Goal: Task Accomplishment & Management: Manage account settings

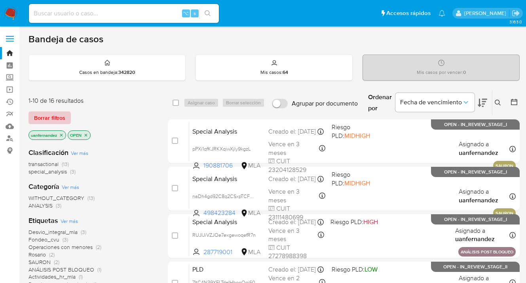
click at [43, 118] on span "Borrar filtros" at bounding box center [49, 117] width 31 height 11
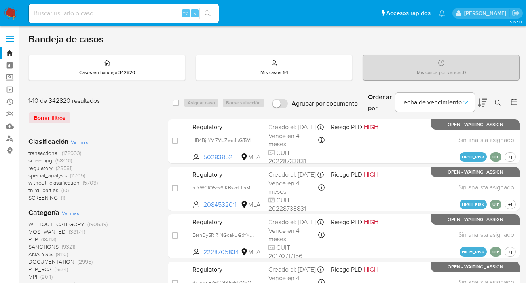
click at [496, 103] on icon at bounding box center [498, 103] width 6 height 6
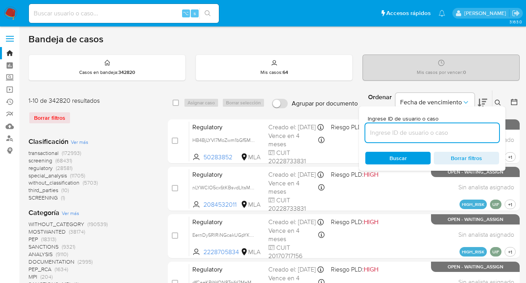
click at [435, 131] on input at bounding box center [432, 133] width 134 height 10
type input "30550550"
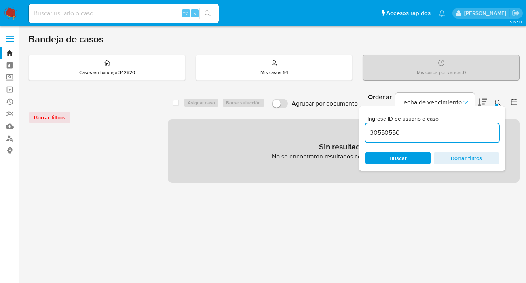
click at [499, 102] on icon at bounding box center [498, 103] width 6 height 6
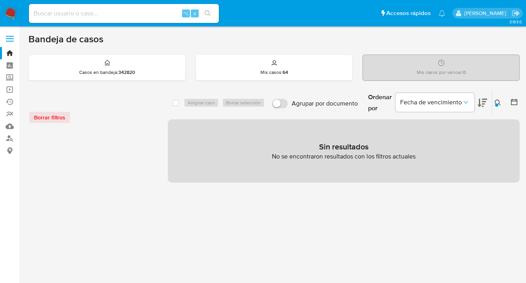
click at [123, 14] on input at bounding box center [124, 13] width 190 height 10
paste input "30550550"
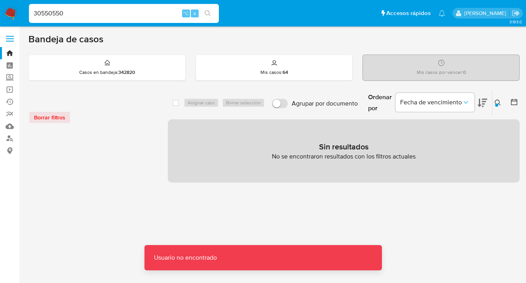
click at [123, 14] on input "30550550" at bounding box center [124, 13] width 190 height 10
click at [45, 13] on input "30550550" at bounding box center [124, 13] width 190 height 10
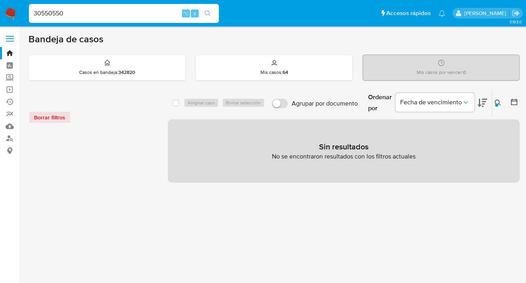
type input "30550550"
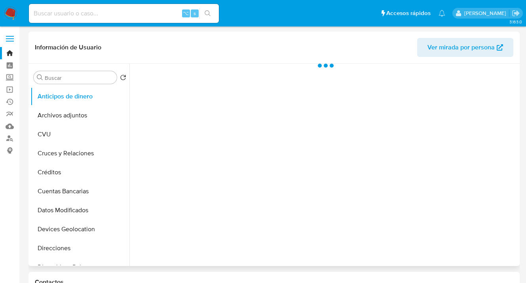
select select "10"
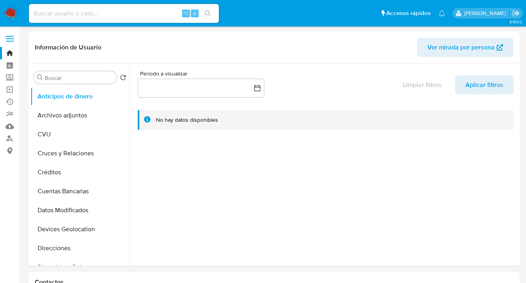
click at [4, 13] on img at bounding box center [10, 13] width 13 height 13
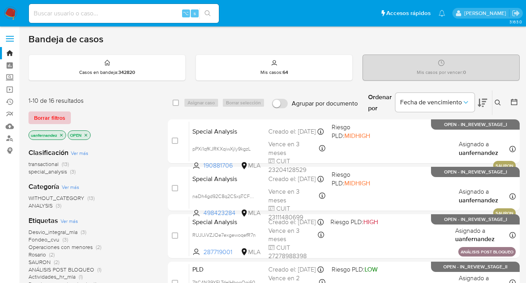
click at [57, 114] on span "Borrar filtros" at bounding box center [49, 117] width 31 height 11
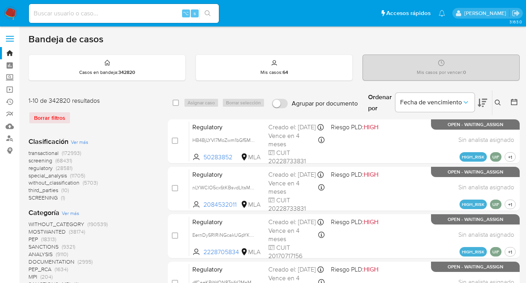
drag, startPoint x: 498, startPoint y: 102, endPoint x: 492, endPoint y: 103, distance: 5.7
click at [497, 102] on icon at bounding box center [498, 103] width 6 height 6
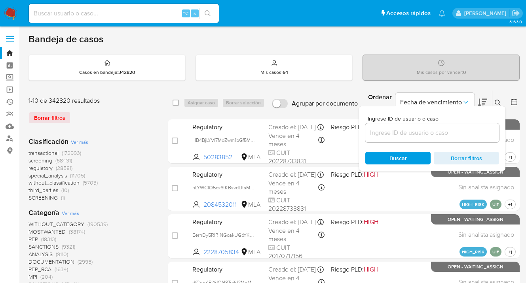
click at [428, 134] on input at bounding box center [432, 133] width 134 height 10
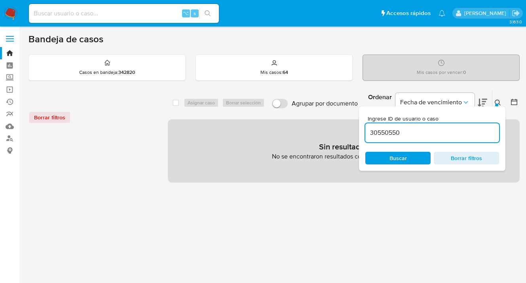
click at [385, 131] on input "30550550" at bounding box center [432, 133] width 134 height 10
type input "30550550"
click at [370, 130] on input "30550550" at bounding box center [432, 133] width 134 height 10
click at [125, 7] on div "⌥ s" at bounding box center [124, 13] width 190 height 19
click at [124, 14] on input at bounding box center [124, 13] width 190 height 10
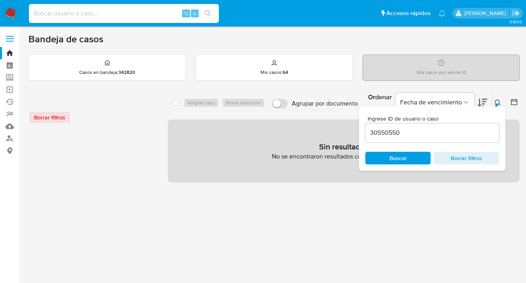
paste input "30550550"
type input "30550550"
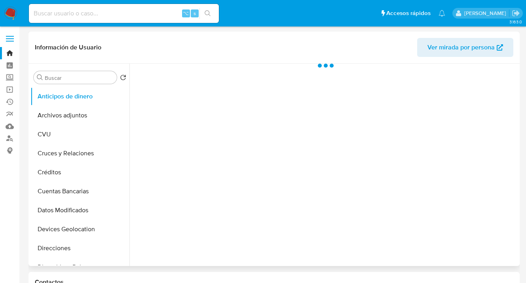
select select "10"
click at [450, 41] on span "Ver mirada por persona" at bounding box center [461, 47] width 67 height 19
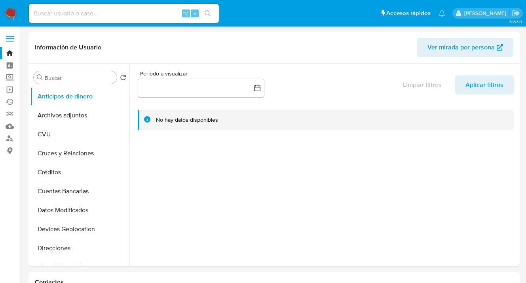
click at [10, 13] on img at bounding box center [10, 13] width 13 height 13
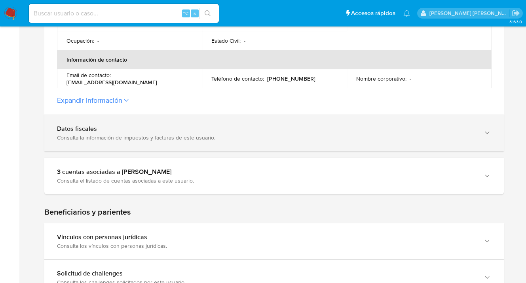
scroll to position [275, 0]
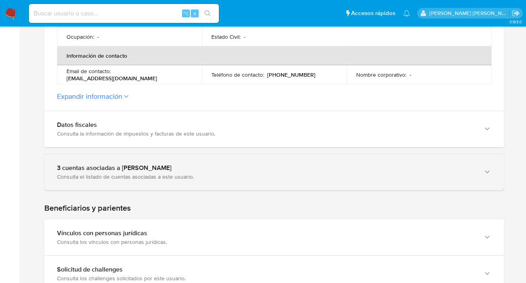
click at [488, 173] on icon "button" at bounding box center [487, 172] width 8 height 8
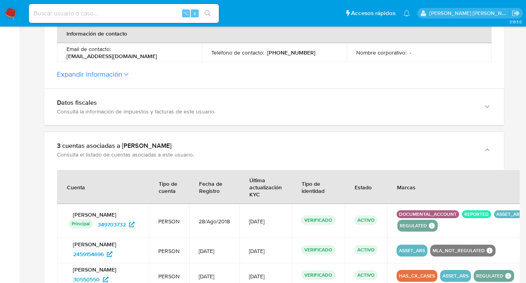
scroll to position [334, 0]
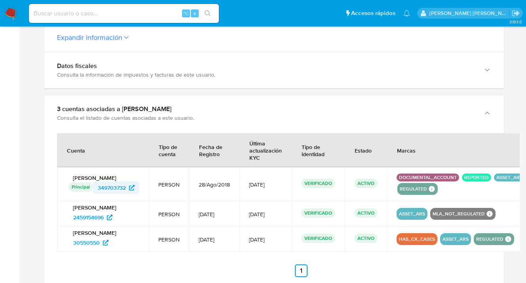
click at [105, 188] on span "349703732" at bounding box center [112, 188] width 28 height 13
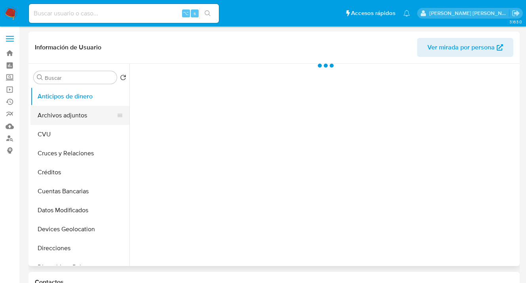
select select "10"
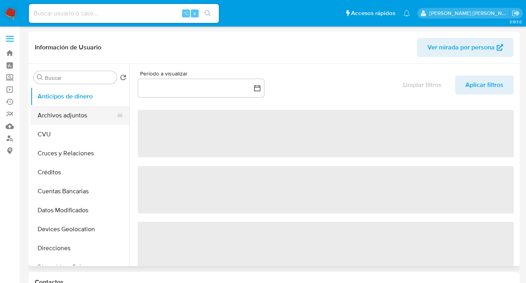
click at [87, 116] on button "Archivos adjuntos" at bounding box center [76, 115] width 93 height 19
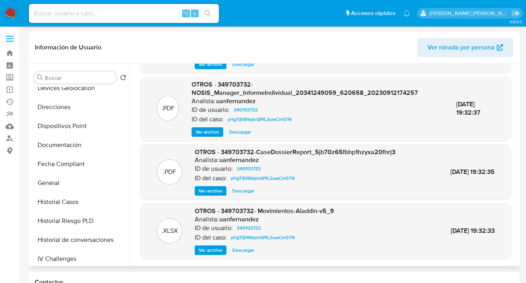
scroll to position [144, 0]
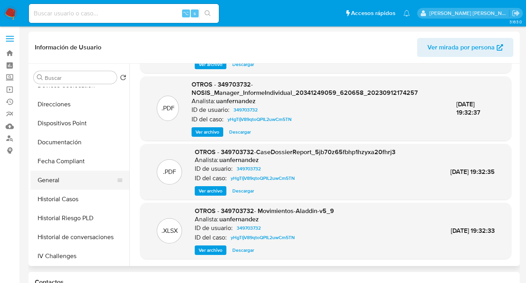
click at [86, 188] on button "General" at bounding box center [76, 180] width 93 height 19
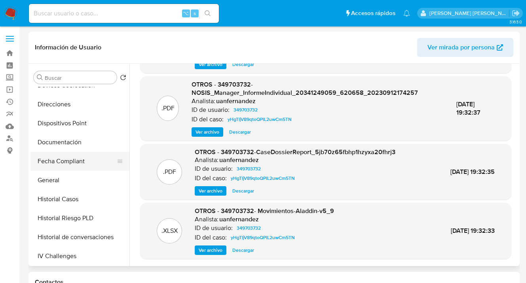
scroll to position [0, 0]
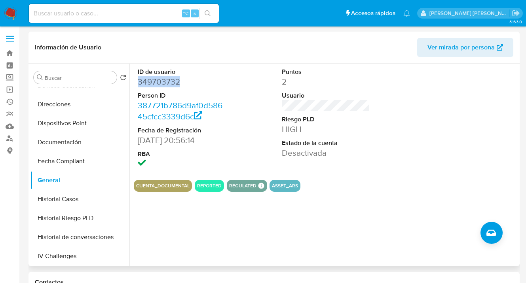
drag, startPoint x: 182, startPoint y: 80, endPoint x: 139, endPoint y: 82, distance: 42.8
click at [139, 82] on dd "349703732" at bounding box center [182, 81] width 88 height 11
copy dd "349703732"
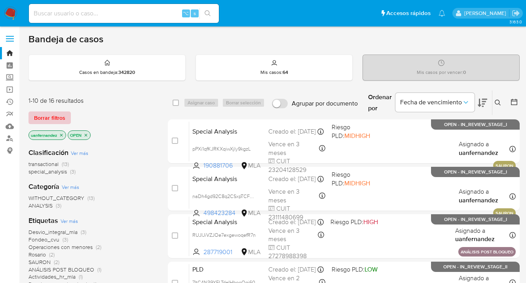
click at [54, 118] on span "Borrar filtros" at bounding box center [49, 117] width 31 height 11
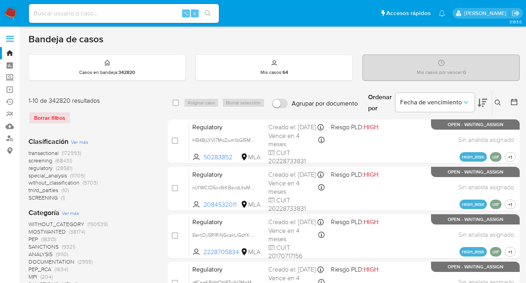
click at [499, 103] on icon at bounding box center [498, 103] width 6 height 6
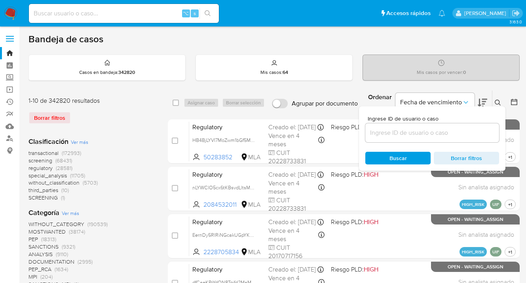
click at [429, 131] on input at bounding box center [432, 133] width 134 height 10
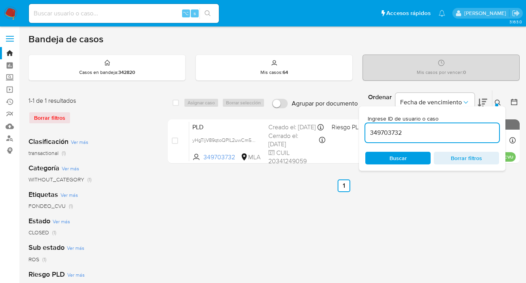
click at [498, 101] on icon at bounding box center [498, 103] width 6 height 6
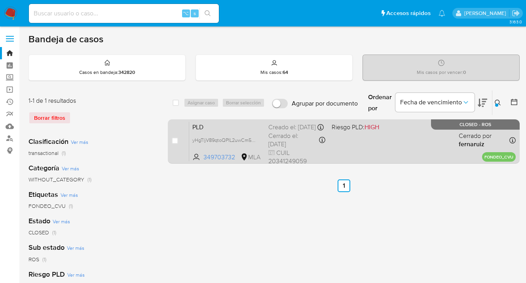
click at [394, 144] on div "PLD yHgTljV89qtoQPIL2uwCm5TN 349703732 MLA Riesgo PLD: HIGH Creado el: [DATE] C…" at bounding box center [352, 142] width 327 height 40
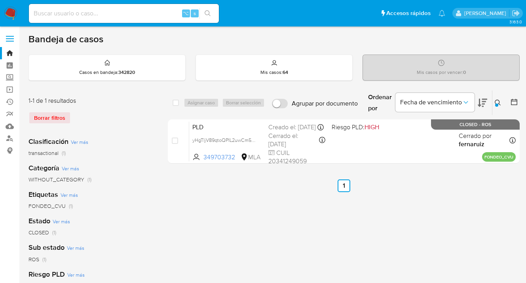
click at [496, 104] on div at bounding box center [496, 105] width 3 height 3
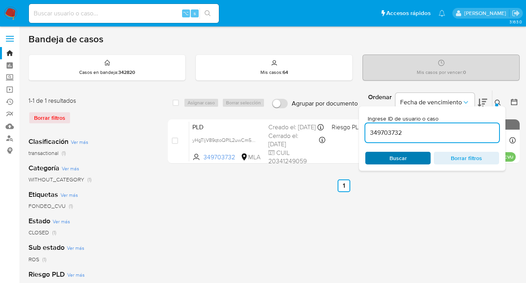
drag, startPoint x: 407, startPoint y: 160, endPoint x: 421, endPoint y: 153, distance: 15.9
click at [407, 160] on span "Buscar" at bounding box center [398, 158] width 54 height 11
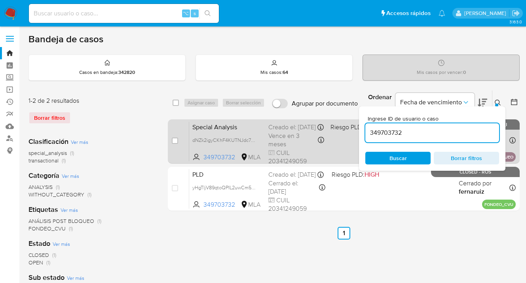
drag, startPoint x: 498, startPoint y: 103, endPoint x: 466, endPoint y: 126, distance: 39.7
click at [498, 103] on icon at bounding box center [498, 103] width 6 height 6
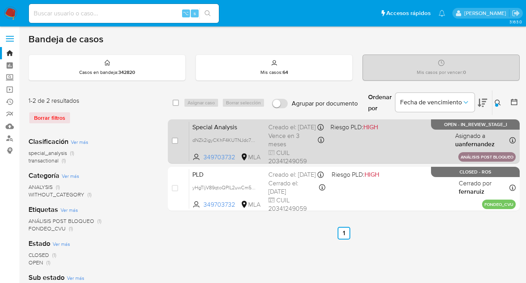
click at [380, 141] on span at bounding box center [359, 140] width 56 height 2
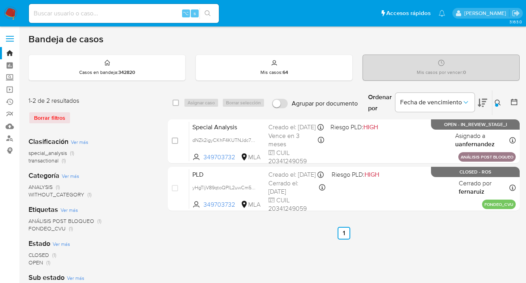
click at [496, 100] on icon at bounding box center [498, 103] width 6 height 6
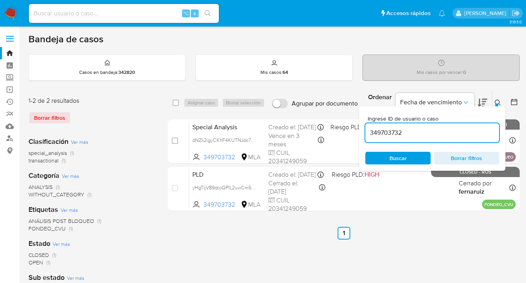
click at [369, 128] on input "349703732" at bounding box center [432, 133] width 134 height 10
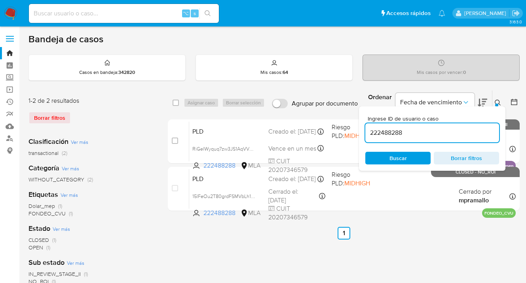
click at [497, 103] on icon at bounding box center [498, 103] width 6 height 6
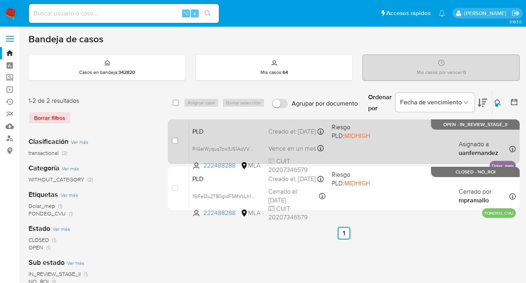
click at [417, 148] on div "PLD RiGelWyquq7zw3JS1AqVV2TF 222488288 MLA Riesgo PLD: MIDHIGH Creado el: 12/09…" at bounding box center [352, 142] width 327 height 40
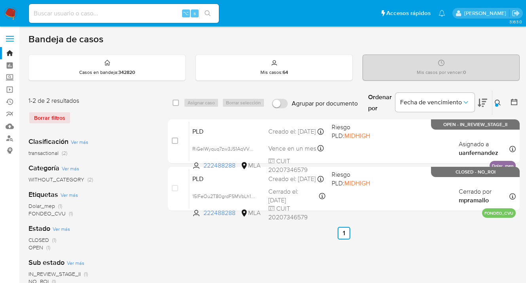
click at [498, 103] on icon at bounding box center [498, 103] width 6 height 6
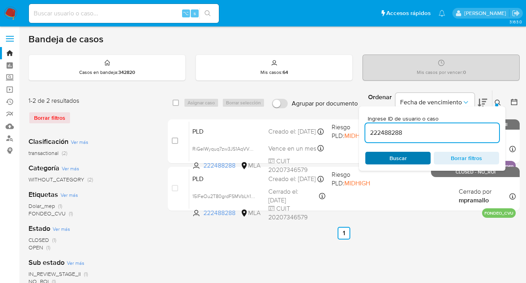
click at [407, 157] on span "Buscar" at bounding box center [398, 158] width 54 height 11
click at [498, 103] on icon at bounding box center [498, 103] width 6 height 6
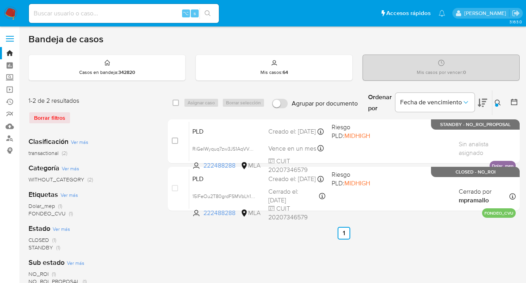
click at [499, 101] on icon at bounding box center [498, 103] width 6 height 6
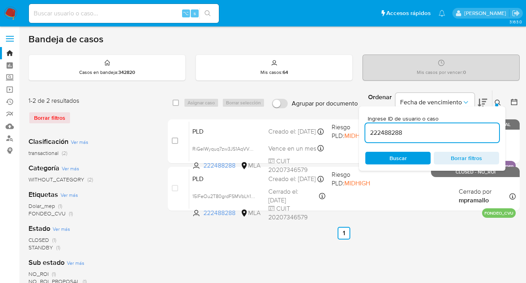
drag, startPoint x: 424, startPoint y: 134, endPoint x: 386, endPoint y: 133, distance: 38.8
click at [367, 132] on input "222488288" at bounding box center [432, 133] width 134 height 10
type input "58248308"
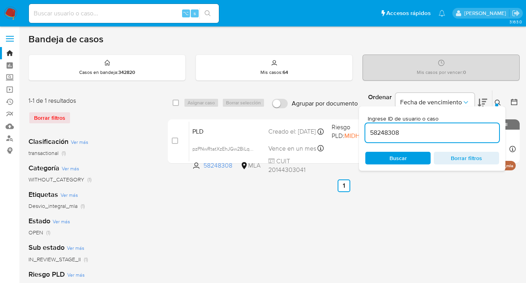
click at [498, 103] on icon at bounding box center [498, 103] width 6 height 6
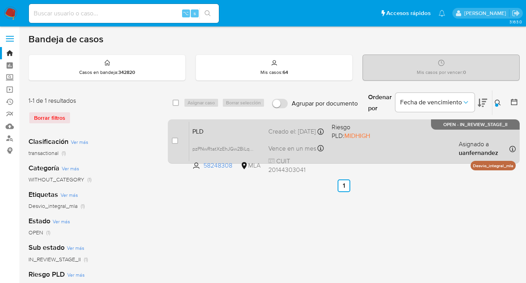
click at [425, 150] on div "PLD pzPNwRtatXzEhJGw2BiLqLNK 58248308 MLA Riesgo PLD: MIDHIGH Creado el: 12/09/…" at bounding box center [352, 142] width 327 height 40
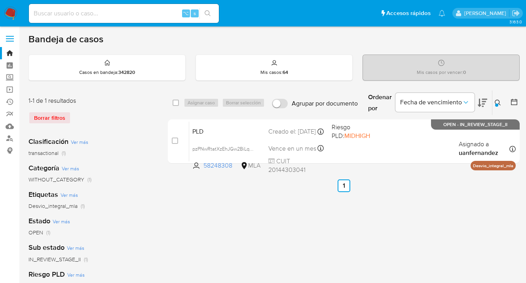
drag, startPoint x: 496, startPoint y: 102, endPoint x: 485, endPoint y: 107, distance: 11.7
click at [496, 102] on icon at bounding box center [498, 103] width 6 height 6
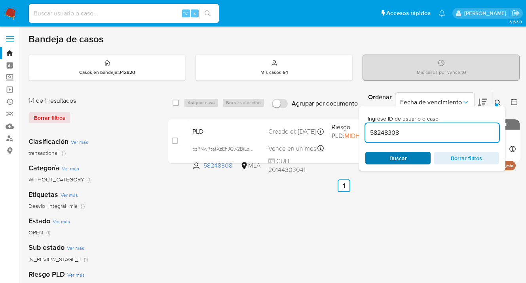
click at [417, 155] on span "Buscar" at bounding box center [398, 158] width 54 height 11
click at [497, 104] on div at bounding box center [496, 105] width 3 height 3
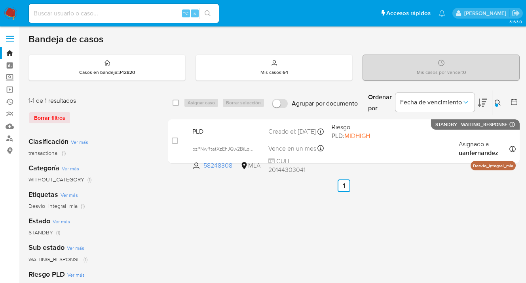
click at [177, 103] on input "checkbox" at bounding box center [176, 103] width 6 height 6
checkbox input "true"
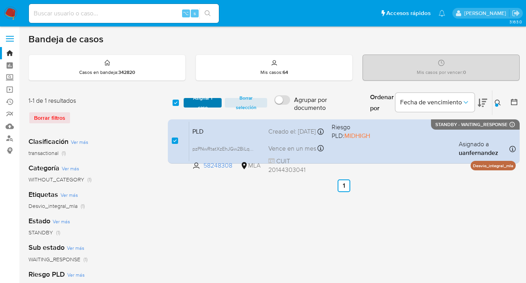
click at [197, 105] on span "Asignar 1 caso" at bounding box center [203, 103] width 30 height 8
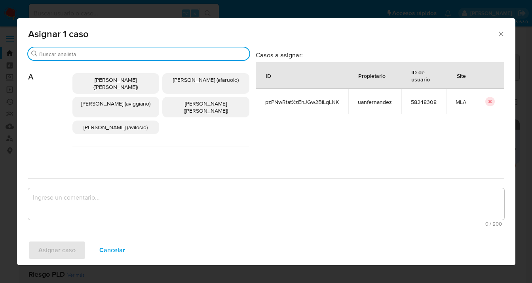
click at [169, 55] on input "Buscar" at bounding box center [142, 54] width 207 height 7
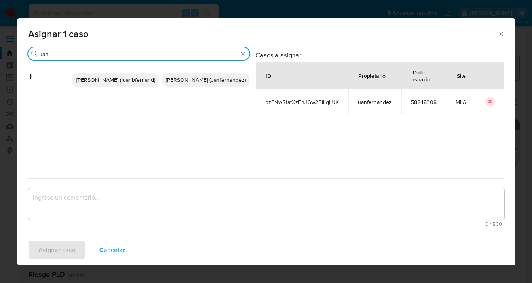
type input "uan"
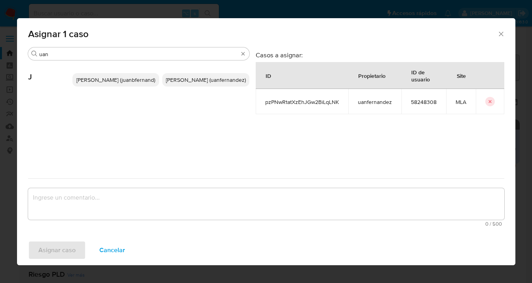
drag, startPoint x: 218, startPoint y: 81, endPoint x: 170, endPoint y: 148, distance: 82.3
click at [218, 81] on span "Juan Pablo Fernandez (uanfernandez)" at bounding box center [206, 80] width 80 height 8
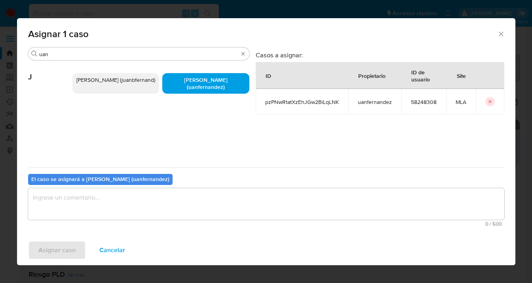
click at [164, 216] on textarea "assign-modal" at bounding box center [266, 204] width 476 height 32
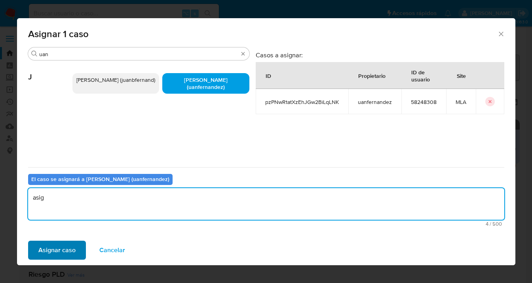
type textarea "asig"
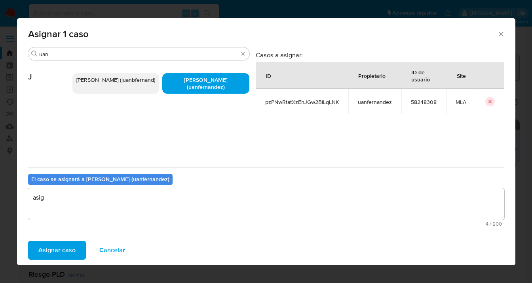
click at [49, 250] on span "Asignar caso" at bounding box center [56, 250] width 37 height 17
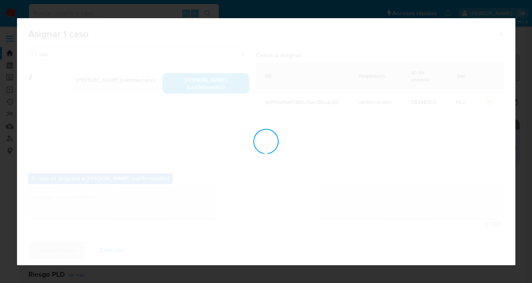
checkbox input "false"
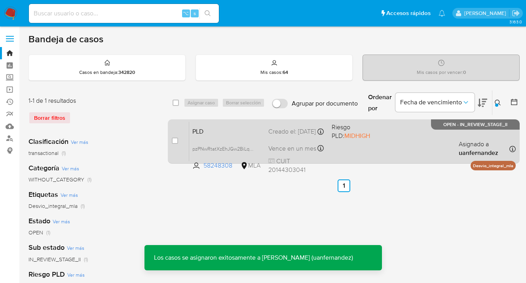
click at [365, 145] on div "PLD pzPNwRtatXzEhJGw2BiLqLNK 58248308 MLA Riesgo PLD: MIDHIGH Creado el: 12/09/…" at bounding box center [352, 142] width 327 height 40
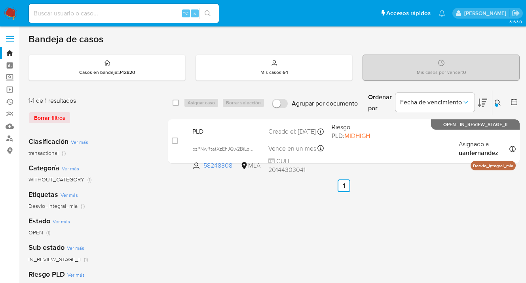
drag, startPoint x: 497, startPoint y: 102, endPoint x: 464, endPoint y: 145, distance: 54.5
click at [496, 102] on icon at bounding box center [498, 103] width 6 height 6
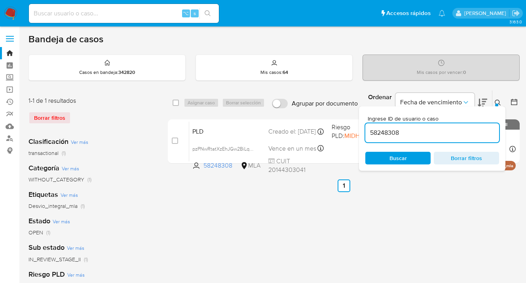
click at [412, 164] on div "Ingrese ID de usuario o caso 58248308 Buscar Borrar filtros" at bounding box center [432, 138] width 146 height 65
click at [402, 156] on span "Buscar" at bounding box center [398, 158] width 17 height 13
drag, startPoint x: 498, startPoint y: 102, endPoint x: 493, endPoint y: 110, distance: 9.6
click at [498, 102] on icon at bounding box center [498, 103] width 6 height 6
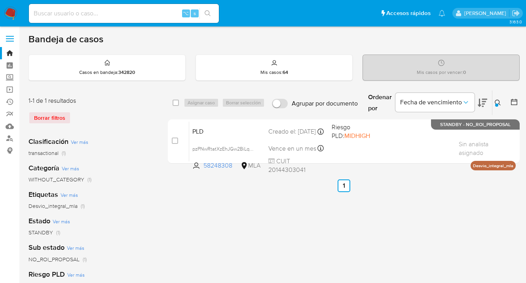
click at [498, 103] on icon at bounding box center [498, 103] width 6 height 6
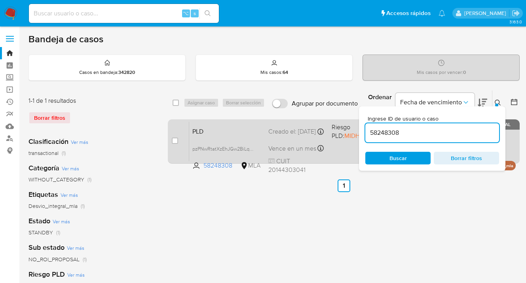
drag, startPoint x: 409, startPoint y: 132, endPoint x: 352, endPoint y: 127, distance: 58.0
click at [352, 127] on div "select-all-cases-checkbox Asignar caso Borrar selección Agrupar por documento O…" at bounding box center [344, 128] width 352 height 77
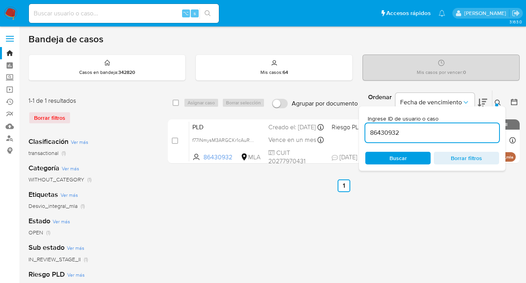
click at [497, 102] on icon at bounding box center [498, 103] width 6 height 6
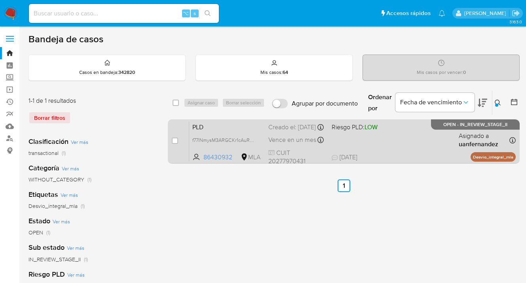
click at [419, 147] on div "PLD f77lNmysM3ARGCKr1cAuRzyb 86430932 MLA Riesgo PLD: LOW Creado el: 12/09/2025…" at bounding box center [352, 142] width 327 height 40
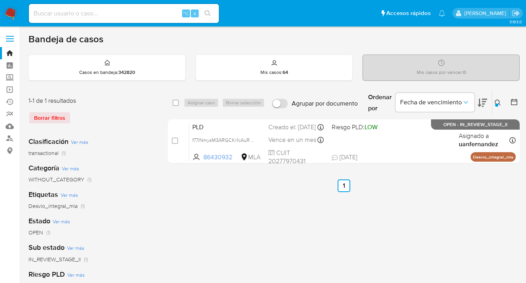
drag, startPoint x: 497, startPoint y: 103, endPoint x: 463, endPoint y: 118, distance: 37.2
click at [497, 102] on icon at bounding box center [498, 103] width 6 height 6
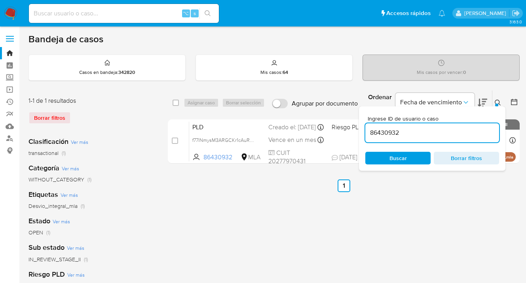
drag, startPoint x: 426, startPoint y: 135, endPoint x: 365, endPoint y: 127, distance: 61.0
click at [365, 127] on div "86430932" at bounding box center [432, 133] width 134 height 19
type input "215464820"
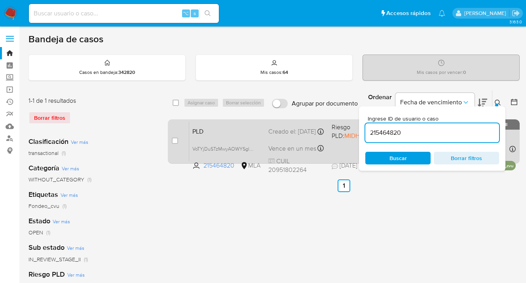
drag, startPoint x: 498, startPoint y: 103, endPoint x: 441, endPoint y: 119, distance: 58.8
click at [497, 103] on button at bounding box center [498, 103] width 13 height 10
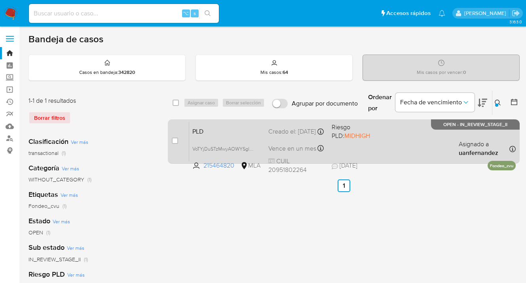
click at [426, 135] on div "PLD VoTYjDuSTzMwyAOWYSglQTZH 215464820 MLA Riesgo PLD: MIDHIGH Creado el: 12/09…" at bounding box center [352, 142] width 327 height 40
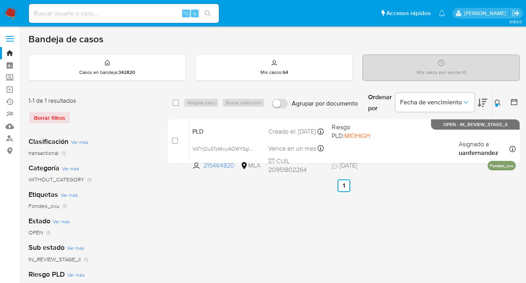
click at [496, 101] on icon at bounding box center [498, 103] width 6 height 6
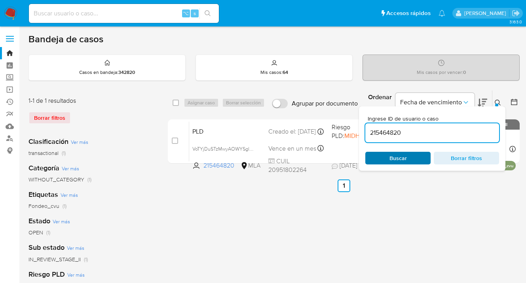
click at [414, 160] on span "Buscar" at bounding box center [398, 158] width 54 height 11
click at [497, 102] on icon at bounding box center [498, 103] width 6 height 6
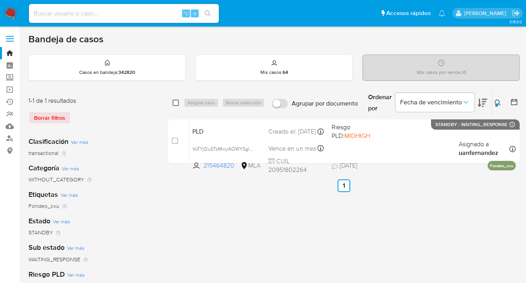
click at [177, 105] on input "checkbox" at bounding box center [176, 103] width 6 height 6
checkbox input "true"
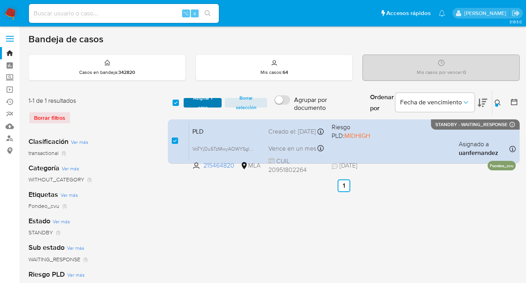
click at [204, 105] on span "Asignar 1 caso" at bounding box center [203, 103] width 30 height 8
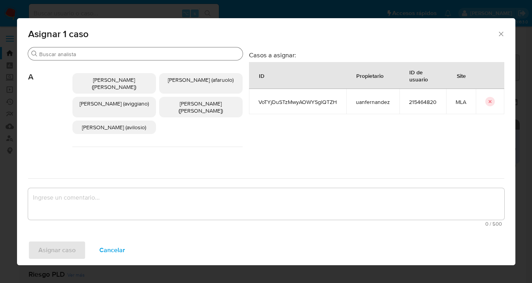
click at [133, 59] on div "Buscar" at bounding box center [135, 54] width 215 height 13
click at [133, 58] on div "Buscar" at bounding box center [135, 54] width 215 height 13
click at [133, 56] on input "Buscar" at bounding box center [139, 54] width 200 height 7
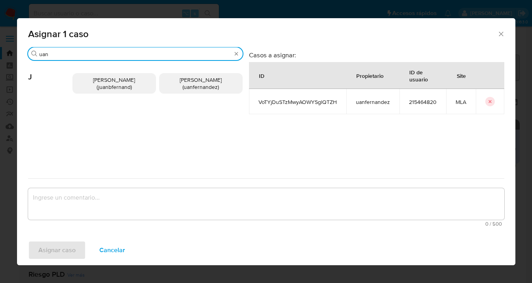
type input "uan"
click at [182, 79] on span "Juan Pablo Fernandez (uanfernandez)" at bounding box center [201, 83] width 42 height 15
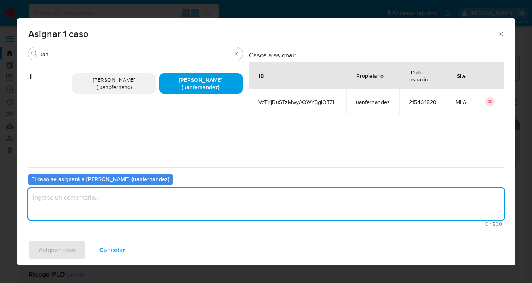
click at [166, 212] on textarea "assign-modal" at bounding box center [266, 204] width 476 height 32
type textarea "asig"
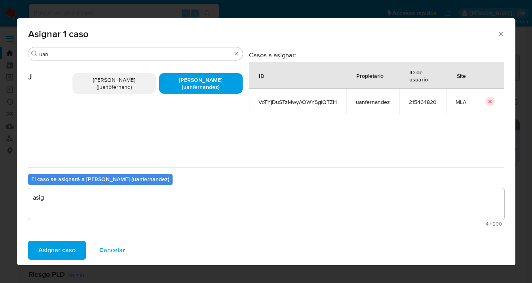
click at [63, 247] on span "Asignar caso" at bounding box center [56, 250] width 37 height 17
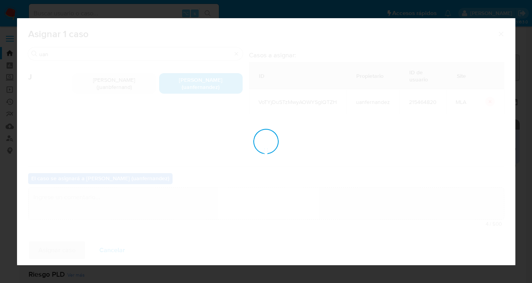
checkbox input "false"
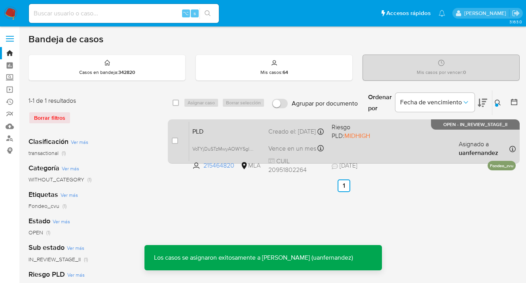
click at [379, 146] on div "PLD VoTYjDuSTzMwyAOWYSglQTZH 215464820 MLA Riesgo PLD: MIDHIGH Creado el: 12/09…" at bounding box center [352, 142] width 327 height 40
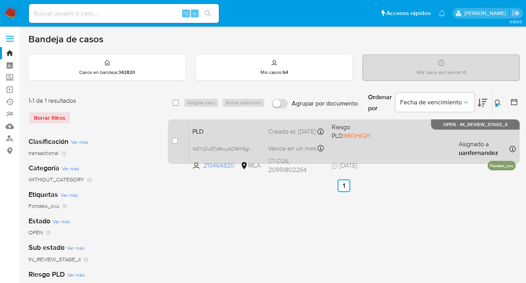
click at [398, 148] on div "PLD VoTYjDuSTzMwyAOWYSglQTZH 215464820 MLA Riesgo PLD: MIDHIGH Creado el: 12/09…" at bounding box center [352, 142] width 327 height 40
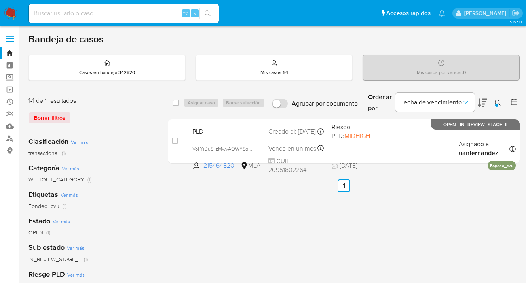
drag, startPoint x: 498, startPoint y: 103, endPoint x: 485, endPoint y: 110, distance: 14.2
click at [497, 102] on icon at bounding box center [498, 103] width 6 height 6
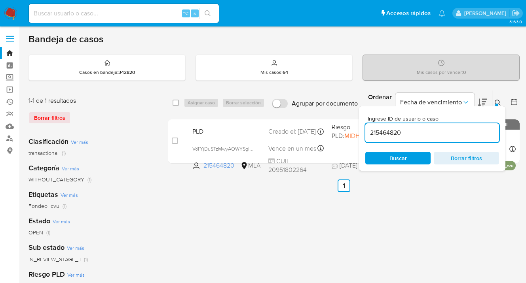
click at [408, 166] on div "Ingrese ID de usuario o caso 215464820 Buscar Borrar filtros" at bounding box center [432, 138] width 146 height 65
click at [410, 162] on span "Buscar" at bounding box center [398, 158] width 54 height 11
drag, startPoint x: 499, startPoint y: 101, endPoint x: 467, endPoint y: 91, distance: 33.0
click at [499, 101] on icon at bounding box center [498, 103] width 6 height 6
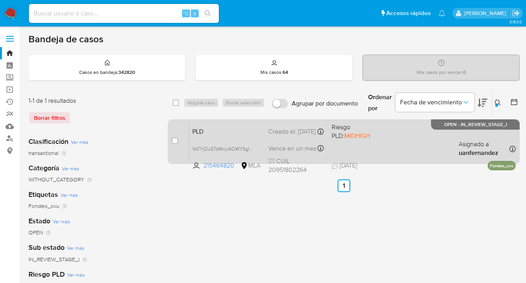
click at [432, 151] on div "PLD VoTYjDuSTzMwyAOWYSglQTZH 215464820 MLA Riesgo PLD: MIDHIGH Creado el: 12/09…" at bounding box center [352, 142] width 327 height 40
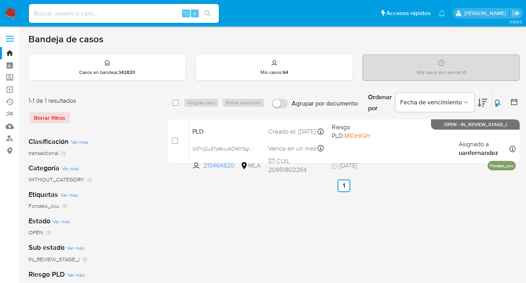
drag, startPoint x: 497, startPoint y: 101, endPoint x: 440, endPoint y: 144, distance: 70.9
click at [496, 101] on icon at bounding box center [498, 103] width 6 height 6
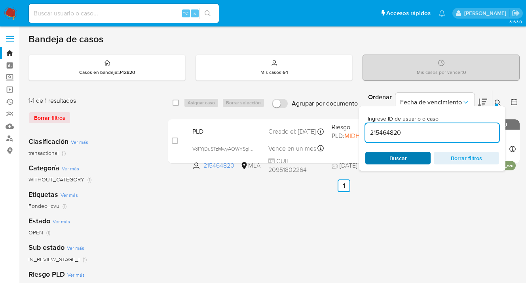
click at [414, 158] on span "Buscar" at bounding box center [398, 158] width 54 height 11
click at [498, 102] on icon at bounding box center [498, 103] width 6 height 6
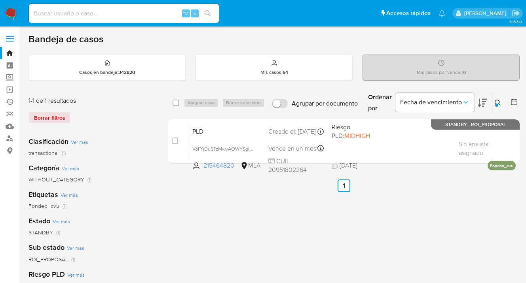
drag, startPoint x: 499, startPoint y: 103, endPoint x: 464, endPoint y: 121, distance: 39.5
click at [498, 103] on icon at bounding box center [498, 103] width 6 height 6
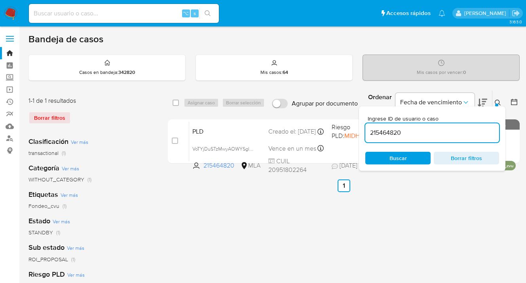
drag, startPoint x: 426, startPoint y: 134, endPoint x: 363, endPoint y: 128, distance: 63.2
click at [363, 128] on div "Ingrese ID de usuario o caso 215464820 Buscar Borrar filtros" at bounding box center [432, 138] width 146 height 65
type input "268939495"
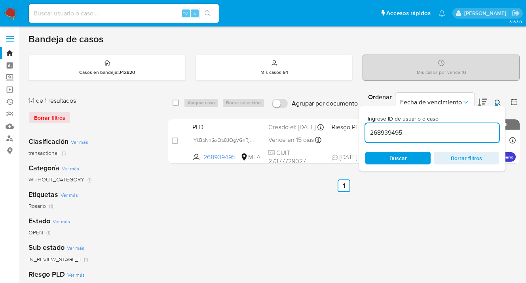
drag, startPoint x: 498, startPoint y: 103, endPoint x: 439, endPoint y: 116, distance: 61.0
click at [497, 103] on icon at bounding box center [498, 103] width 6 height 6
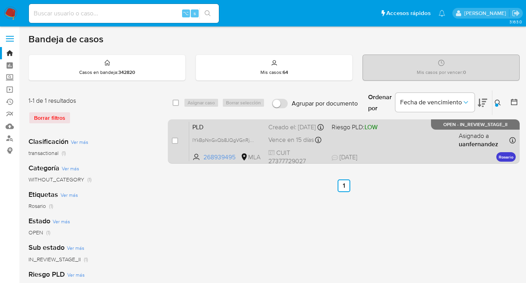
click at [421, 137] on div "PLD IYkBpNnGxQb8JQgVGnRj70v3 268939495 MLA Riesgo PLD: LOW Creado el: 12/09/202…" at bounding box center [352, 142] width 327 height 40
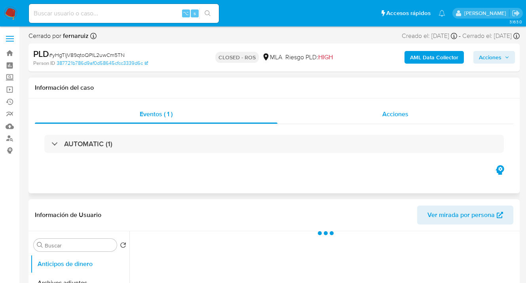
select select "10"
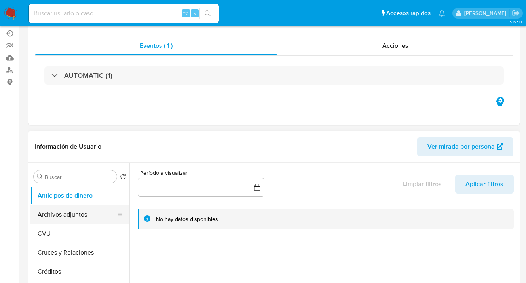
scroll to position [80, 0]
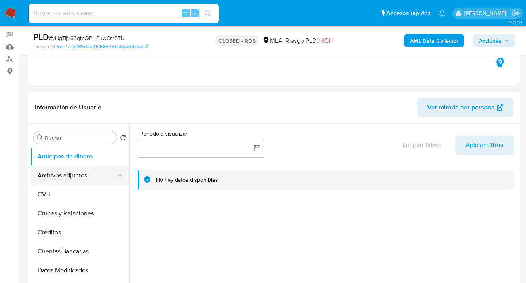
click at [82, 174] on button "Archivos adjuntos" at bounding box center [76, 175] width 93 height 19
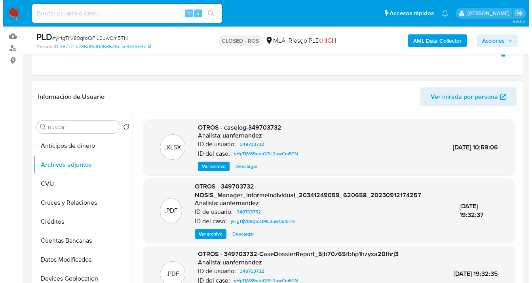
scroll to position [95, 0]
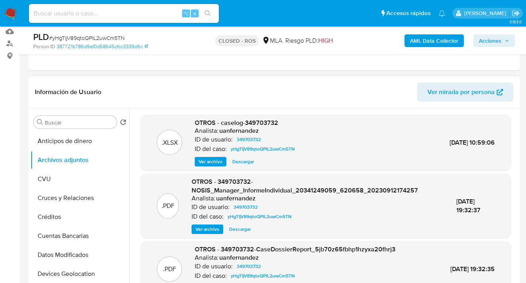
click at [215, 165] on span "Ver archivo" at bounding box center [211, 162] width 24 height 8
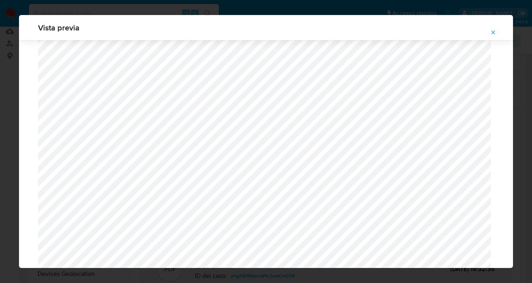
scroll to position [801, 0]
click at [495, 33] on icon "Attachment preview" at bounding box center [493, 32] width 6 height 6
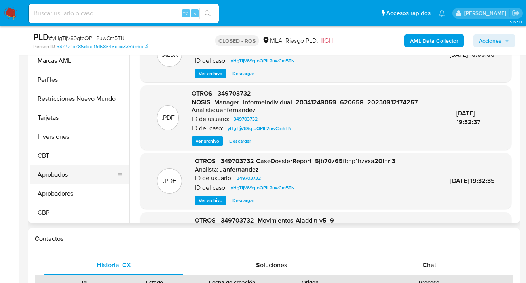
scroll to position [429, 0]
click at [70, 97] on button "Restricciones Nuevo Mundo" at bounding box center [76, 98] width 93 height 19
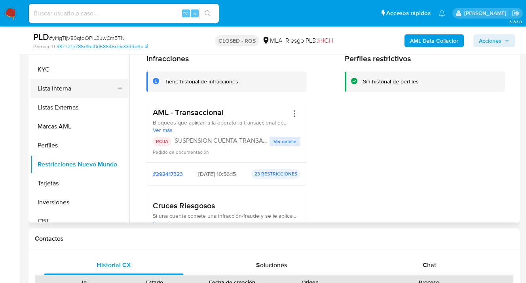
scroll to position [349, 0]
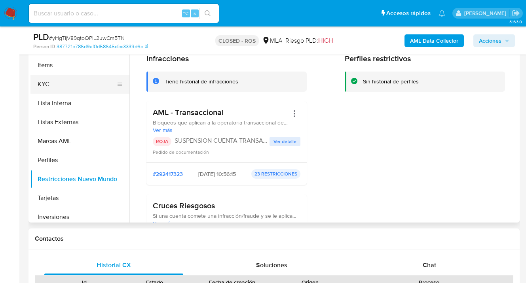
click at [68, 85] on button "KYC" at bounding box center [76, 84] width 93 height 19
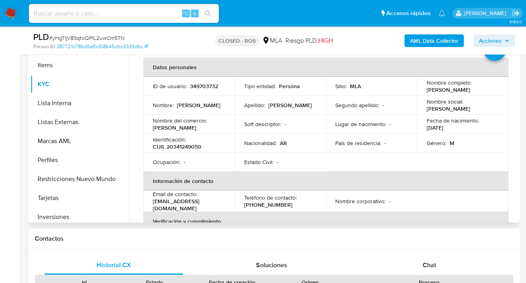
drag, startPoint x: 424, startPoint y: 90, endPoint x: 489, endPoint y: 87, distance: 65.8
click at [489, 87] on td "Nombre completo : Walter Damian Troncoso" at bounding box center [462, 86] width 91 height 19
copy p "Walter Damian Troncoso"
drag, startPoint x: 167, startPoint y: 148, endPoint x: 201, endPoint y: 148, distance: 34.1
click at [201, 148] on p "CUIL 20341249059" at bounding box center [177, 146] width 48 height 7
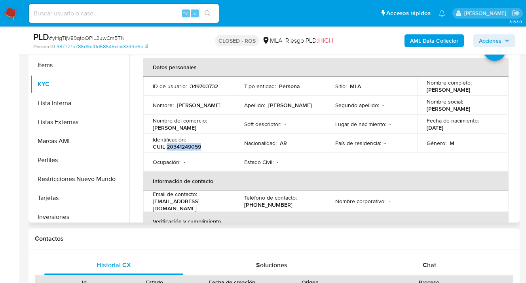
copy p "20341249059"
drag, startPoint x: 205, startPoint y: 146, endPoint x: 195, endPoint y: 145, distance: 10.0
click at [203, 145] on div "Identificación : CUIL 20341249059" at bounding box center [189, 143] width 72 height 14
drag, startPoint x: 202, startPoint y: 147, endPoint x: 166, endPoint y: 146, distance: 36.5
click at [166, 146] on div "Identificación : CUIL 20341249059" at bounding box center [189, 143] width 72 height 14
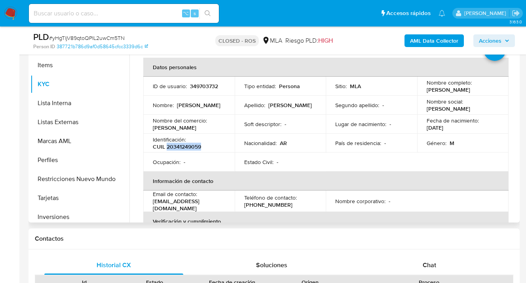
copy p "20341249059"
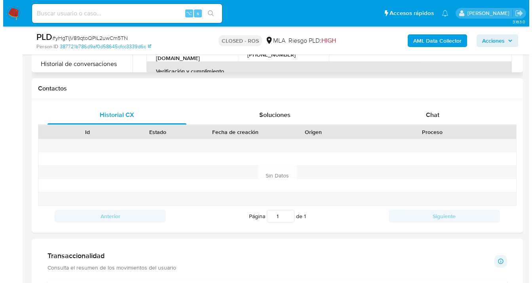
scroll to position [176, 0]
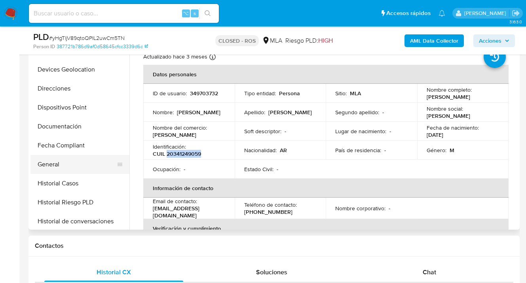
drag, startPoint x: 86, startPoint y: 159, endPoint x: 105, endPoint y: 162, distance: 20.0
click at [86, 160] on button "General" at bounding box center [76, 164] width 93 height 19
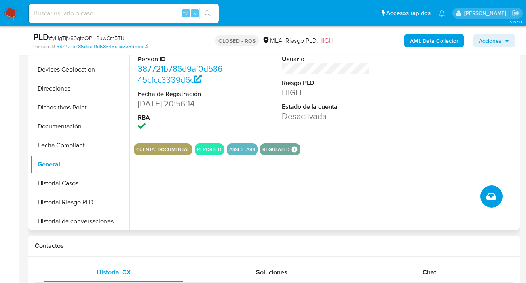
click at [485, 196] on button "Crear caso manual" at bounding box center [492, 197] width 22 height 22
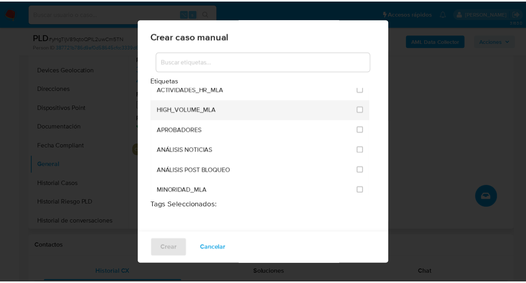
scroll to position [1565, 0]
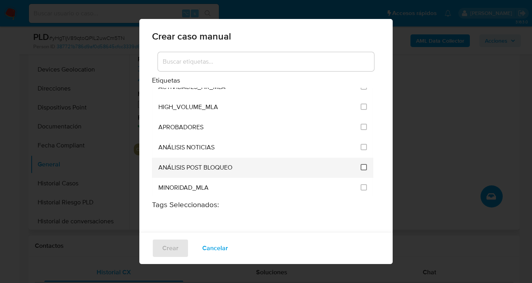
click at [361, 164] on input "3249" at bounding box center [364, 167] width 6 height 6
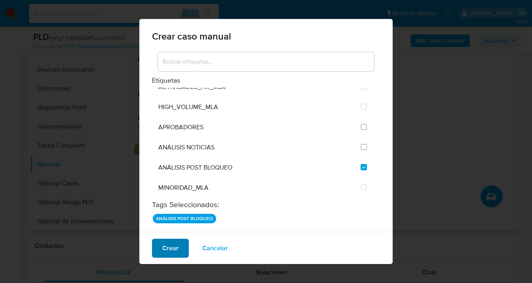
click at [167, 249] on span "Crear" at bounding box center [170, 248] width 16 height 17
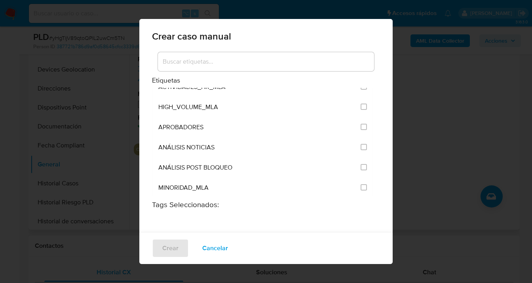
checkbox input "false"
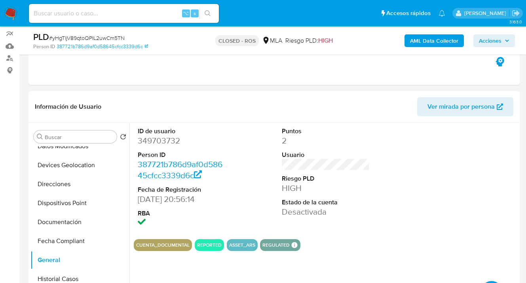
scroll to position [82, 0]
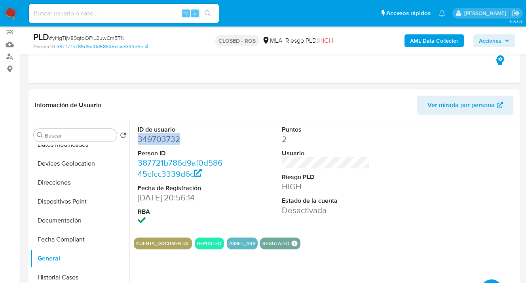
drag, startPoint x: 179, startPoint y: 137, endPoint x: 139, endPoint y: 137, distance: 40.4
click at [139, 137] on dd "349703732" at bounding box center [182, 139] width 88 height 11
copy dd "349703732"
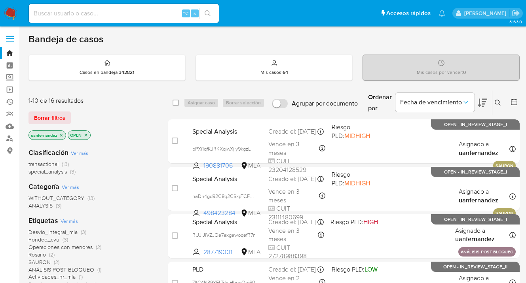
click at [41, 117] on span "Borrar filtros" at bounding box center [49, 117] width 31 height 11
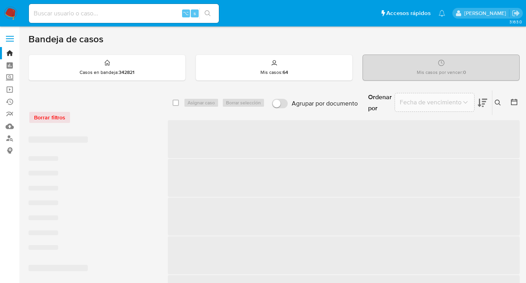
click at [70, 15] on input at bounding box center [124, 13] width 190 height 10
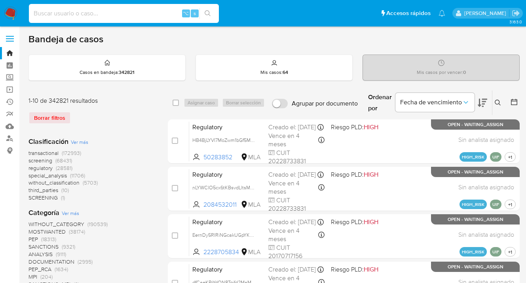
type input "v"
paste input "30550550"
type input "30550550"
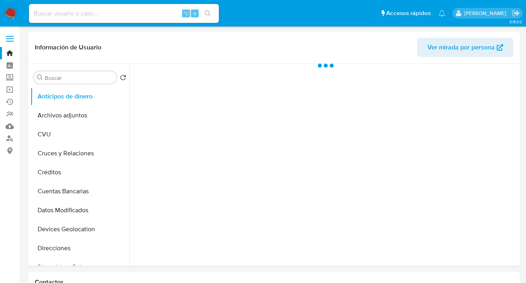
select select "10"
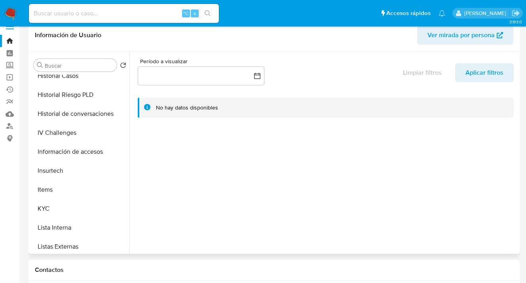
scroll to position [268, 0]
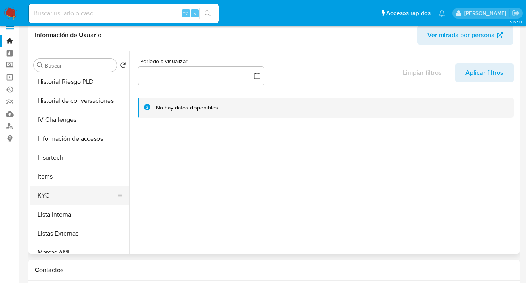
click at [80, 194] on button "KYC" at bounding box center [76, 195] width 93 height 19
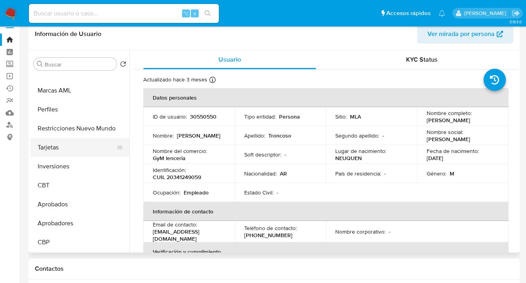
scroll to position [14, 0]
drag, startPoint x: 82, startPoint y: 128, endPoint x: 88, endPoint y: 130, distance: 6.0
click at [82, 128] on button "Restricciones Nuevo Mundo" at bounding box center [76, 128] width 93 height 19
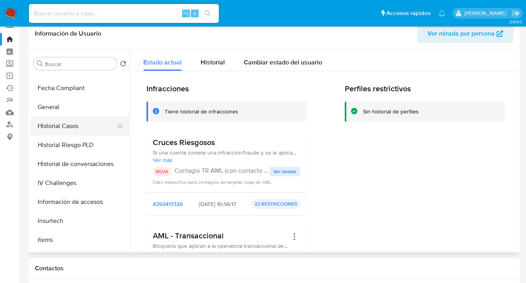
scroll to position [196, 0]
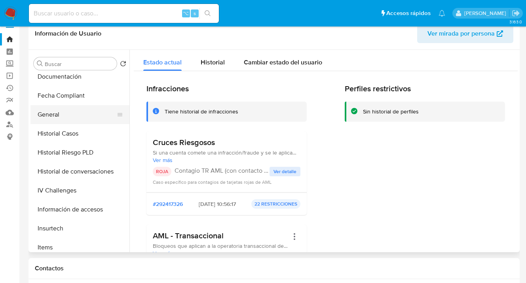
click at [78, 124] on button "General" at bounding box center [76, 114] width 93 height 19
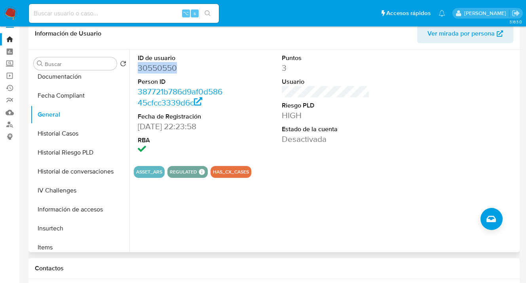
drag, startPoint x: 174, startPoint y: 69, endPoint x: 139, endPoint y: 66, distance: 35.0
click at [139, 66] on dd "30550550" at bounding box center [182, 68] width 88 height 11
copy dd "30550550"
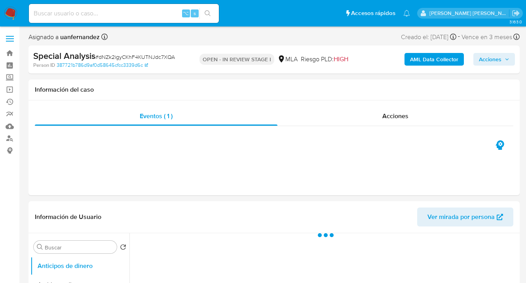
select select "10"
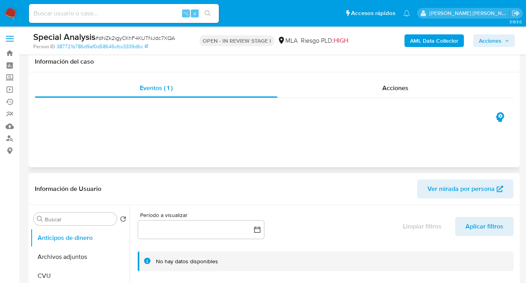
scroll to position [173, 0]
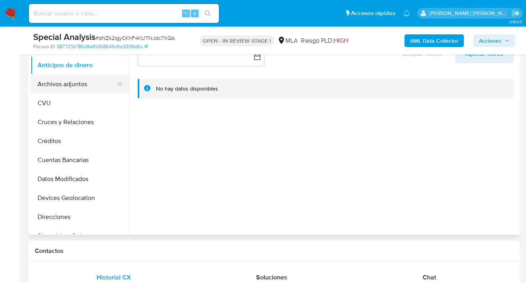
click at [67, 84] on button "Archivos adjuntos" at bounding box center [76, 84] width 93 height 19
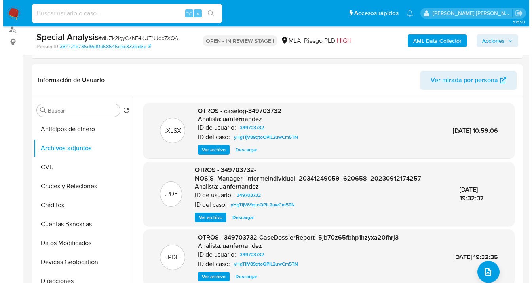
scroll to position [118, 0]
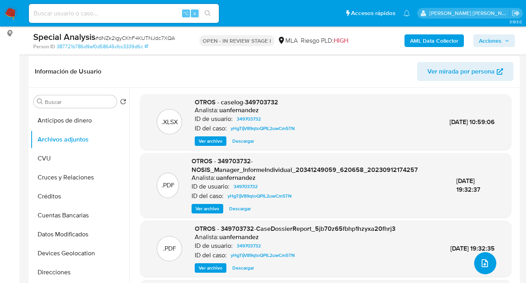
click at [484, 264] on icon "upload-file" at bounding box center [485, 264] width 6 height 8
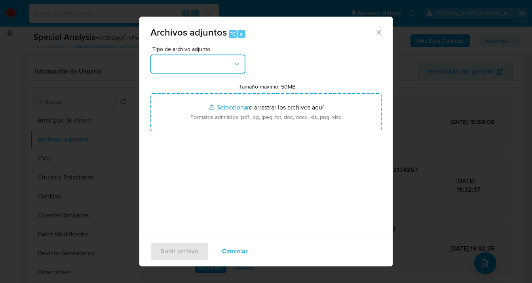
drag, startPoint x: 236, startPoint y: 60, endPoint x: 234, endPoint y: 71, distance: 11.6
click at [235, 60] on button "button" at bounding box center [197, 64] width 95 height 19
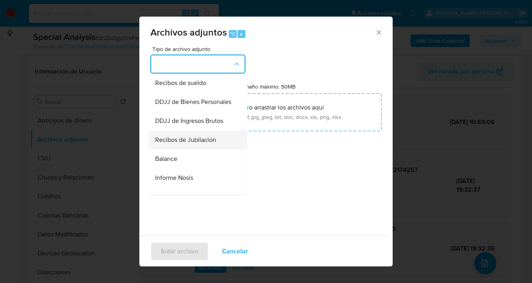
scroll to position [227, 0]
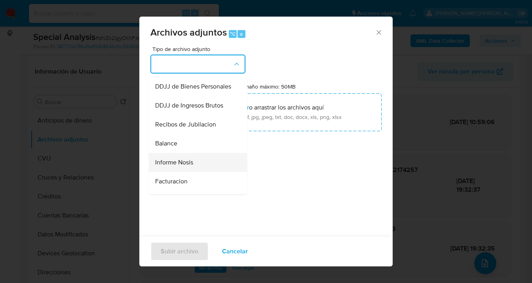
click at [195, 172] on div "Informe Nosis" at bounding box center [195, 162] width 81 height 19
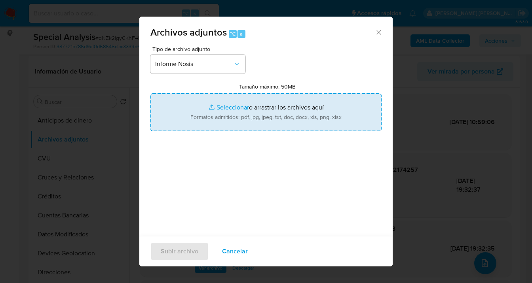
click at [255, 124] on input "Tamaño máximo: 50MB Seleccionar archivos" at bounding box center [265, 112] width 231 height 38
type input "C:\fakepath\ 349703732 - 30550550 NOSIS_Manager_cliente.pdf"
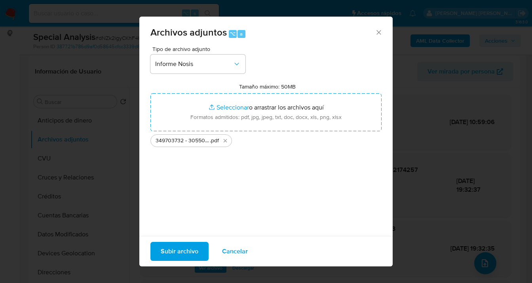
click at [164, 251] on span "Subir archivo" at bounding box center [180, 251] width 38 height 17
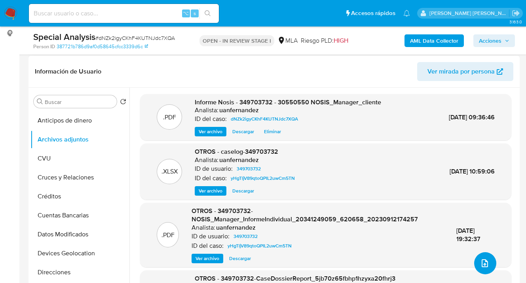
click at [480, 264] on icon "upload-file" at bounding box center [485, 264] width 10 height 10
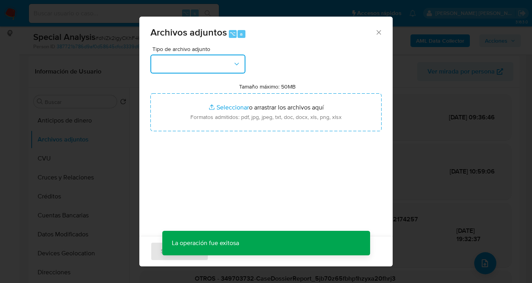
click at [240, 67] on icon "button" at bounding box center [237, 64] width 8 height 8
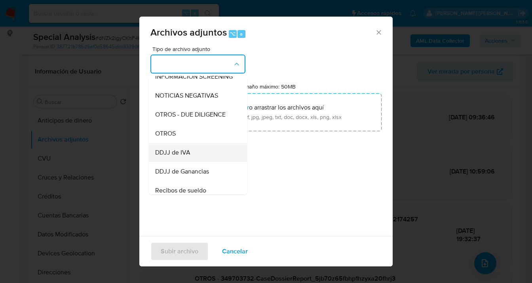
scroll to position [162, 0]
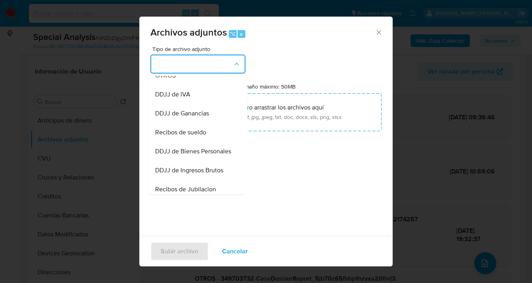
click at [201, 137] on span "Recibos de sueldo" at bounding box center [180, 133] width 51 height 8
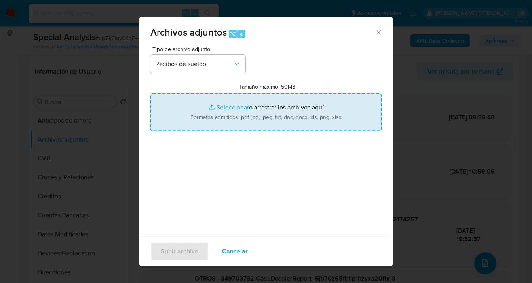
click at [270, 112] on input "Tamaño máximo: 50MB Seleccionar archivos" at bounding box center [265, 112] width 231 height 38
type input "C:\fakepath\sueldo del periodo jun a sep 2025 cliente Cust 349703732.pdf"
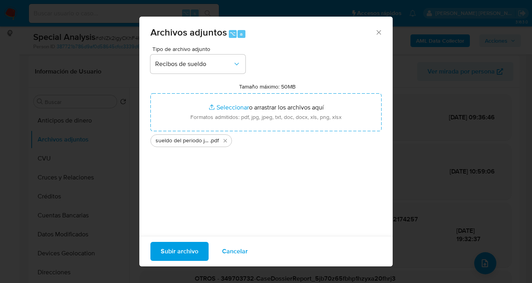
click at [184, 251] on span "Subir archivo" at bounding box center [180, 251] width 38 height 17
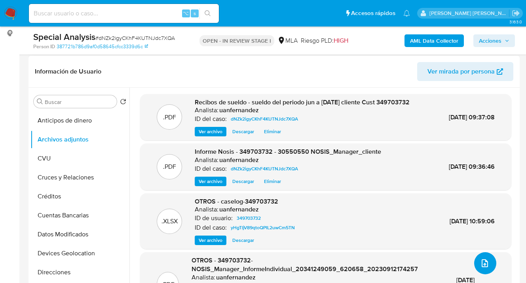
click at [481, 262] on icon "upload-file" at bounding box center [485, 264] width 10 height 10
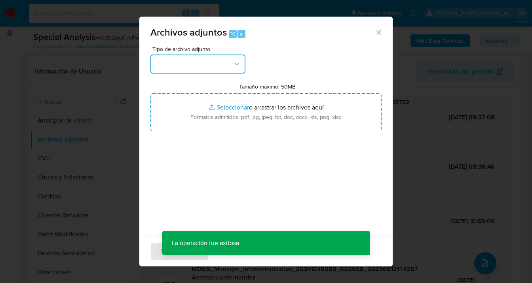
click at [237, 69] on button "button" at bounding box center [197, 64] width 95 height 19
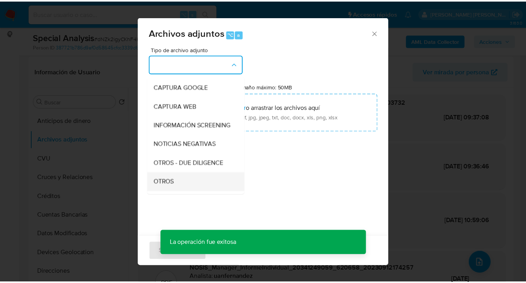
scroll to position [74, 0]
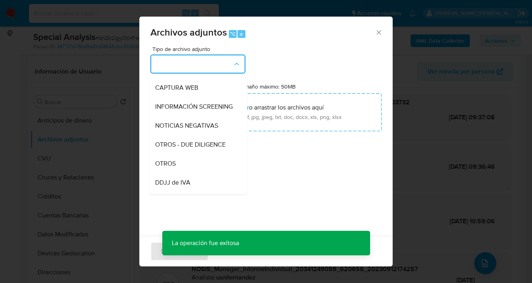
drag, startPoint x: 189, startPoint y: 172, endPoint x: 208, endPoint y: 160, distance: 22.4
click at [190, 172] on div "OTROS" at bounding box center [195, 163] width 81 height 19
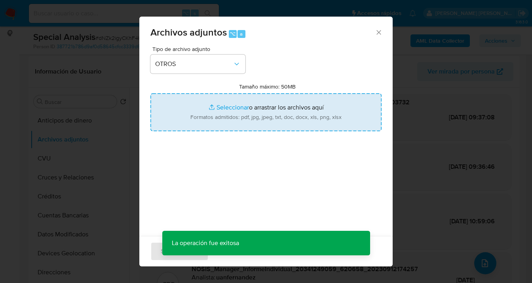
click at [243, 131] on input "Tamaño máximo: 50MB Seleccionar archivos" at bounding box center [265, 112] width 231 height 38
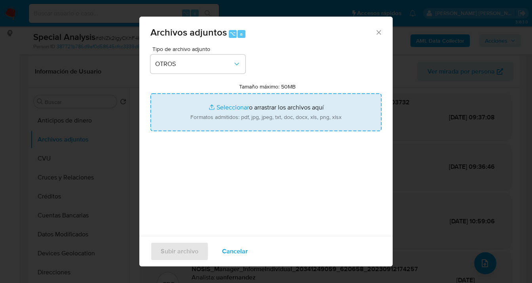
type input "C:\fakepath\Antecedentes del usuario Cust 349703732.pdf"
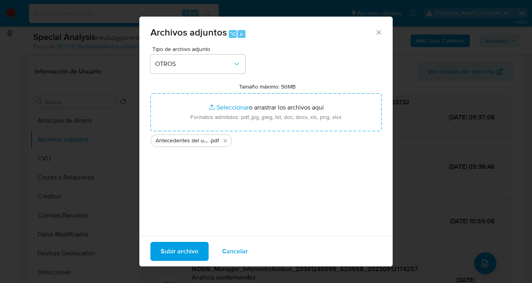
click at [188, 248] on span "Subir archivo" at bounding box center [180, 251] width 38 height 17
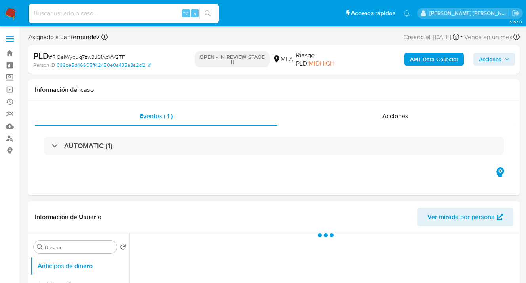
select select "10"
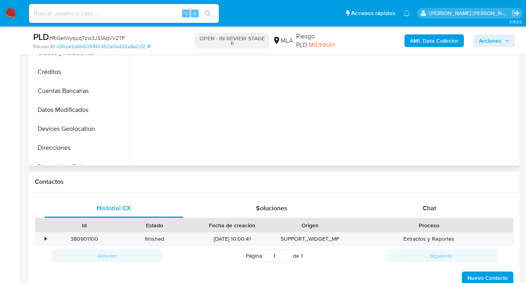
drag, startPoint x: 435, startPoint y: 208, endPoint x: 393, endPoint y: 158, distance: 65.3
click at [435, 208] on span "Chat" at bounding box center [429, 208] width 13 height 9
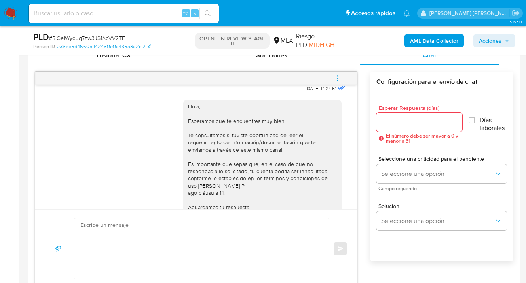
scroll to position [498, 0]
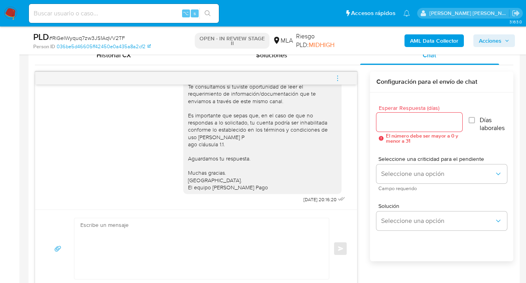
click at [337, 79] on icon "menu-action" at bounding box center [337, 78] width 7 height 7
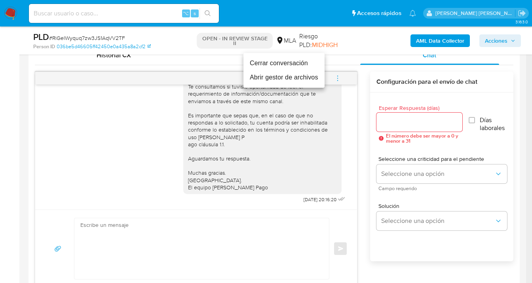
click at [277, 65] on li "Cerrar conversación" at bounding box center [283, 63] width 81 height 14
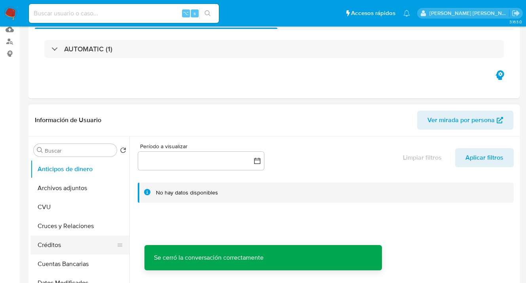
scroll to position [156, 0]
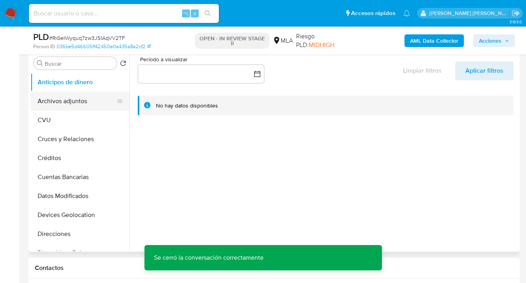
click at [86, 101] on button "Archivos adjuntos" at bounding box center [76, 101] width 93 height 19
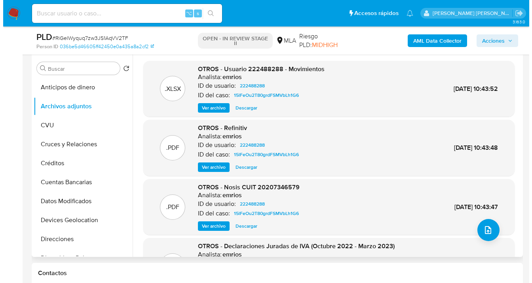
scroll to position [144, 0]
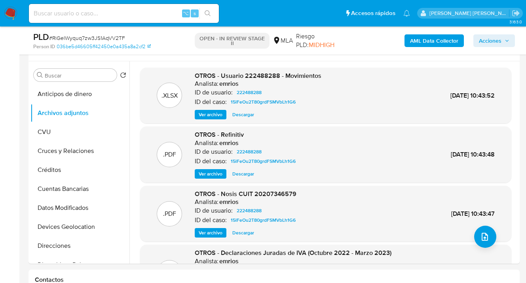
click at [424, 44] on b "AML Data Collector" at bounding box center [434, 40] width 48 height 13
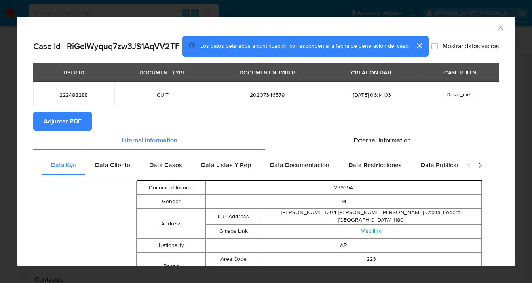
click at [77, 125] on span "Adjuntar PDF" at bounding box center [63, 121] width 38 height 17
click at [498, 27] on icon "Cerrar ventana" at bounding box center [500, 27] width 4 height 4
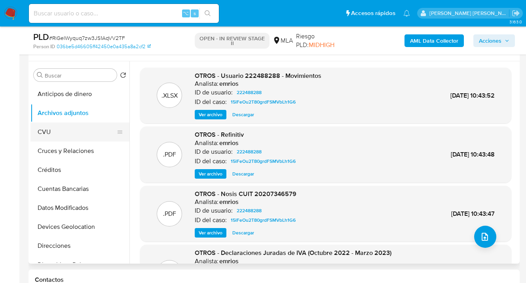
drag, startPoint x: 82, startPoint y: 137, endPoint x: 84, endPoint y: 129, distance: 7.2
click at [82, 137] on button "CVU" at bounding box center [76, 132] width 93 height 19
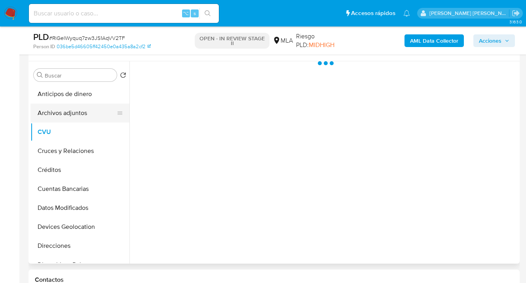
drag, startPoint x: 89, startPoint y: 115, endPoint x: 105, endPoint y: 112, distance: 16.1
click at [89, 115] on button "Archivos adjuntos" at bounding box center [76, 113] width 93 height 19
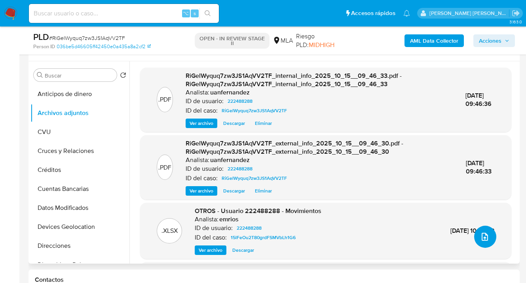
click at [483, 244] on button "upload-file" at bounding box center [485, 237] width 22 height 22
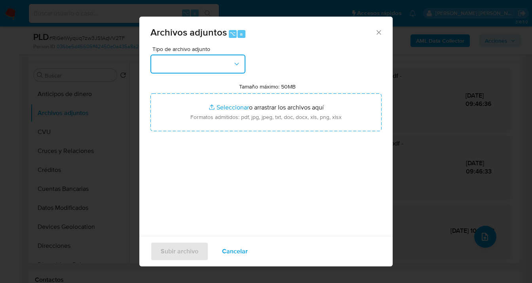
drag, startPoint x: 236, startPoint y: 67, endPoint x: 233, endPoint y: 71, distance: 5.4
click at [236, 67] on icon "button" at bounding box center [237, 64] width 8 height 8
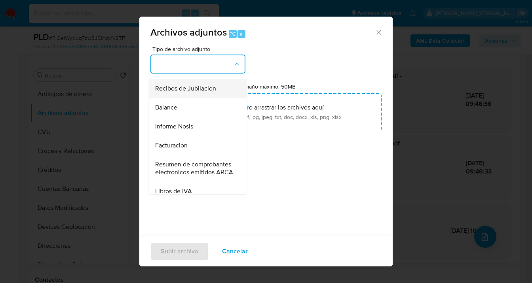
scroll to position [262, 0]
click at [188, 132] on span "Informe Nosis" at bounding box center [174, 128] width 38 height 8
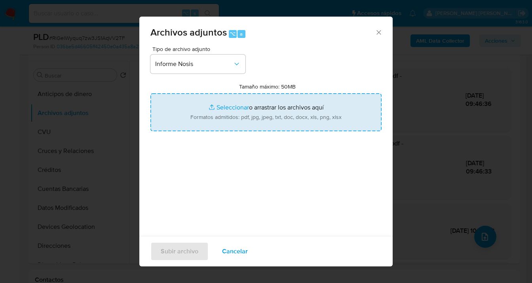
click at [251, 129] on input "Tamaño máximo: 50MB Seleccionar archivos" at bounding box center [265, 112] width 231 height 38
type input "C:\fakepath\222488288 -NOSIS_Manager_InformeIndividual_20207346579_620658_20250…"
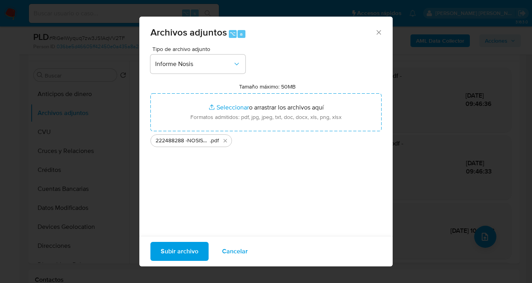
click at [173, 258] on span "Subir archivo" at bounding box center [180, 251] width 38 height 17
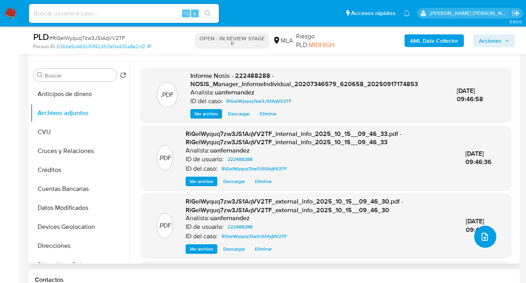
click at [482, 235] on icon "upload-file" at bounding box center [485, 237] width 6 height 8
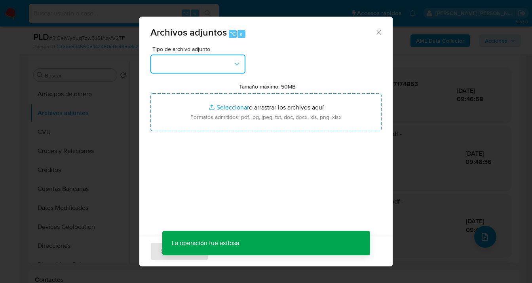
click at [245, 68] on button "button" at bounding box center [197, 64] width 95 height 19
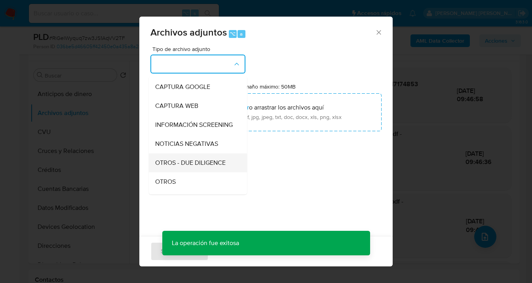
scroll to position [77, 0]
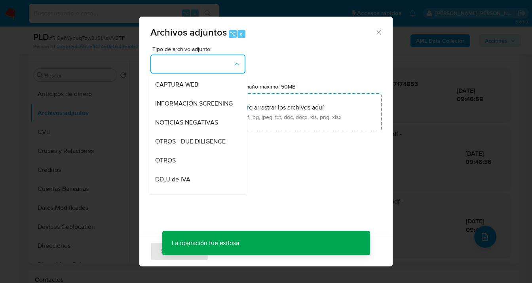
click at [190, 164] on div "OTROS" at bounding box center [195, 160] width 81 height 19
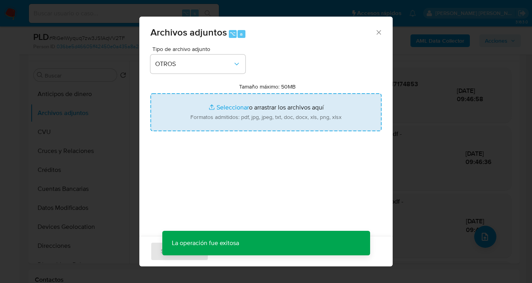
click at [244, 115] on input "Tamaño máximo: 50MB Seleccionar archivos" at bounding box center [265, 112] width 231 height 38
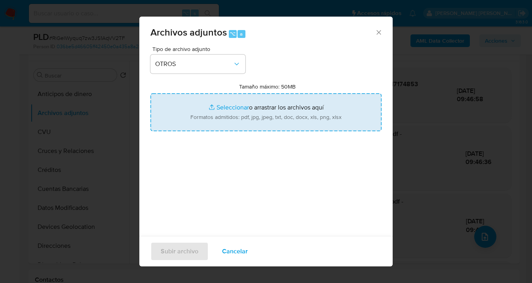
type input "C:\fakepath\222488288 Movimientos-v10_3.xlsx"
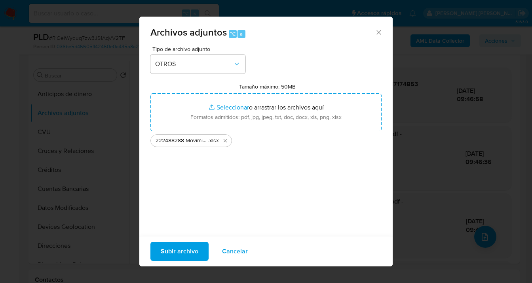
click at [186, 251] on span "Subir archivo" at bounding box center [180, 251] width 38 height 17
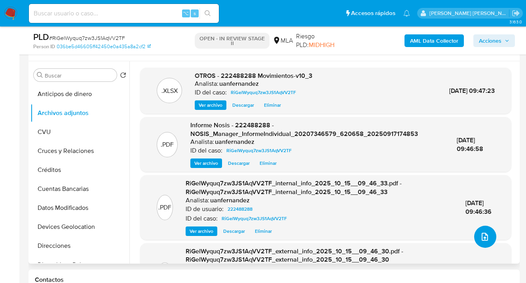
click at [480, 235] on icon "upload-file" at bounding box center [485, 237] width 10 height 10
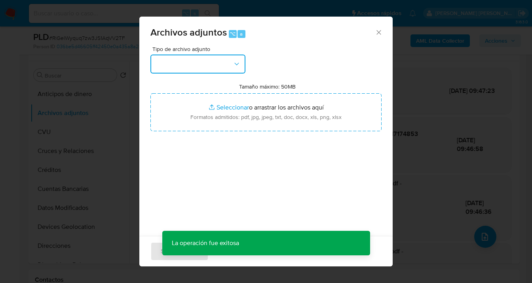
click at [243, 62] on button "button" at bounding box center [197, 64] width 95 height 19
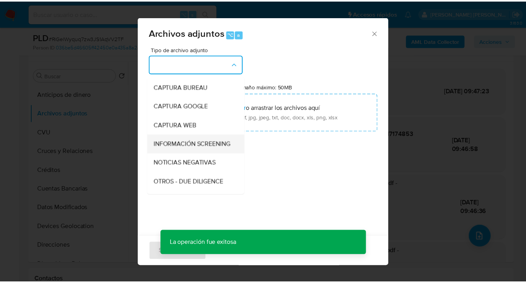
scroll to position [70, 0]
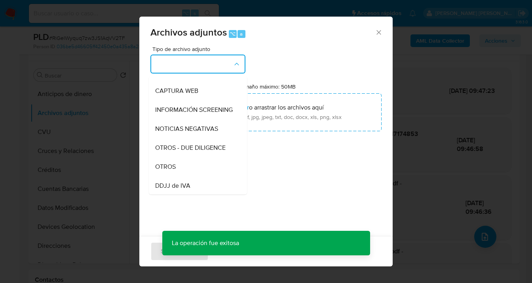
drag, startPoint x: 194, startPoint y: 180, endPoint x: 209, endPoint y: 160, distance: 24.9
click at [194, 177] on div "OTROS" at bounding box center [195, 167] width 81 height 19
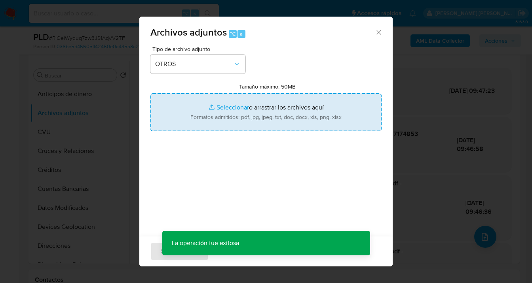
click at [239, 120] on input "Tamaño máximo: 50MB Seleccionar archivos" at bounding box center [265, 112] width 231 height 38
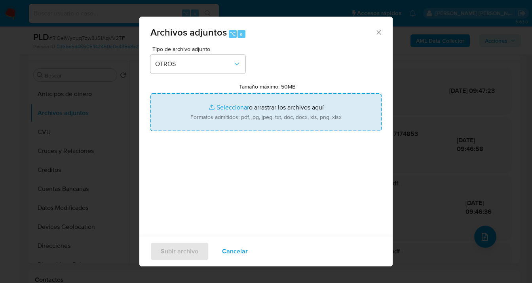
type input "C:\fakepath\222488288 analisis no roi Caselog RiGelWyquq7zw3JS1AqVV2TF.docx"
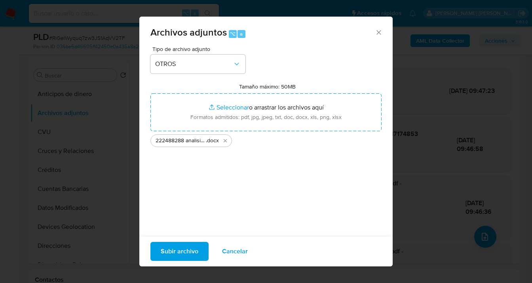
click at [178, 253] on span "Subir archivo" at bounding box center [180, 251] width 38 height 17
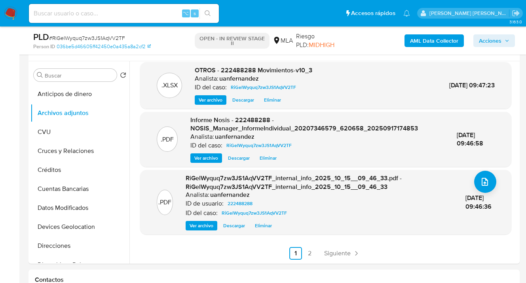
scroll to position [0, 0]
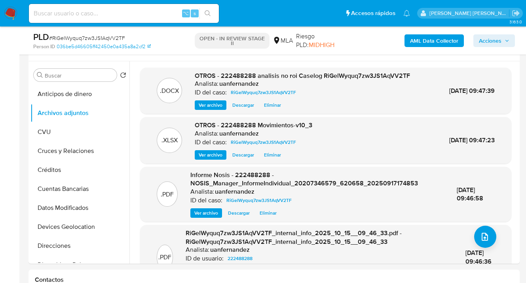
click at [484, 40] on span "Acciones" at bounding box center [490, 40] width 23 height 13
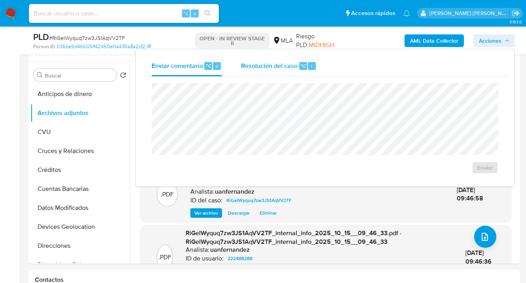
click at [263, 71] on div "Resolución del caso ⌥ r" at bounding box center [279, 66] width 76 height 21
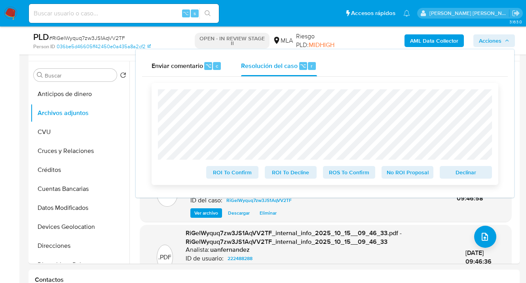
click at [407, 176] on span "No ROI Proposal" at bounding box center [407, 172] width 41 height 11
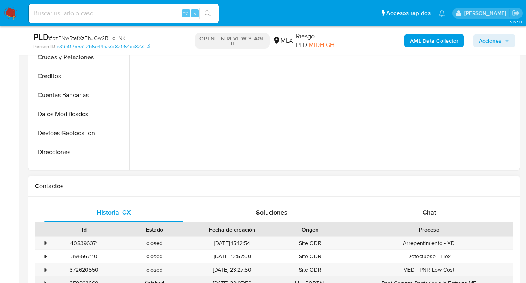
scroll to position [343, 0]
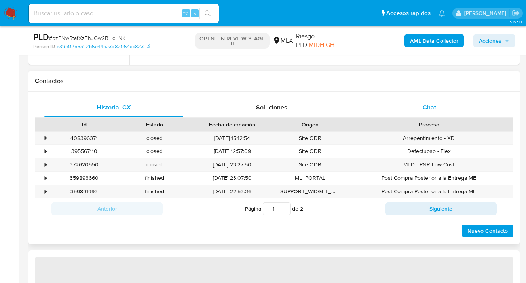
select select "10"
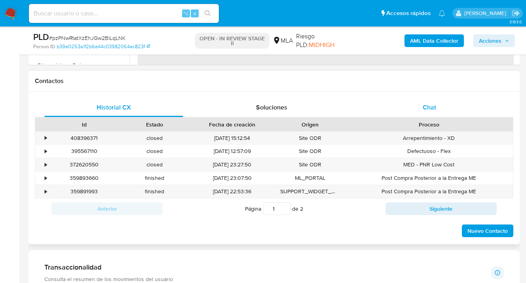
drag, startPoint x: 432, startPoint y: 111, endPoint x: 414, endPoint y: 110, distance: 17.5
click at [431, 111] on span "Chat" at bounding box center [429, 107] width 13 height 9
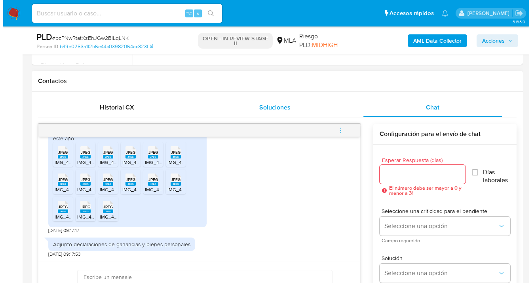
scroll to position [417, 0]
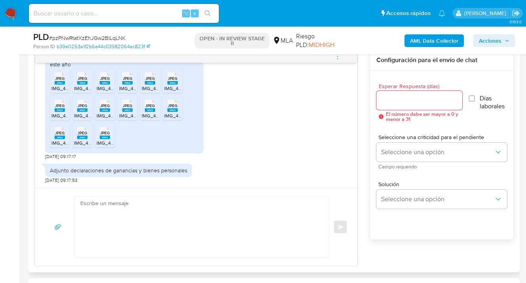
click at [390, 100] on input "Esperar Respuesta (días)" at bounding box center [419, 100] width 86 height 10
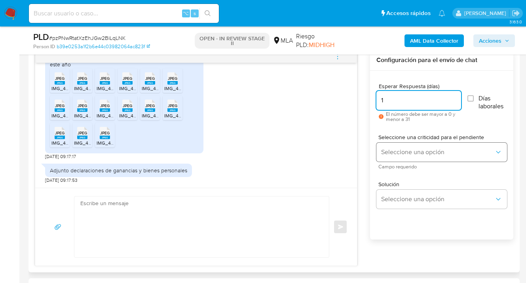
type input "1"
click at [405, 158] on button "Seleccione una opción" at bounding box center [441, 152] width 131 height 19
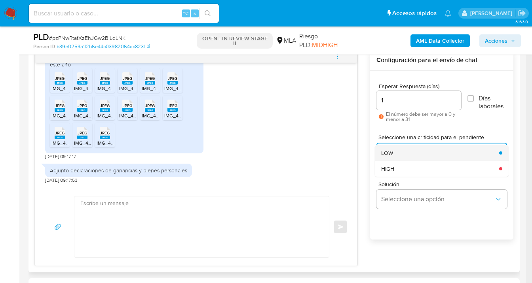
click at [401, 154] on div "LOW" at bounding box center [437, 153] width 113 height 16
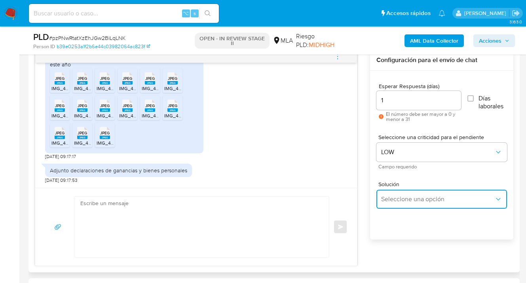
click at [402, 196] on span "Seleccione una opción" at bounding box center [437, 200] width 113 height 8
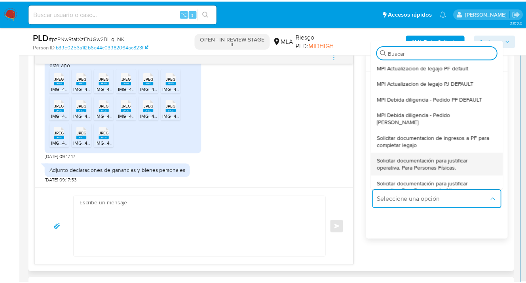
scroll to position [33, 0]
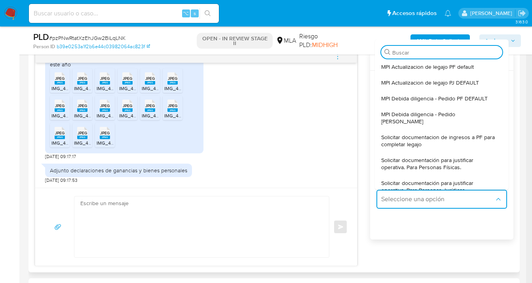
click at [411, 157] on span "Solicitar documentación para justificar operativa. Para Personas Físicas." at bounding box center [439, 164] width 116 height 14
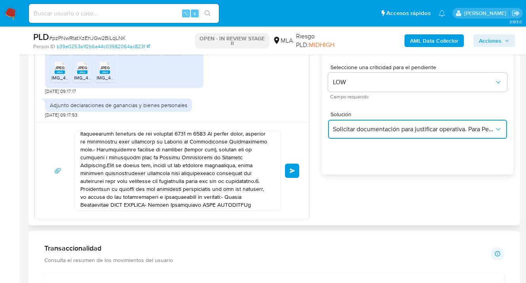
scroll to position [496, 0]
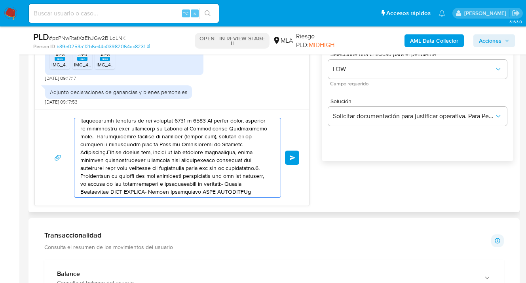
drag, startPoint x: 199, startPoint y: 185, endPoint x: 69, endPoint y: 122, distance: 144.3
click at [69, 122] on div "Enviar" at bounding box center [172, 158] width 255 height 80
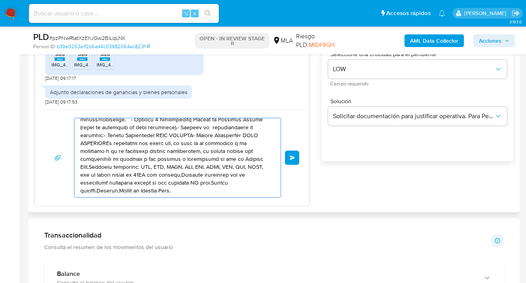
scroll to position [61, 0]
drag, startPoint x: 99, startPoint y: 114, endPoint x: 88, endPoint y: 99, distance: 18.1
click at [79, 93] on div "17/09/2025 14:23:55 Hola, Esperamos que te encuentres muy bien. Te consultamos …" at bounding box center [172, 88] width 274 height 235
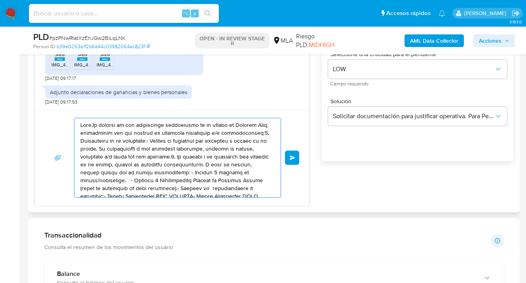
type textarea "solicitada dentro de los próximos XX días.Muchas gracias.Saludos,Equipo de Merc…"
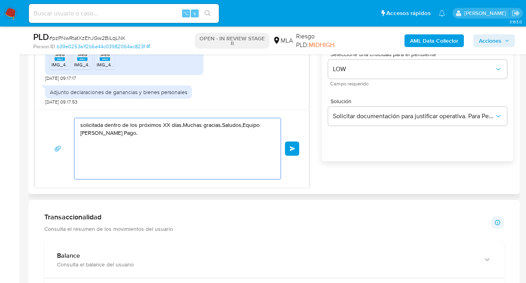
drag, startPoint x: 106, startPoint y: 137, endPoint x: 39, endPoint y: 110, distance: 73.1
click at [36, 107] on div "17/09/2025 14:23:55 Hola, Esperamos que te encuentres muy bien. Te consultamos …" at bounding box center [172, 79] width 274 height 217
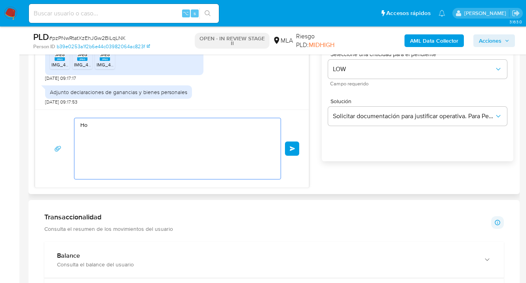
type textarea "H"
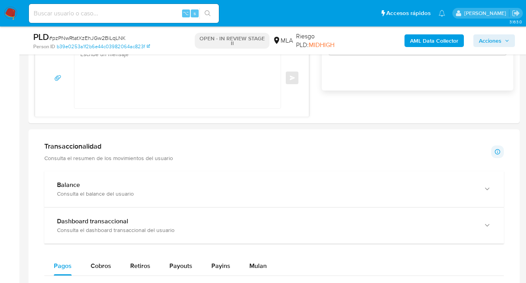
scroll to position [494, 0]
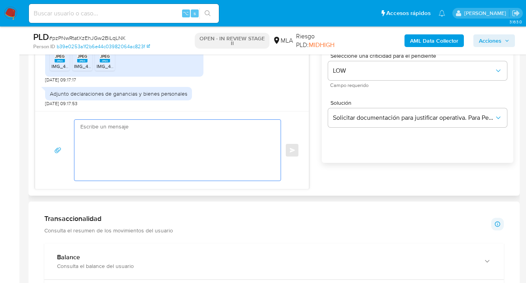
paste textarea "Hola Esperamos te encuentres muy bien. Confirmamos la recepción de la informaci…"
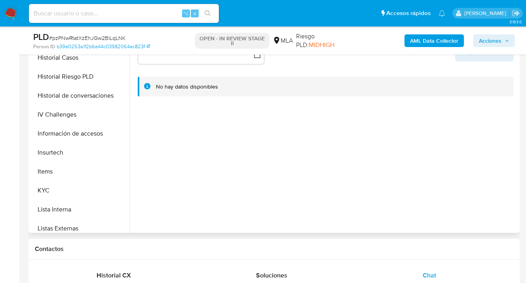
scroll to position [259, 0]
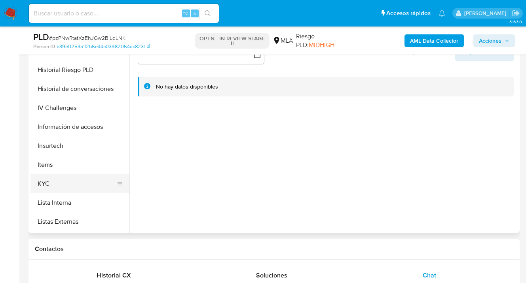
click at [89, 179] on button "KYC" at bounding box center [76, 184] width 93 height 19
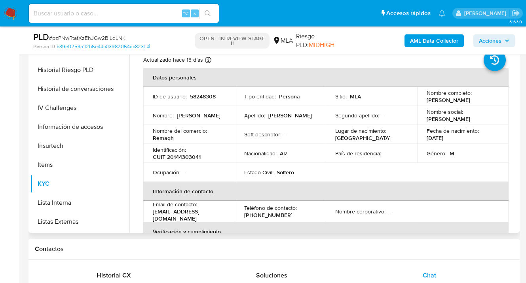
drag, startPoint x: 425, startPoint y: 101, endPoint x: 480, endPoint y: 103, distance: 55.1
click at [481, 103] on div "Nombre completo : Carlos Sergio Cambon" at bounding box center [463, 96] width 72 height 14
copy p "Carlos Sergio Cambon"
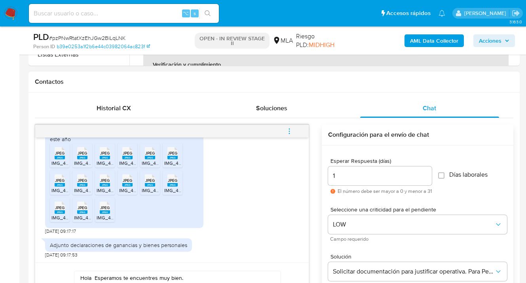
scroll to position [447, 0]
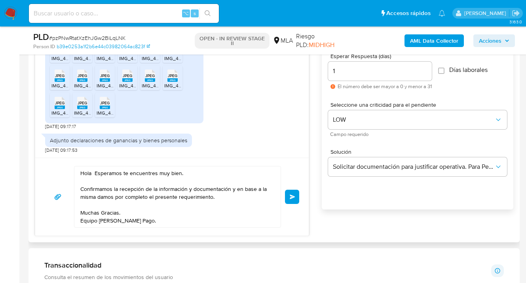
click at [92, 174] on textarea "Hola Esperamos te encuentres muy bien. Confirmamos la recepción de la informaci…" at bounding box center [175, 197] width 190 height 61
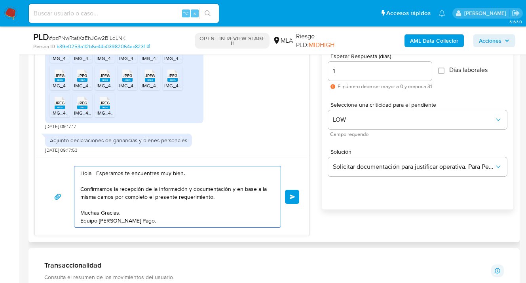
paste textarea "Carlos Sergio Cambon"
drag, startPoint x: 145, startPoint y: 174, endPoint x: 150, endPoint y: 184, distance: 11.7
click at [145, 174] on textarea "Hola Carlos Sergio Cambon, esperamos te encuentres muy bien. Confirmamos la rec…" at bounding box center [175, 197] width 190 height 61
type textarea "Hola Carlos Sergio Cambon, esperamos te encuentres muy bien. Confirmamos la rec…"
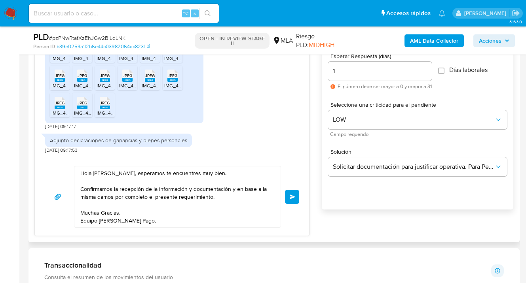
click at [291, 195] on span "Enviar" at bounding box center [293, 197] width 6 height 5
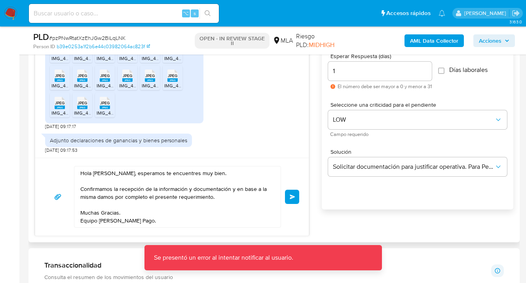
drag, startPoint x: 230, startPoint y: 204, endPoint x: 280, endPoint y: 205, distance: 49.9
click at [230, 204] on textarea "Hola Carlos Sergio Cambon, esperamos te encuentres muy bien. Confirmamos la rec…" at bounding box center [175, 197] width 190 height 61
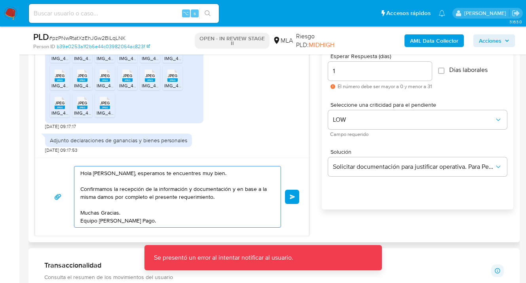
drag, startPoint x: 137, startPoint y: 221, endPoint x: 36, endPoint y: 158, distance: 118.5
click at [36, 158] on div "Hola Carlos Sergio Cambon, esperamos te encuentres muy bien. Confirmamos la rec…" at bounding box center [172, 197] width 274 height 78
drag, startPoint x: 361, startPoint y: 235, endPoint x: 352, endPoint y: 218, distance: 19.5
click at [361, 234] on div "17/09/2025 14:23:55 Hola, Esperamos que te encuentres muy bien. Te consultamos …" at bounding box center [274, 128] width 479 height 217
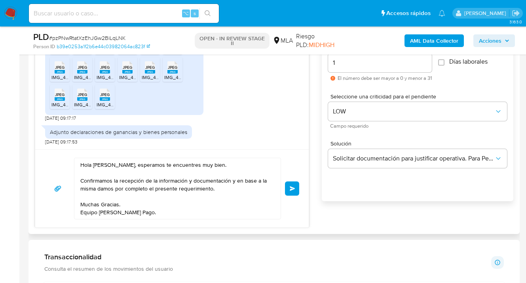
scroll to position [558, 0]
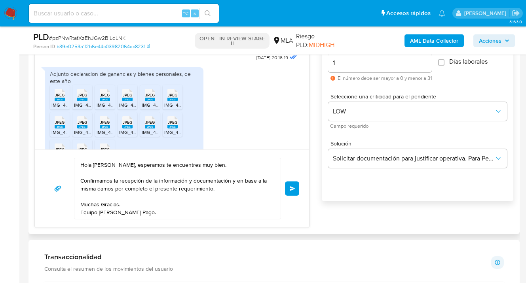
click at [291, 186] on span "Enviar" at bounding box center [293, 188] width 6 height 5
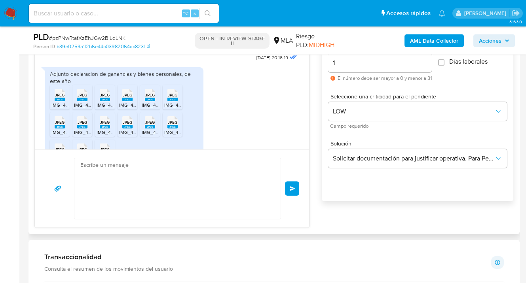
scroll to position [722, 0]
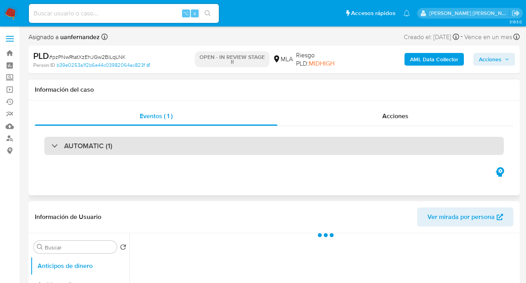
select select "10"
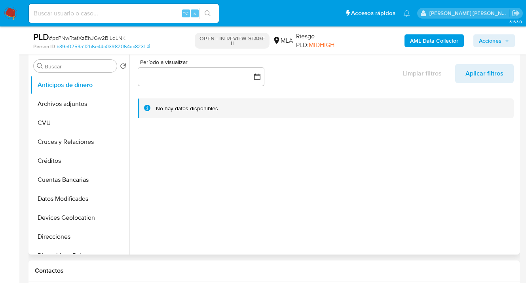
scroll to position [322, 0]
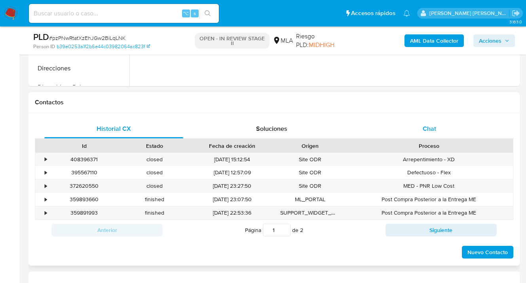
click at [434, 125] on span "Chat" at bounding box center [429, 128] width 13 height 9
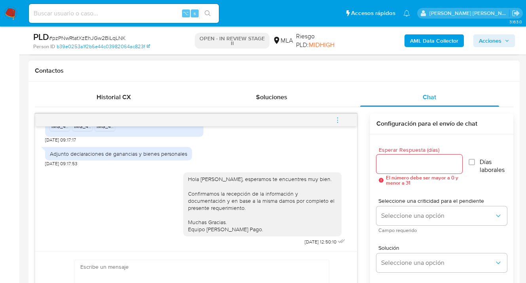
scroll to position [387, 0]
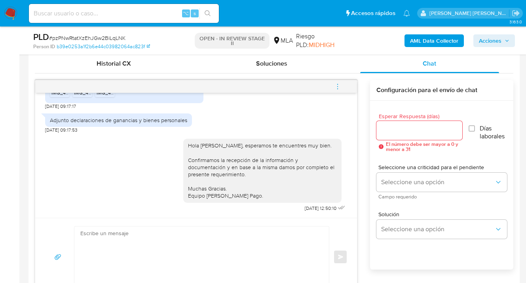
click at [336, 85] on icon "menu-action" at bounding box center [337, 86] width 7 height 7
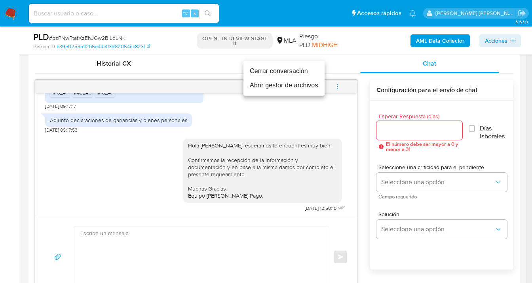
click at [303, 72] on li "Cerrar conversación" at bounding box center [283, 71] width 81 height 14
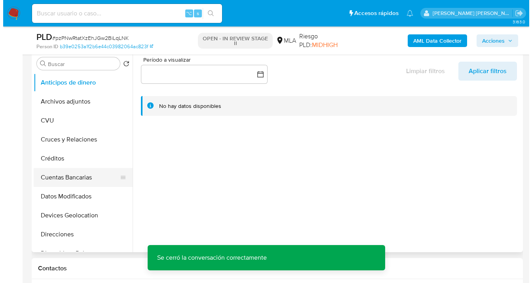
scroll to position [138, 0]
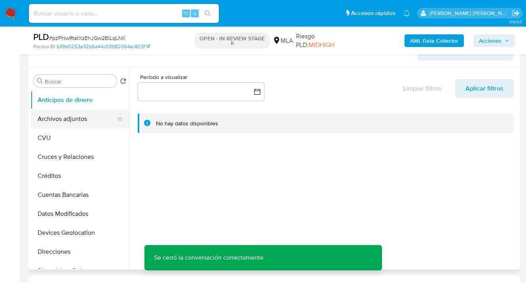
click at [72, 113] on button "Archivos adjuntos" at bounding box center [76, 119] width 93 height 19
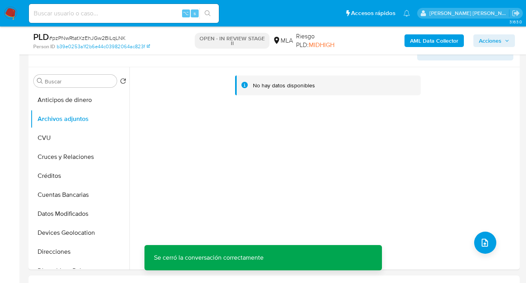
click at [423, 42] on b "AML Data Collector" at bounding box center [434, 40] width 48 height 13
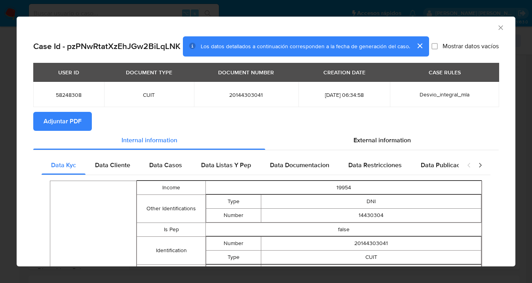
click at [70, 129] on span "Adjuntar PDF" at bounding box center [63, 121] width 38 height 17
click at [497, 28] on icon "Cerrar ventana" at bounding box center [501, 28] width 8 height 8
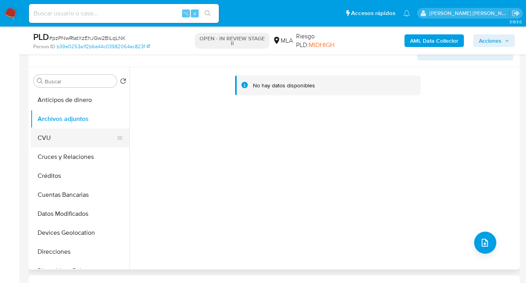
click at [60, 138] on button "CVU" at bounding box center [76, 138] width 93 height 19
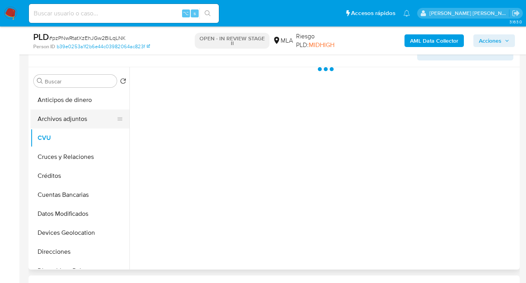
click at [78, 118] on button "Archivos adjuntos" at bounding box center [76, 119] width 93 height 19
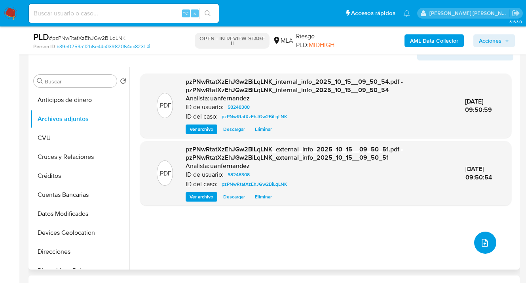
click at [488, 241] on button "upload-file" at bounding box center [485, 243] width 22 height 22
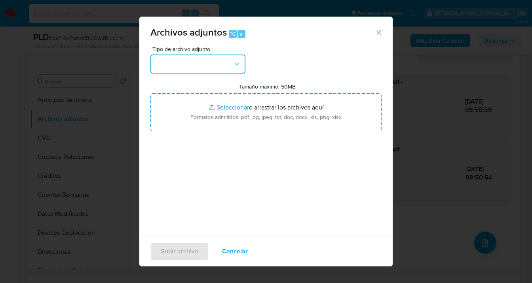
click at [238, 62] on icon "button" at bounding box center [237, 64] width 8 height 8
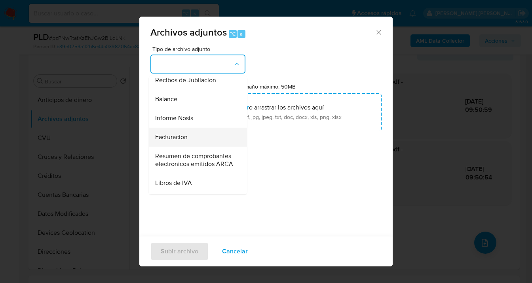
scroll to position [274, 0]
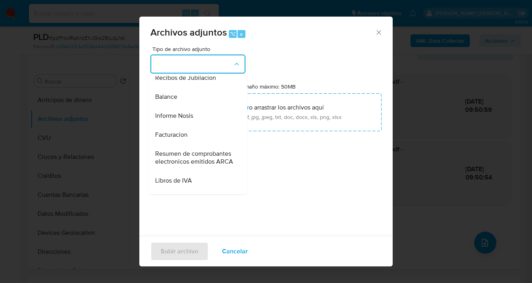
drag, startPoint x: 187, startPoint y: 135, endPoint x: 196, endPoint y: 133, distance: 8.9
click at [187, 120] on span "Informe Nosis" at bounding box center [174, 116] width 38 height 8
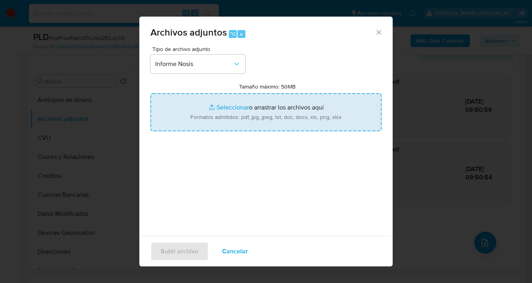
click at [247, 122] on input "Tamaño máximo: 50MB Seleccionar archivos" at bounding box center [265, 112] width 231 height 38
type input "C:\fakepath\58248308-NOSIS_Manager_InformeIndividual_20144303041_620658_2025091…"
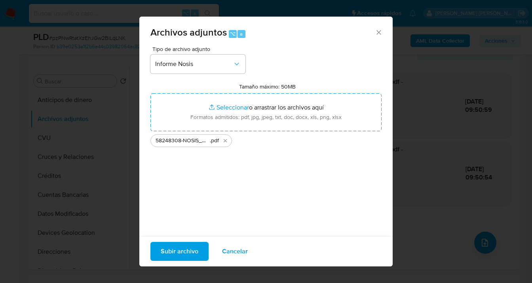
click at [179, 250] on span "Subir archivo" at bounding box center [180, 251] width 38 height 17
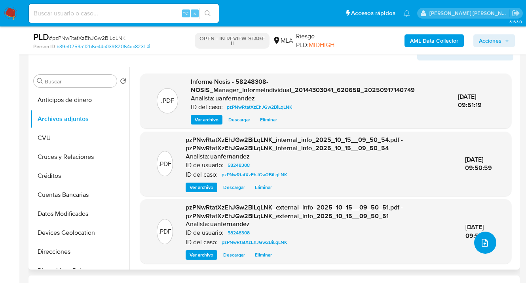
click at [483, 244] on icon "upload-file" at bounding box center [485, 243] width 10 height 10
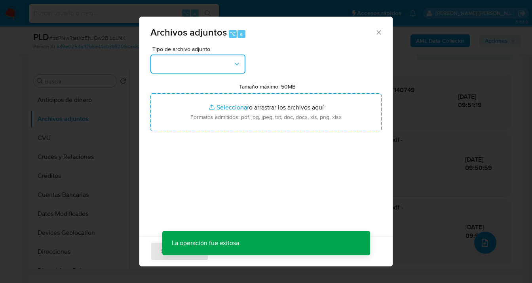
click at [238, 68] on button "button" at bounding box center [197, 64] width 95 height 19
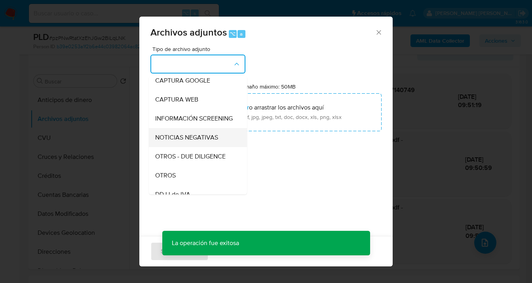
scroll to position [93, 0]
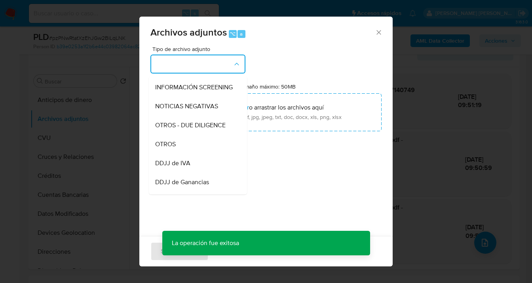
drag, startPoint x: 201, startPoint y: 173, endPoint x: 222, endPoint y: 151, distance: 31.4
click at [201, 173] on div "DDJJ de IVA" at bounding box center [195, 163] width 81 height 19
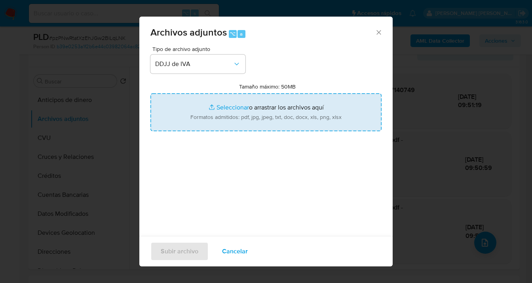
click at [253, 125] on input "Tamaño máximo: 50MB Seleccionar archivos" at bounding box center [265, 112] width 231 height 38
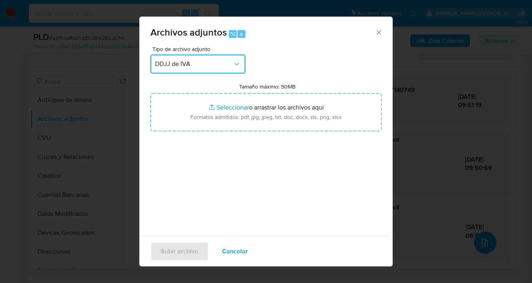
click at [236, 65] on icon "button" at bounding box center [237, 64] width 8 height 8
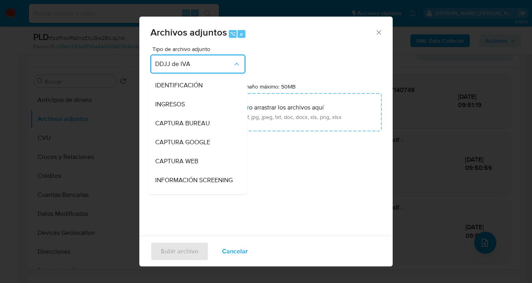
scroll to position [129, 0]
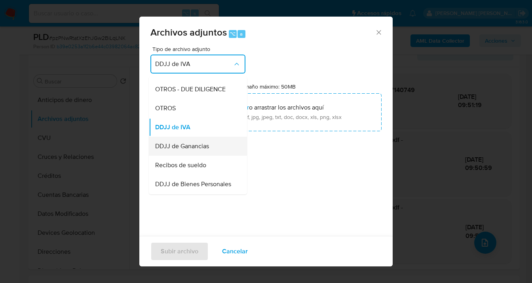
click at [211, 156] on div "DDJJ de Ganancias" at bounding box center [195, 146] width 81 height 19
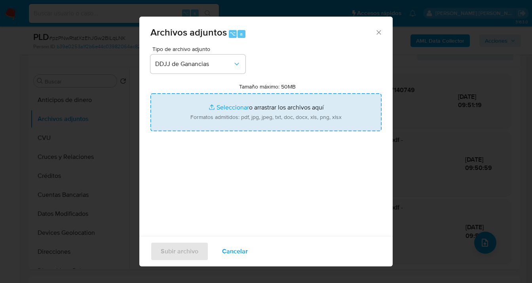
click at [256, 127] on input "Tamaño máximo: 50MB Seleccionar archivos" at bounding box center [265, 112] width 231 height 38
type input "C:\fakepath\DDJJ Gan y Bs Pers periodo 2024 Cust 58248308.pdf"
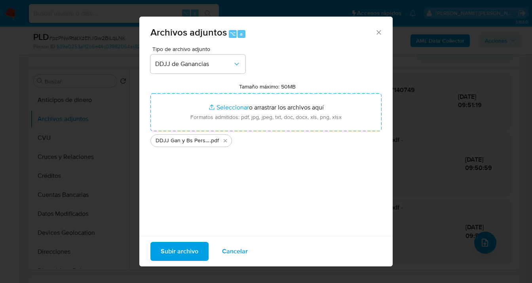
click at [175, 255] on span "Subir archivo" at bounding box center [180, 251] width 38 height 17
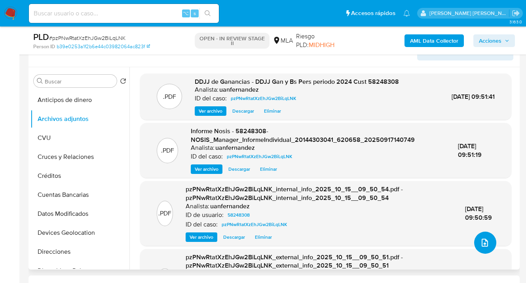
click at [484, 241] on icon "upload-file" at bounding box center [485, 243] width 10 height 10
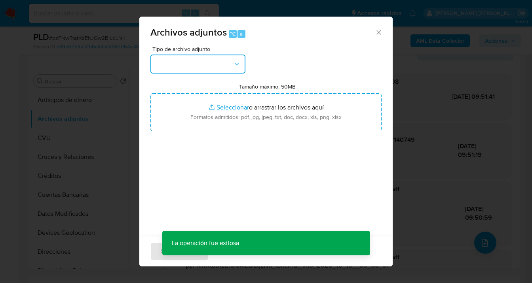
click at [233, 68] on icon "button" at bounding box center [237, 64] width 8 height 8
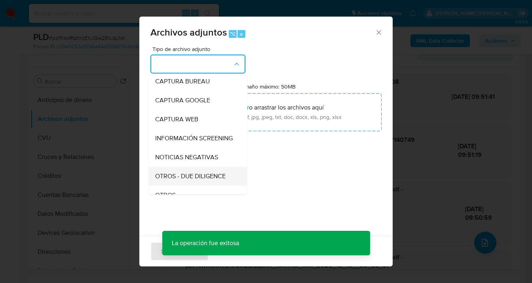
scroll to position [81, 0]
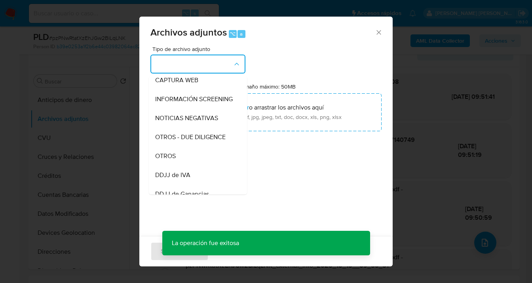
click at [198, 158] on div "OTROS" at bounding box center [195, 156] width 81 height 19
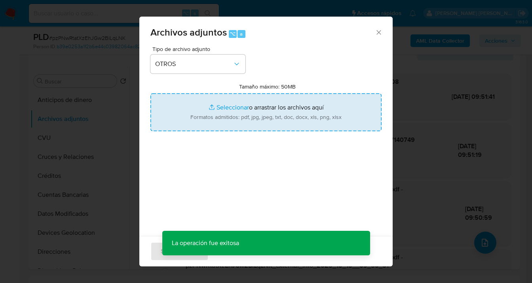
click at [249, 120] on input "Tamaño máximo: 50MB Seleccionar archivos" at bounding box center [265, 112] width 231 height 38
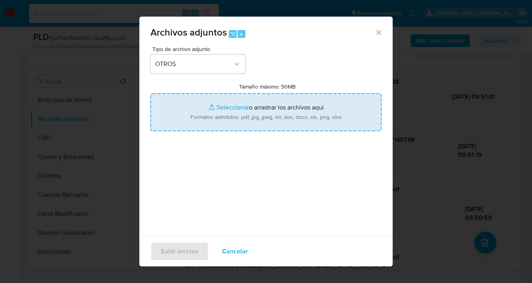
type input "C:\fakepath\58248308 Movimientos-v10_3.xlsx"
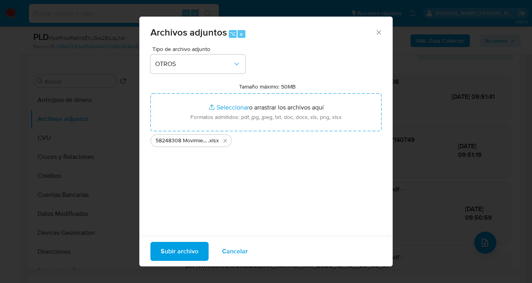
click at [177, 256] on span "Subir archivo" at bounding box center [180, 251] width 38 height 17
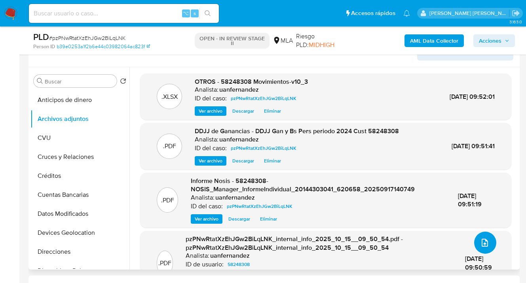
click at [489, 245] on button "upload-file" at bounding box center [485, 243] width 22 height 22
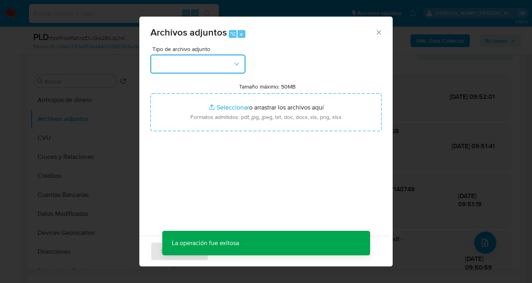
drag, startPoint x: 235, startPoint y: 63, endPoint x: 222, endPoint y: 74, distance: 16.5
click at [234, 63] on icon "button" at bounding box center [237, 64] width 8 height 8
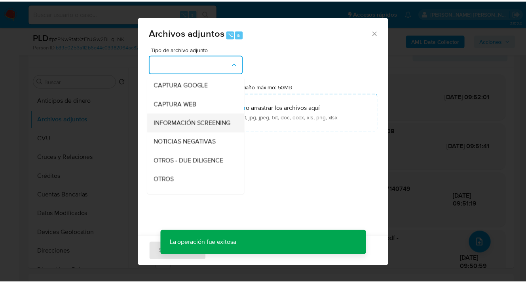
scroll to position [58, 0]
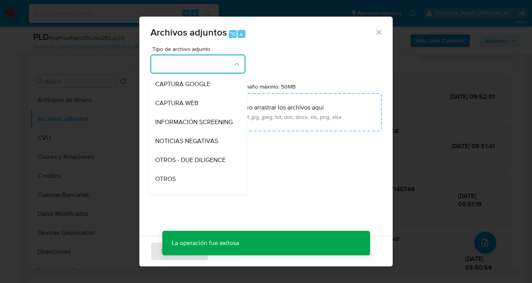
drag, startPoint x: 194, startPoint y: 180, endPoint x: 206, endPoint y: 165, distance: 18.9
click at [194, 180] on div "OTROS" at bounding box center [195, 179] width 81 height 19
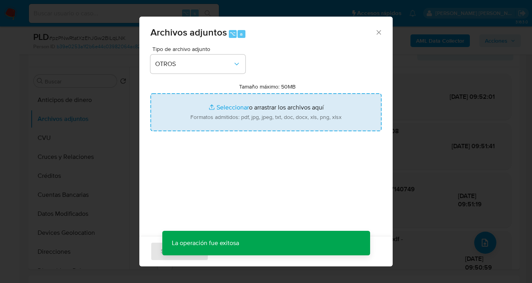
click at [244, 125] on input "Tamaño máximo: 50MB Seleccionar archivos" at bounding box center [265, 112] width 231 height 38
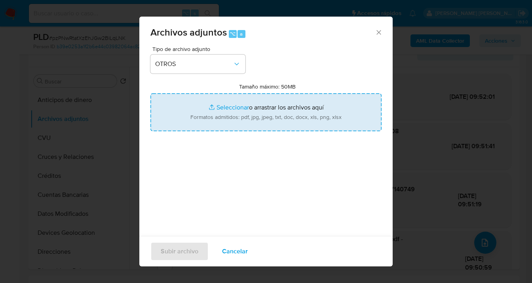
type input "C:\fakepath\58248308 analisis no roi Caselog pzPNwRtatXzEhJGw2BiLqLNK.docx"
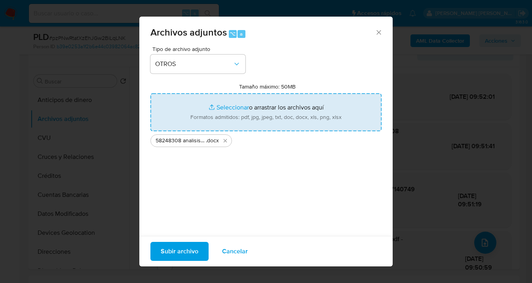
click at [178, 254] on span "Subir archivo" at bounding box center [180, 251] width 38 height 17
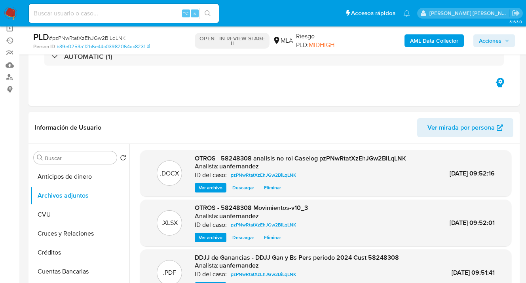
scroll to position [61, 0]
click at [492, 42] on span "Acciones" at bounding box center [490, 40] width 23 height 13
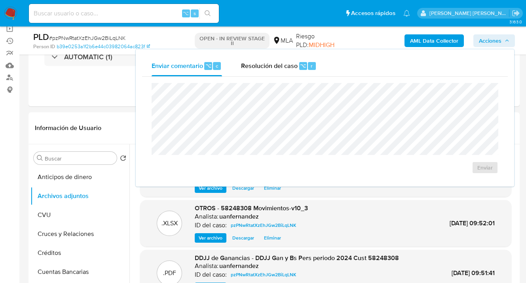
click at [492, 42] on span "Acciones" at bounding box center [490, 40] width 23 height 13
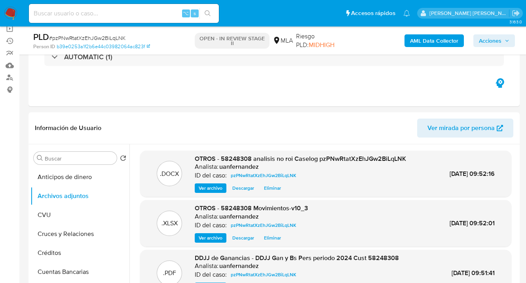
drag, startPoint x: 487, startPoint y: 41, endPoint x: 477, endPoint y: 43, distance: 10.5
click at [487, 41] on span "Acciones" at bounding box center [490, 40] width 23 height 13
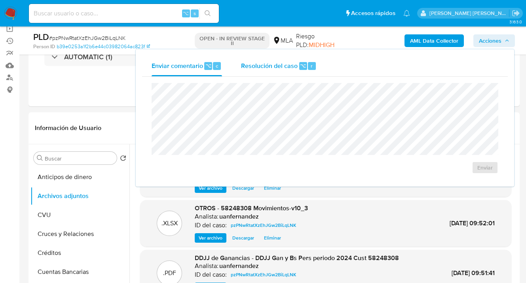
click at [264, 68] on span "Resolución del caso" at bounding box center [269, 65] width 57 height 9
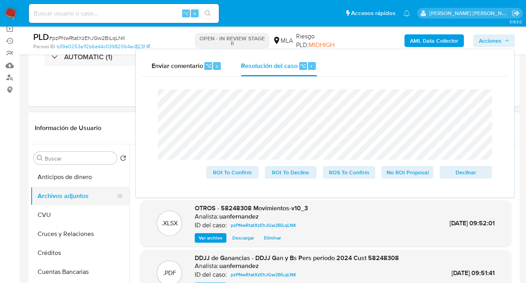
click at [105, 200] on button "Archivos adjuntos" at bounding box center [76, 196] width 93 height 19
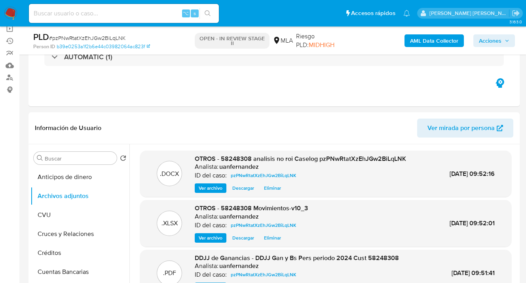
click at [492, 39] on span "Acciones" at bounding box center [490, 40] width 23 height 13
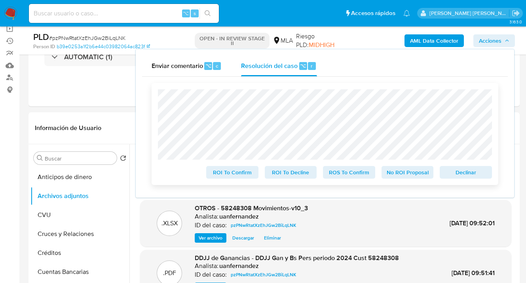
click at [403, 177] on span "No ROI Proposal" at bounding box center [407, 172] width 41 height 11
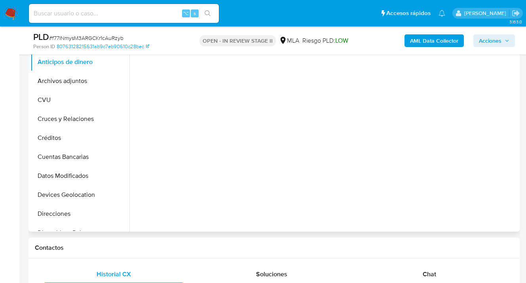
scroll to position [241, 0]
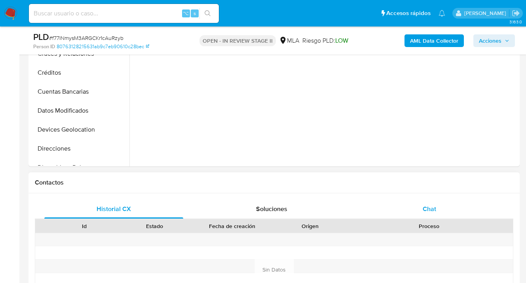
select select "10"
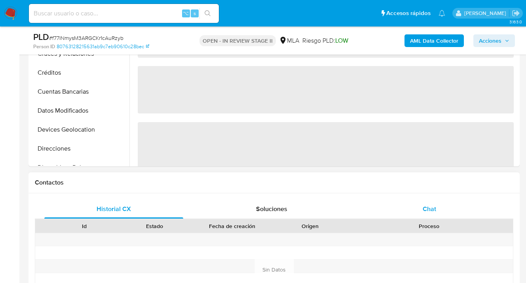
click at [428, 209] on span "Chat" at bounding box center [429, 209] width 13 height 9
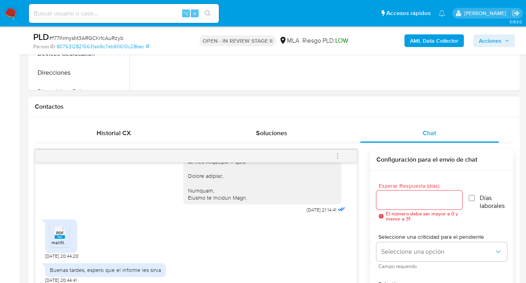
scroll to position [377, 0]
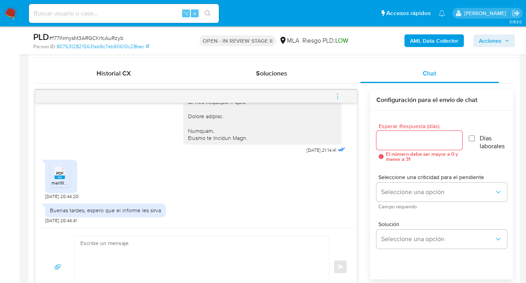
click at [61, 177] on rect at bounding box center [60, 178] width 10 height 4
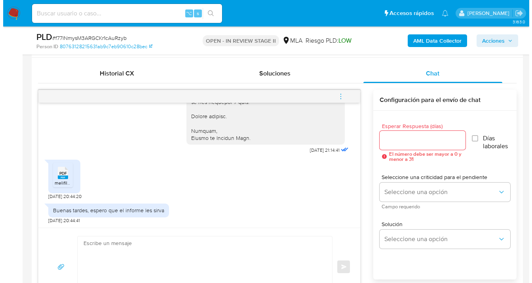
scroll to position [842, 0]
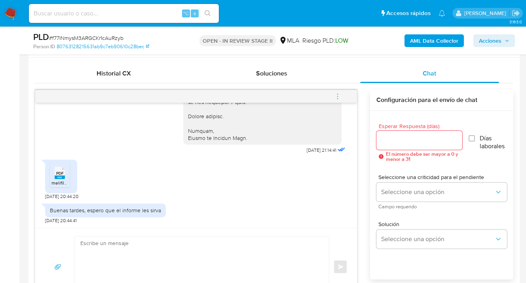
click at [392, 144] on input "Esperar Respuesta (días)" at bounding box center [419, 140] width 86 height 10
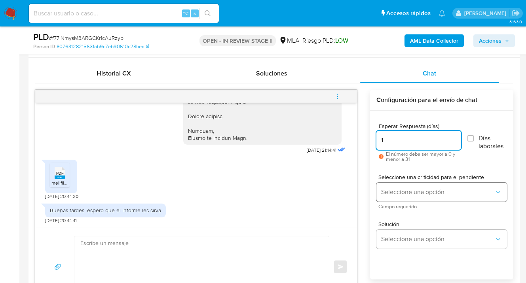
type input "1"
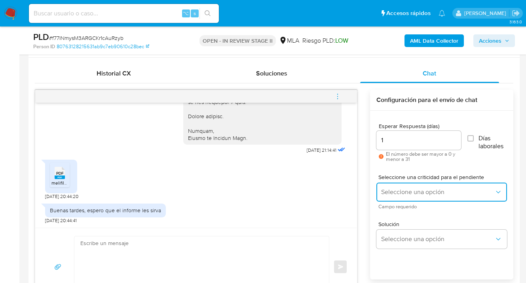
click at [395, 196] on button "Seleccione una opción" at bounding box center [441, 192] width 131 height 19
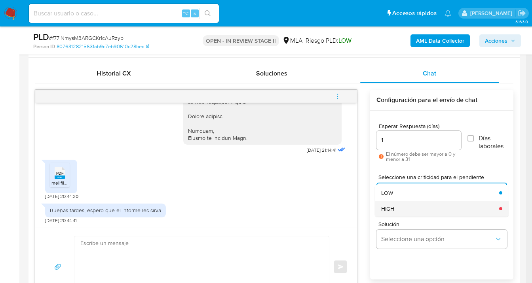
click at [395, 204] on div "HIGH" at bounding box center [437, 209] width 113 height 16
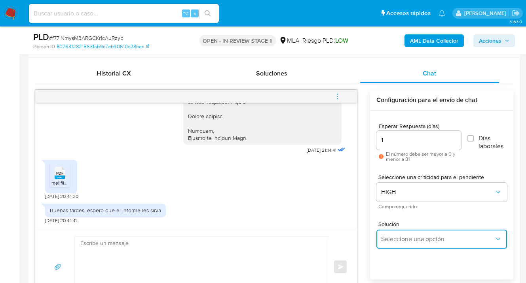
click at [399, 238] on span "Seleccione una opción" at bounding box center [437, 240] width 113 height 8
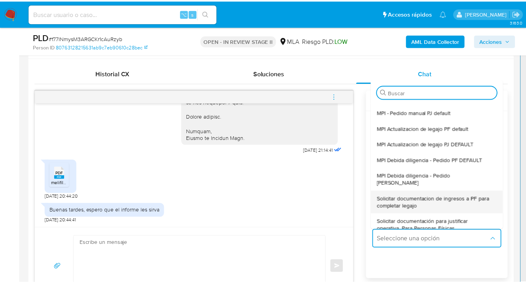
scroll to position [17, 0]
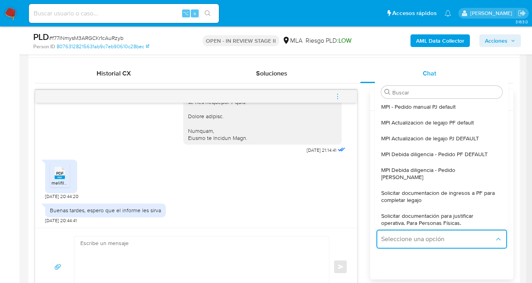
drag, startPoint x: 432, startPoint y: 213, endPoint x: 399, endPoint y: 210, distance: 33.8
click at [432, 213] on span "Solicitar documentación para justificar operativa. Para Personas Físicas." at bounding box center [439, 220] width 116 height 14
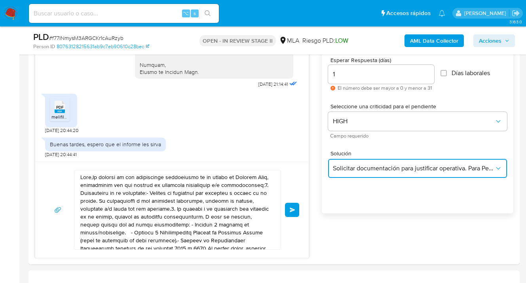
scroll to position [451, 0]
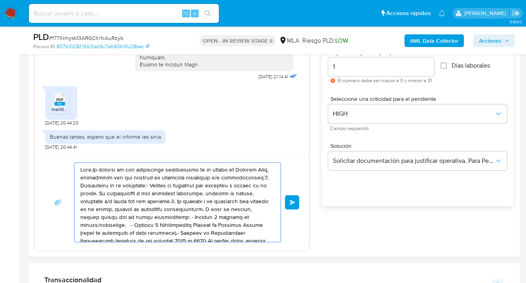
drag, startPoint x: 216, startPoint y: 222, endPoint x: 91, endPoint y: 169, distance: 135.0
click at [87, 159] on div "Enviar" at bounding box center [172, 202] width 274 height 96
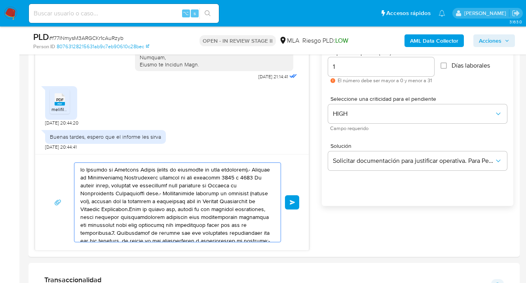
drag, startPoint x: 177, startPoint y: 231, endPoint x: 116, endPoint y: 190, distance: 73.1
click at [96, 179] on textarea at bounding box center [175, 202] width 190 height 79
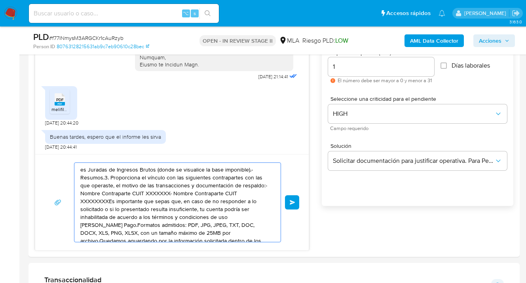
drag, startPoint x: 203, startPoint y: 217, endPoint x: 90, endPoint y: 177, distance: 120.2
click at [80, 178] on div "es Juradas de Ingresos Brutos (donde se visualice la base imponible).- Resumos.…" at bounding box center [175, 202] width 202 height 79
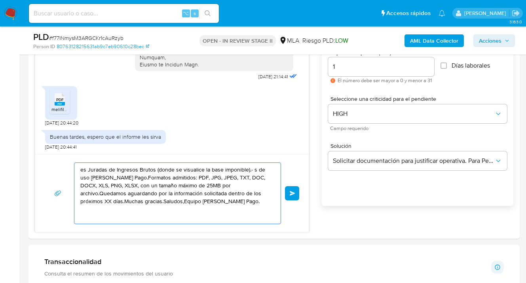
drag, startPoint x: 209, startPoint y: 217, endPoint x: 81, endPoint y: 174, distance: 135.6
click at [82, 175] on textarea "es Juradas de Ingresos Brutos (donde se visualice la base imponible).- s de uso…" at bounding box center [175, 193] width 190 height 61
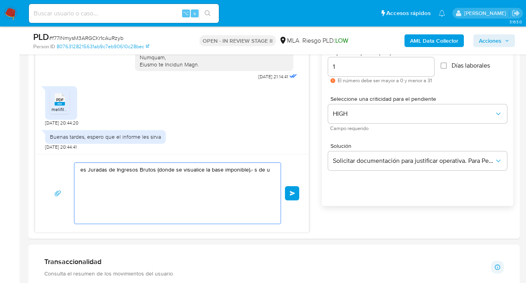
drag, startPoint x: 165, startPoint y: 194, endPoint x: 104, endPoint y: 172, distance: 65.1
click at [99, 168] on textarea "es Juradas de Ingresos Brutos (donde se visualice la base imponible).- s de u" at bounding box center [175, 193] width 190 height 61
drag, startPoint x: 158, startPoint y: 203, endPoint x: 77, endPoint y: 182, distance: 83.4
click at [76, 182] on div "es Jura" at bounding box center [175, 193] width 202 height 61
type textarea "es Jur"
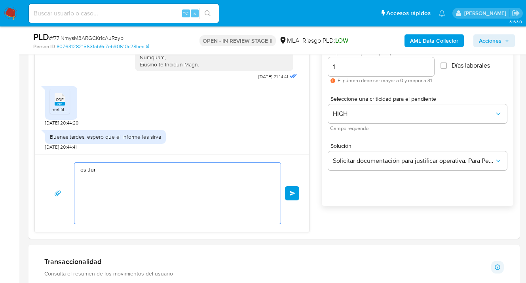
drag, startPoint x: 98, startPoint y: 182, endPoint x: 70, endPoint y: 163, distance: 33.2
click at [70, 163] on div "es Jur Enviar" at bounding box center [172, 194] width 255 height 62
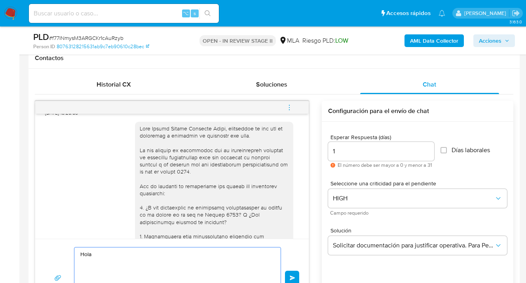
scroll to position [505, 0]
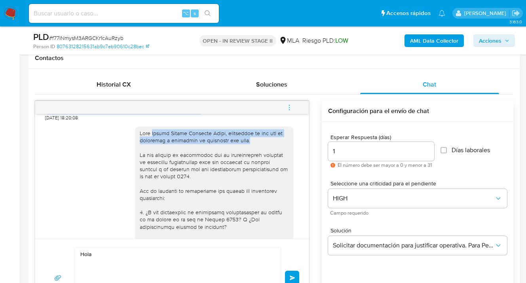
drag, startPoint x: 171, startPoint y: 149, endPoint x: 250, endPoint y: 154, distance: 78.9
copy div "Hector Daniel Martinez Lillo, lamentamos lo que nos ha informado y esperamos se…"
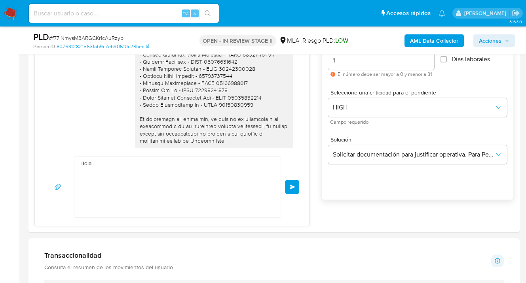
scroll to position [524, 0]
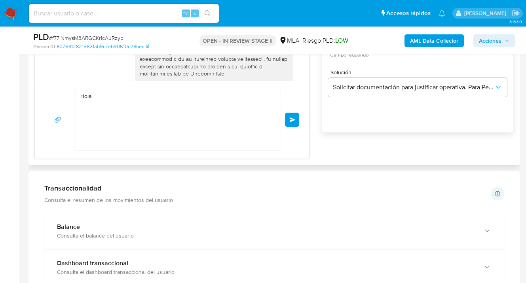
click at [105, 89] on div "Hola" at bounding box center [177, 120] width 207 height 62
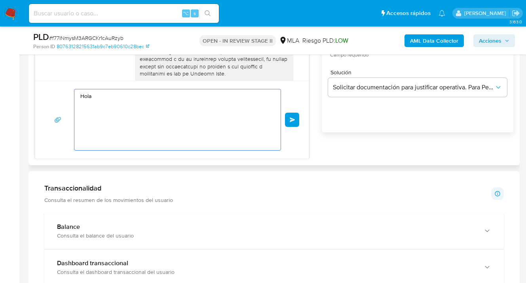
drag, startPoint x: 102, startPoint y: 94, endPoint x: 113, endPoint y: 102, distance: 13.4
click at [102, 94] on textarea "Hola" at bounding box center [175, 119] width 190 height 61
paste textarea "Hector Daniel Martinez Lillo, lamentamos lo que nos ha informado y esperamos se…"
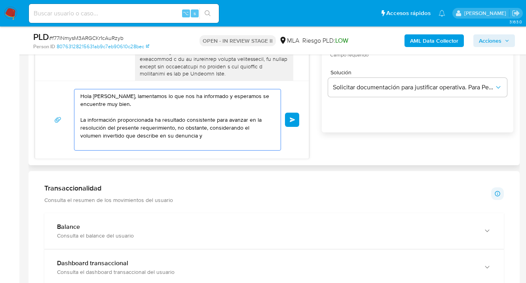
drag, startPoint x: 82, startPoint y: 137, endPoint x: 108, endPoint y: 164, distance: 37.8
click at [82, 137] on textarea "Hola Hector Daniel Martinez Lillo, lamentamos lo que nos ha informado y esperam…" at bounding box center [175, 119] width 190 height 61
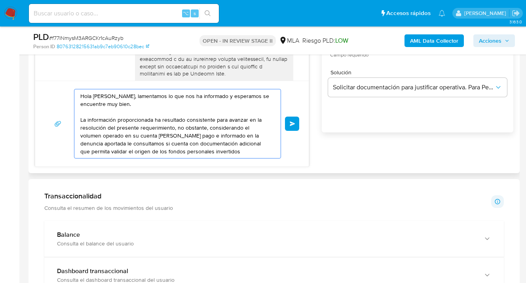
click at [248, 138] on textarea "Hola Hector Daniel Martinez Lillo, lamentamos lo que nos ha informado y esperam…" at bounding box center [175, 123] width 190 height 69
click at [102, 143] on textarea "Hola Hector Daniel Martinez Lillo, lamentamos lo que nos ha informado y esperam…" at bounding box center [175, 123] width 190 height 69
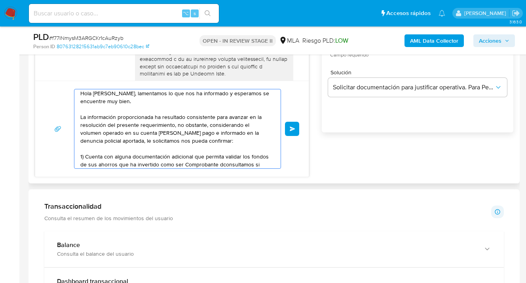
scroll to position [11, 0]
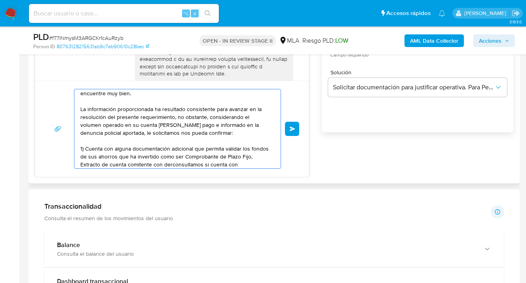
click at [200, 156] on textarea "Hola Hector Daniel Martinez Lillo, lamentamos lo que nos ha informado y esperam…" at bounding box center [175, 128] width 190 height 79
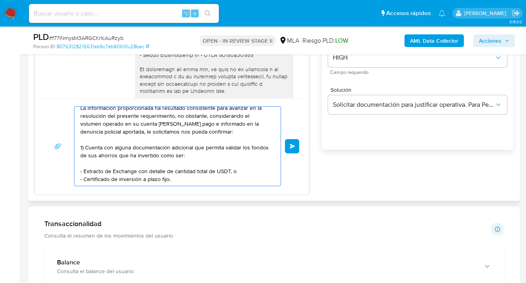
scroll to position [42, 0]
paste textarea "Tené en cuenta que, además de los ejemplos mencionados, podés adjuntar voluntar…"
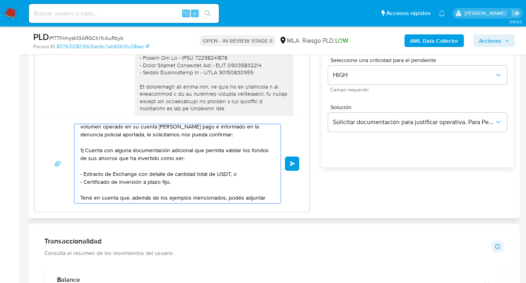
scroll to position [51, 0]
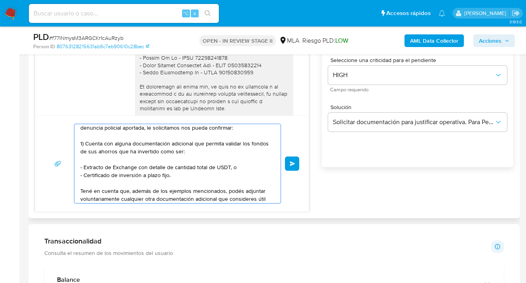
click at [148, 150] on textarea "Hola Hector Daniel Martinez Lillo, lamentamos lo que nos ha informado y esperam…" at bounding box center [175, 163] width 190 height 79
click at [228, 168] on textarea "Hola Hector Daniel Martinez Lillo, lamentamos lo que nos ha informado y esperam…" at bounding box center [175, 163] width 190 height 79
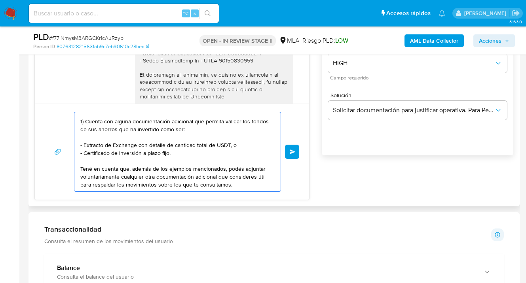
scroll to position [538, 0]
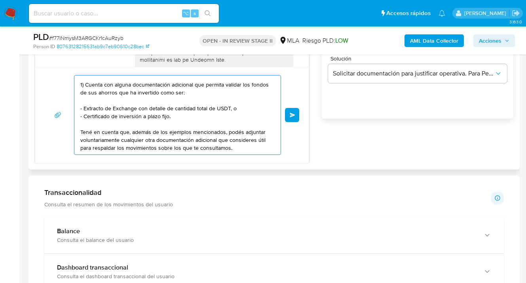
click at [250, 148] on textarea "Hola Hector Daniel Martinez Lillo, lamentamos lo que nos ha informado y esperam…" at bounding box center [175, 115] width 190 height 79
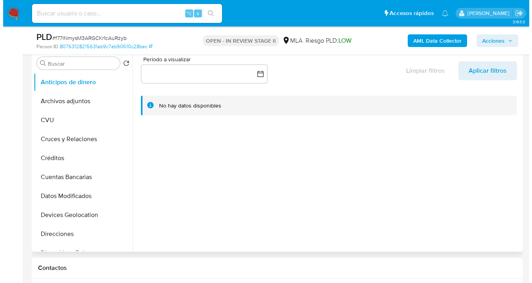
scroll to position [151, 0]
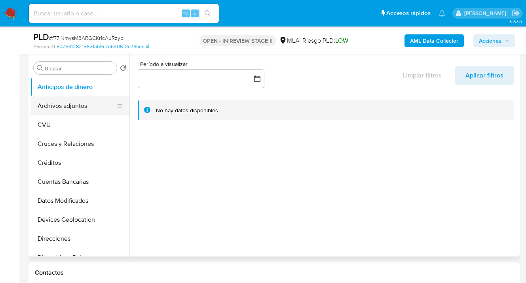
type textarea "Hola Hector Daniel Martinez Lillo, lamentamos lo que nos ha informado y esperam…"
click at [83, 113] on button "Archivos adjuntos" at bounding box center [76, 106] width 93 height 19
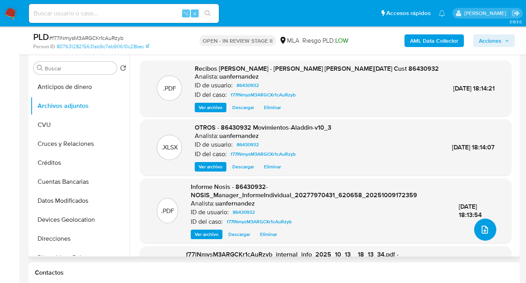
click at [483, 227] on icon "upload-file" at bounding box center [485, 230] width 10 height 10
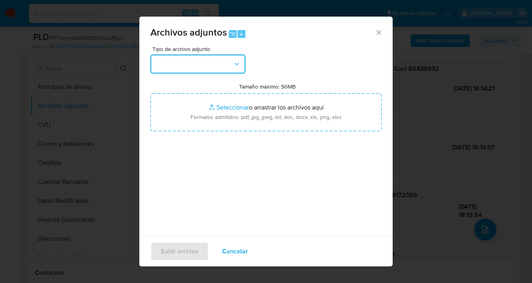
drag, startPoint x: 240, startPoint y: 65, endPoint x: 236, endPoint y: 67, distance: 5.0
click at [239, 65] on button "button" at bounding box center [197, 64] width 95 height 19
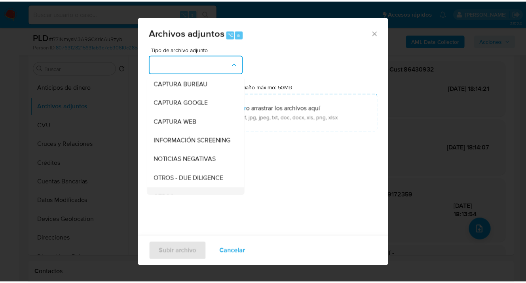
scroll to position [73, 0]
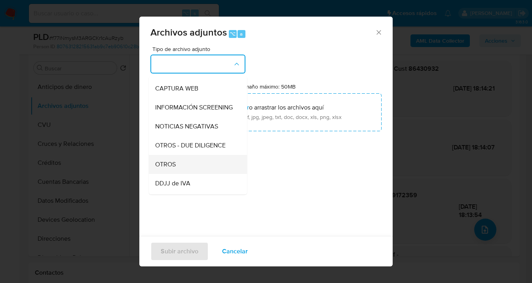
click at [198, 165] on div "OTROS" at bounding box center [195, 164] width 81 height 19
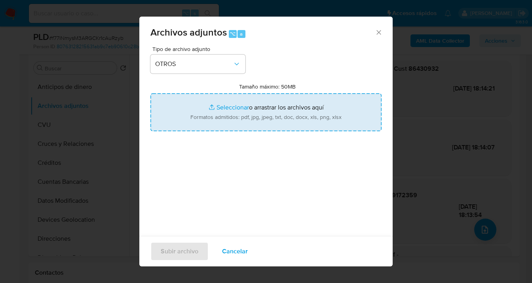
click at [247, 123] on input "Tamaño máximo: 50MB Seleccionar archivos" at bounding box center [265, 112] width 231 height 38
type input "C:\fakepath\Informe declaratorio de transacciones.pdf"
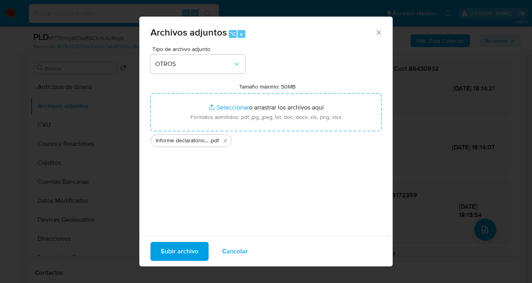
click at [184, 255] on span "Subir archivo" at bounding box center [180, 251] width 38 height 17
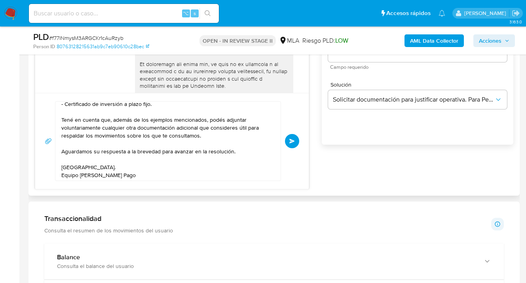
scroll to position [101, 0]
click at [293, 141] on span "Enviar" at bounding box center [292, 141] width 6 height 5
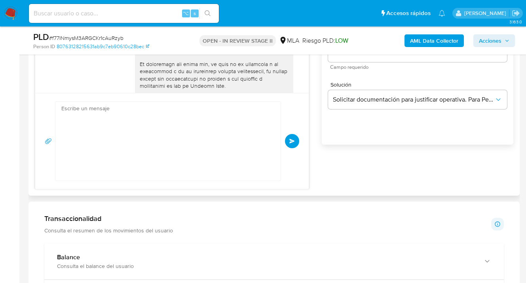
scroll to position [1052, 0]
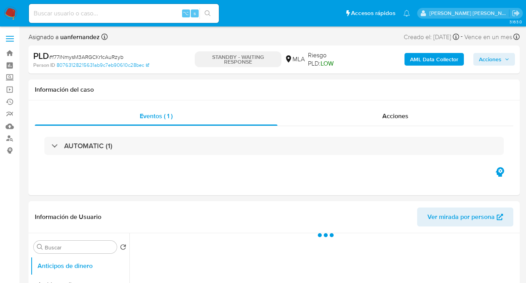
select select "10"
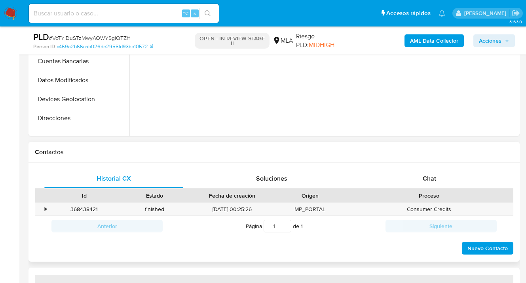
select select "10"
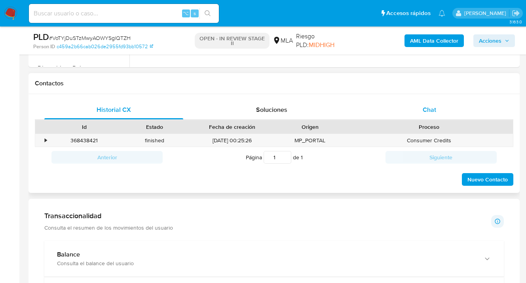
click at [438, 106] on div "Chat" at bounding box center [429, 110] width 139 height 19
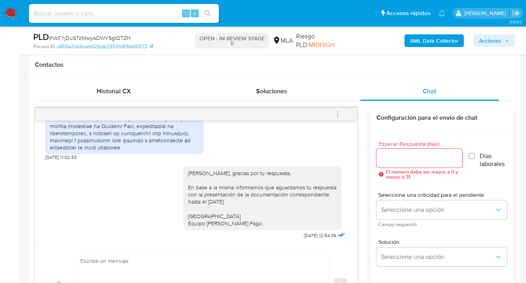
scroll to position [366, 0]
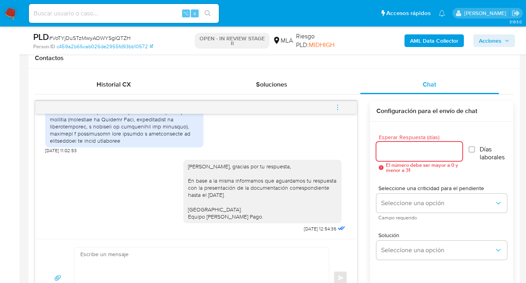
click at [399, 152] on input "Esperar Respuesta (días)" at bounding box center [419, 151] width 86 height 10
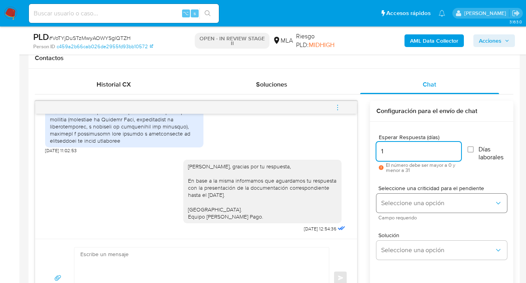
type input "1"
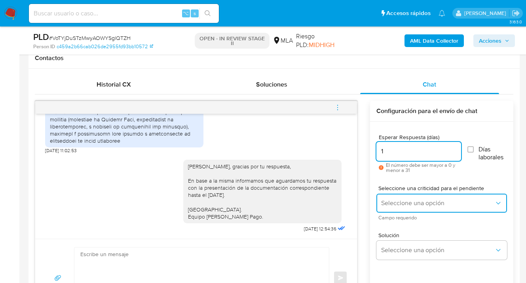
click at [416, 198] on button "Seleccione una opción" at bounding box center [441, 203] width 131 height 19
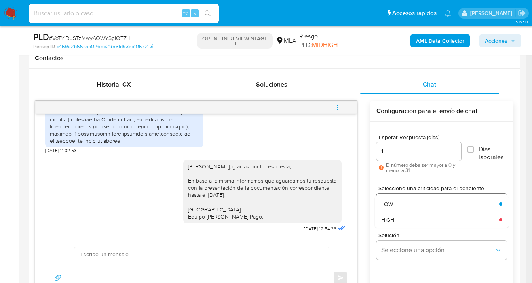
click at [406, 215] on div "HIGH" at bounding box center [437, 220] width 113 height 16
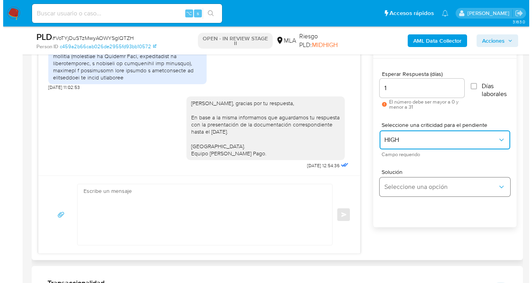
scroll to position [431, 0]
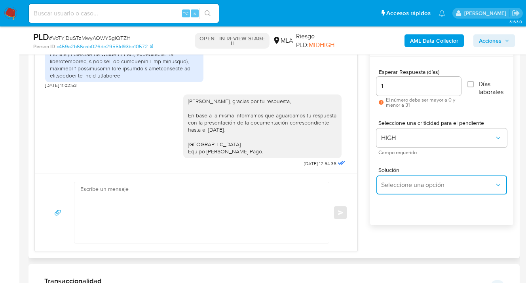
click at [399, 186] on span "Seleccione una opción" at bounding box center [437, 185] width 113 height 8
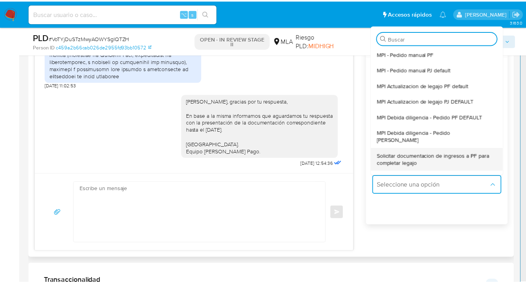
scroll to position [15, 0]
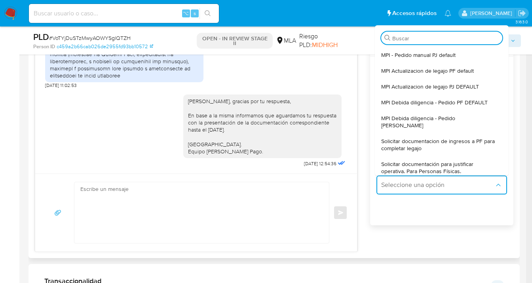
drag, startPoint x: 416, startPoint y: 159, endPoint x: 410, endPoint y: 157, distance: 6.3
click at [416, 161] on span "Solicitar documentación para justificar operativa. Para Personas Físicas." at bounding box center [439, 168] width 116 height 14
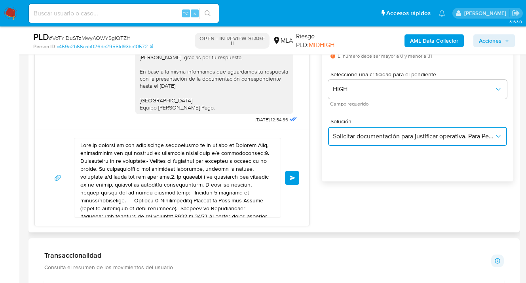
scroll to position [505, 0]
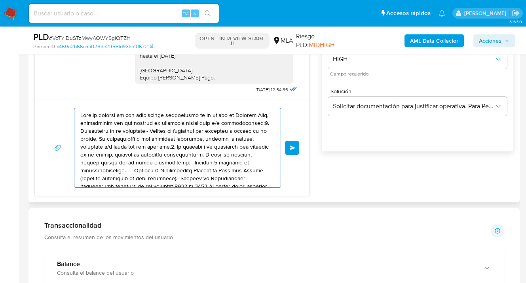
drag, startPoint x: 182, startPoint y: 162, endPoint x: 90, endPoint y: 118, distance: 101.8
click at [86, 109] on textarea at bounding box center [175, 147] width 190 height 79
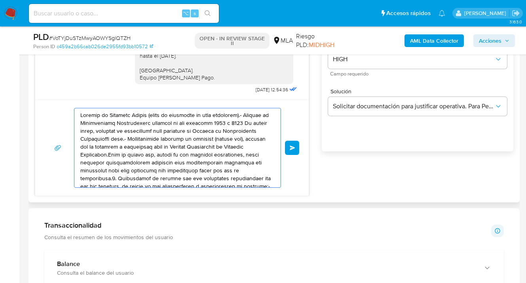
drag, startPoint x: 144, startPoint y: 157, endPoint x: 62, endPoint y: 115, distance: 92.1
click at [62, 114] on div "Enviar" at bounding box center [172, 148] width 255 height 80
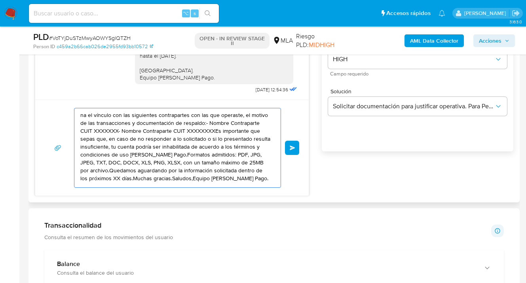
drag, startPoint x: 196, startPoint y: 157, endPoint x: 77, endPoint y: 116, distance: 126.1
click at [77, 116] on div "na el vínculo con las siguientes contrapartes con las que operaste, el motivo d…" at bounding box center [175, 147] width 202 height 79
type textarea "Formatos admitidos: PDF, JPG, JPEG, TXT, DOC, DOCX, XLS, PNG, XLSX, con un tama…"
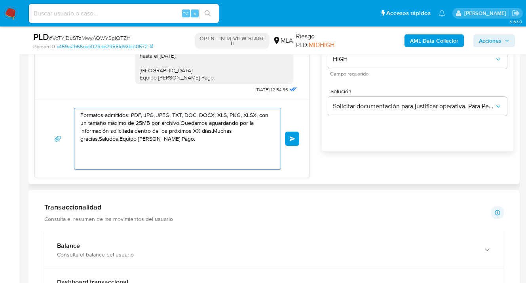
drag, startPoint x: 40, startPoint y: 118, endPoint x: 62, endPoint y: 123, distance: 22.5
click at [33, 115] on div "Historial CX Soluciones Chat Id Estado Fecha de creación Origen Proceso • 36843…" at bounding box center [274, 57] width 491 height 255
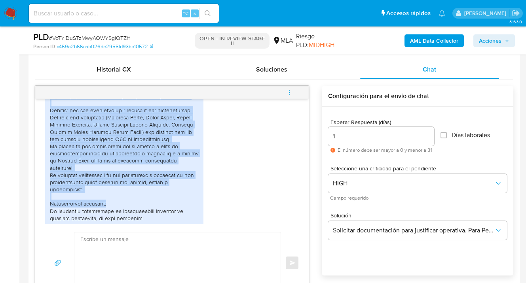
scroll to position [1134, 0]
drag, startPoint x: 50, startPoint y: 157, endPoint x: 188, endPoint y: 202, distance: 144.5
click at [188, 201] on div at bounding box center [124, 182] width 149 height 338
copy div "Lo ipsumd sit ametconsec ad elitse (Doeiu–Tempor 1924): In utlaboreet do magnaa…"
click at [323, 70] on div "Soluciones" at bounding box center [271, 69] width 139 height 19
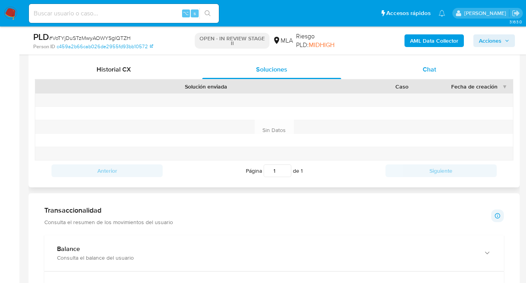
click at [389, 68] on div "Chat" at bounding box center [429, 69] width 139 height 19
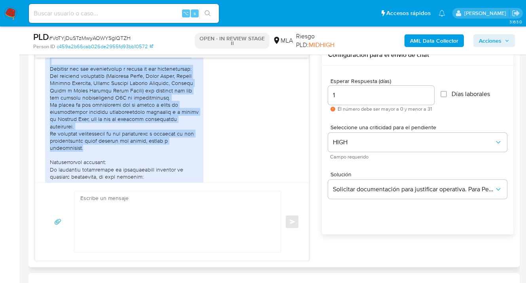
scroll to position [405, 0]
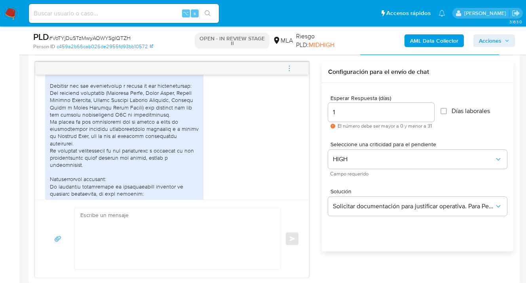
drag, startPoint x: 312, startPoint y: 192, endPoint x: 306, endPoint y: 180, distance: 13.7
click at [311, 192] on div "17/09/2025 14:37:54 Eh como no entiendo 17/09/2025 14:40:48 Que para seguir usa…" at bounding box center [274, 170] width 479 height 217
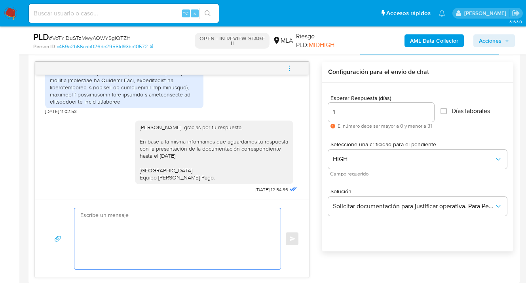
click at [216, 230] on textarea at bounding box center [175, 239] width 190 height 61
click at [103, 229] on textarea at bounding box center [175, 239] width 190 height 61
paste textarea "Hola, Muchas gracias por la respuesta. Analizamos tu caso y notamos que la info…"
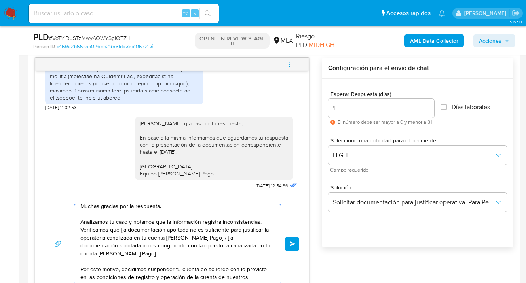
scroll to position [0, 0]
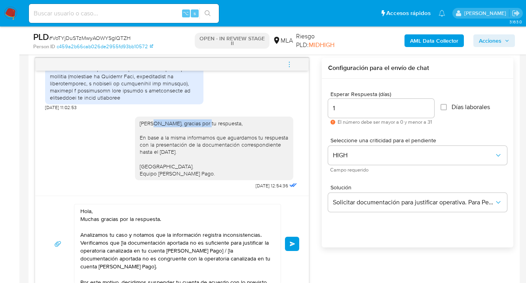
drag, startPoint x: 149, startPoint y: 124, endPoint x: 204, endPoint y: 126, distance: 54.6
click at [204, 126] on div "[PERSON_NAME], gracias por tu respuesta, En base a la misma informamos que agua…" at bounding box center [214, 149] width 149 height 58
copy div "[PERSON_NAME]"
click at [117, 207] on textarea "Hola, Muchas gracias por la respuesta. Analizamos tu caso y notamos que la info…" at bounding box center [175, 244] width 190 height 79
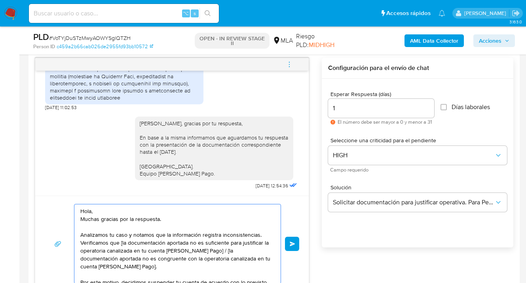
paste textarea "[PERSON_NAME]"
drag, startPoint x: 94, startPoint y: 211, endPoint x: 96, endPoint y: 218, distance: 6.8
click at [94, 212] on textarea "Hola, Enrique Fabian Sanchez Muchas gracias por la respuesta. Analizamos tu cas…" at bounding box center [175, 244] width 190 height 79
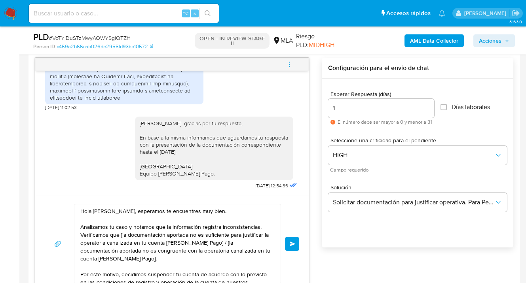
click at [122, 237] on textarea "Hola Enrique Fabian Sanchez, esperamos te encuentres muy bien. Analizamos tu ca…" at bounding box center [175, 244] width 190 height 79
click at [189, 234] on textarea "Hola Enrique Fabian Sanchez, esperamos te encuentres muy bien. Analizamos tu ca…" at bounding box center [175, 244] width 190 height 79
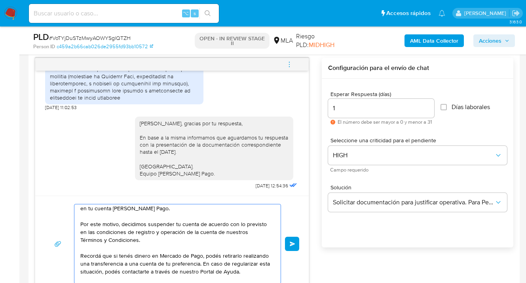
scroll to position [66, 0]
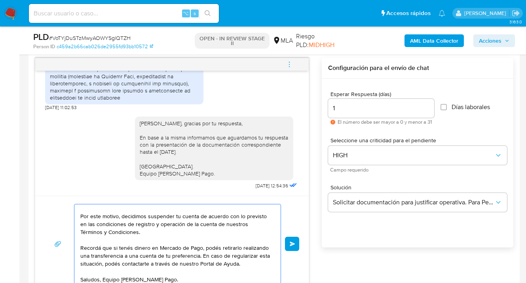
click at [229, 255] on textarea "Hola Enrique Fabian Sanchez, esperamos te encuentres muy bien. Analizamos tu ca…" at bounding box center [175, 244] width 190 height 79
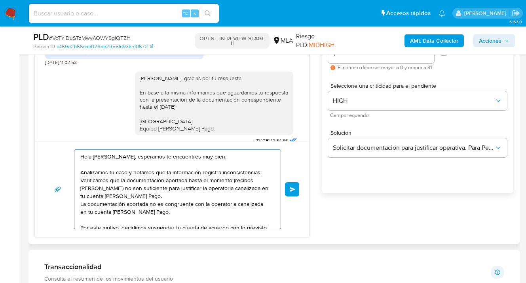
scroll to position [454, 0]
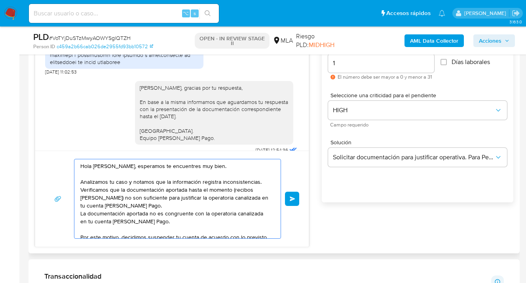
click at [165, 223] on textarea "Hola Enrique Fabian Sanchez, esperamos te encuentres muy bien. Analizamos tu ca…" at bounding box center [175, 199] width 190 height 79
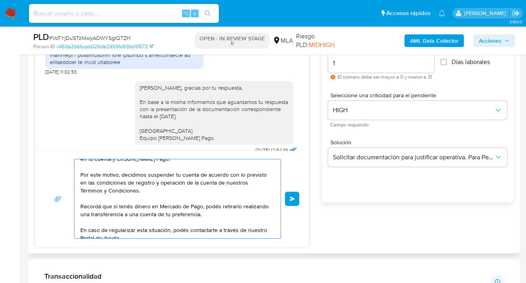
scroll to position [63, 0]
click at [152, 190] on textarea "Hola Enrique Fabian Sanchez, esperamos te encuentres muy bien. Analizamos tu ca…" at bounding box center [175, 199] width 190 height 79
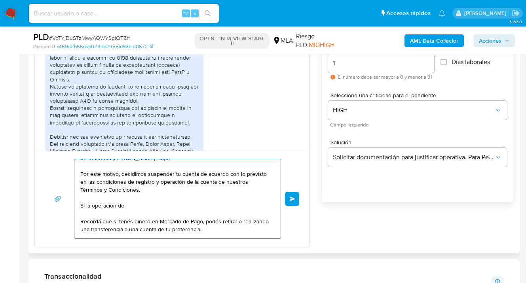
scroll to position [1034, 0]
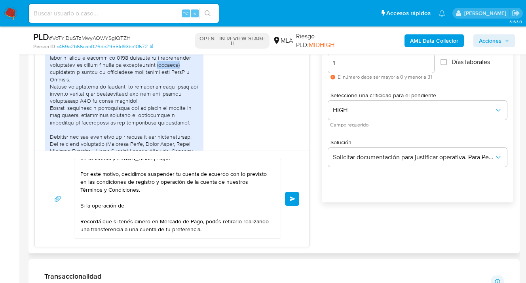
drag, startPoint x: 163, startPoint y: 87, endPoint x: 186, endPoint y: 89, distance: 22.3
click at [186, 89] on div at bounding box center [124, 209] width 149 height 338
copy div "(trading)"
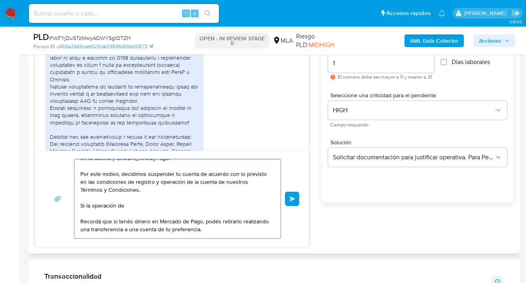
click at [139, 203] on textarea "Hola Enrique Fabian Sanchez, esperamos te encuentres muy bien. Analizamos tu ca…" at bounding box center [175, 199] width 190 height 79
paste textarea "(trading)"
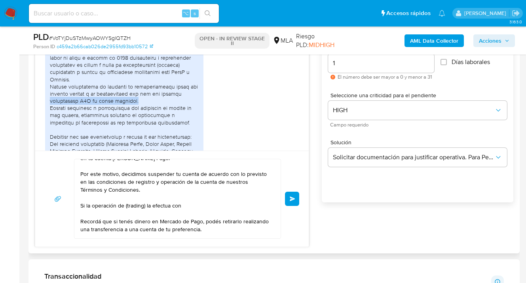
drag, startPoint x: 132, startPoint y: 122, endPoint x: 50, endPoint y: 126, distance: 82.4
click at [50, 126] on div at bounding box center [124, 209] width 149 height 338
copy div "operaciones P2P de forma habitual."
drag, startPoint x: 86, startPoint y: 205, endPoint x: 111, endPoint y: 234, distance: 38.2
click at [86, 205] on textarea "Hola Enrique Fabian Sanchez, esperamos te encuentres muy bien. Analizamos tu ca…" at bounding box center [175, 199] width 190 height 79
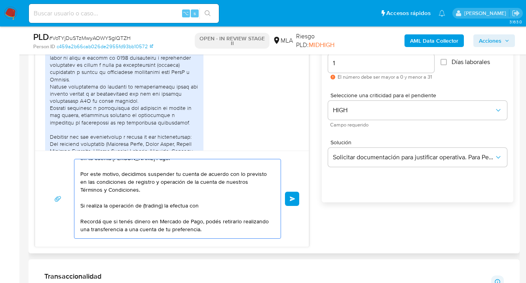
paste textarea "operaciones P2P de forma habitual."
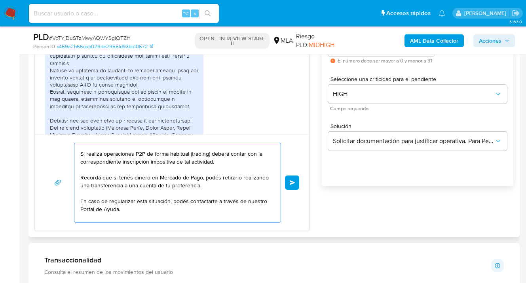
scroll to position [97, 0]
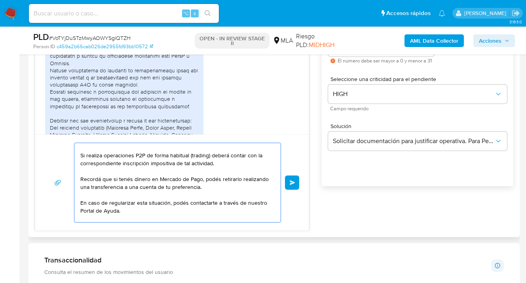
click at [105, 155] on textarea "Hola Enrique Fabian Sanchez, esperamos te encuentres muy bien. Analizamos tu ca…" at bounding box center [175, 182] width 190 height 79
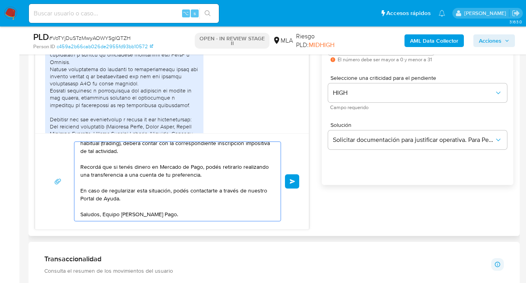
scroll to position [472, 0]
type textarea "Hola Enrique Fabian Sanchez, esperamos te encuentres muy bien. Analizamos tu ca…"
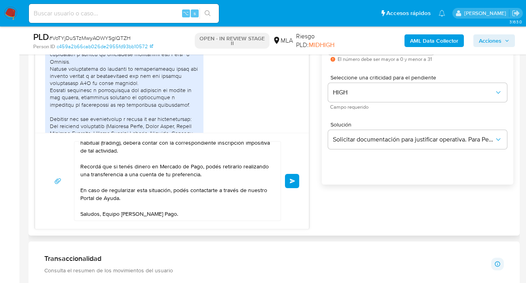
click at [294, 181] on span "Enviar" at bounding box center [293, 181] width 6 height 5
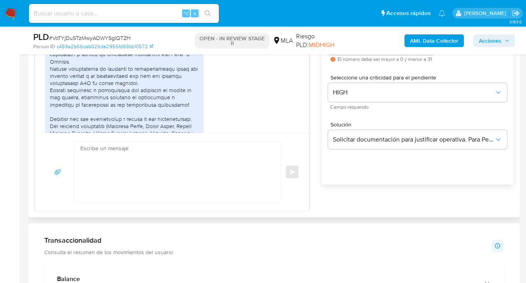
scroll to position [1581, 0]
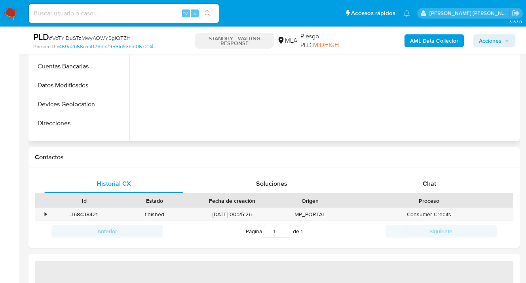
select select "10"
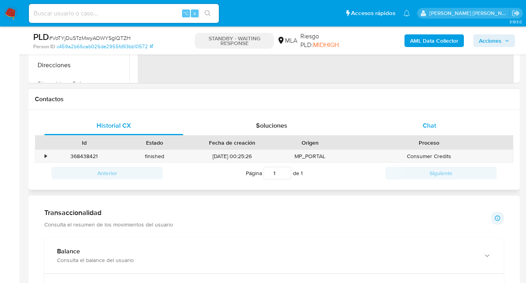
scroll to position [476, 0]
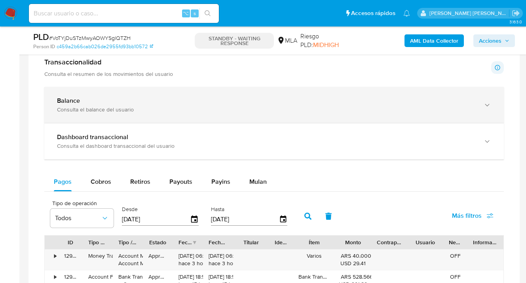
click at [490, 108] on icon "button" at bounding box center [487, 105] width 8 height 8
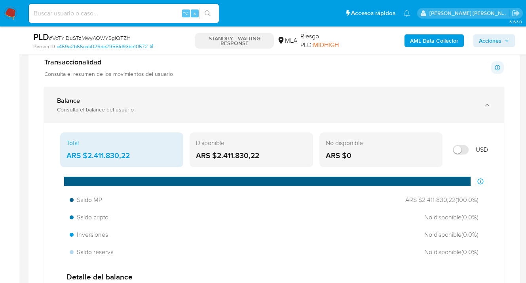
click at [488, 108] on icon "button" at bounding box center [487, 105] width 8 height 8
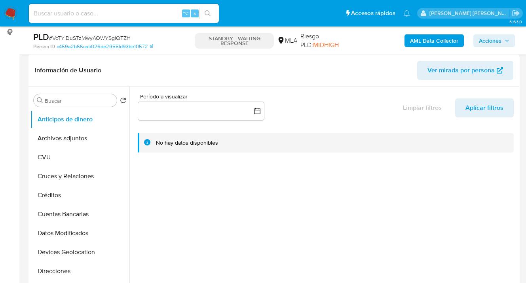
scroll to position [58, 0]
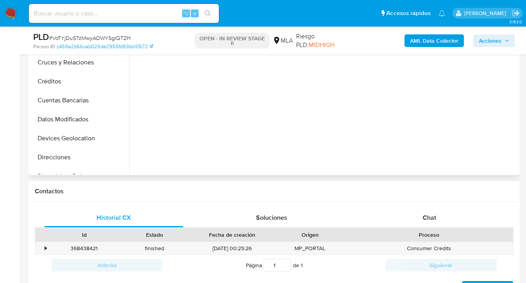
select select "10"
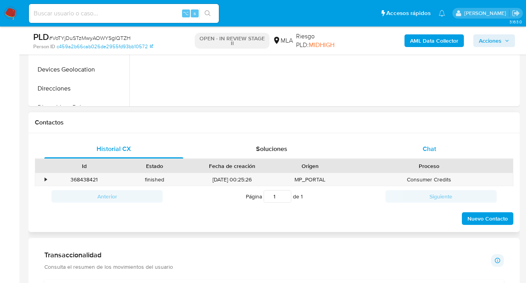
click at [432, 141] on div "Chat" at bounding box center [429, 149] width 139 height 19
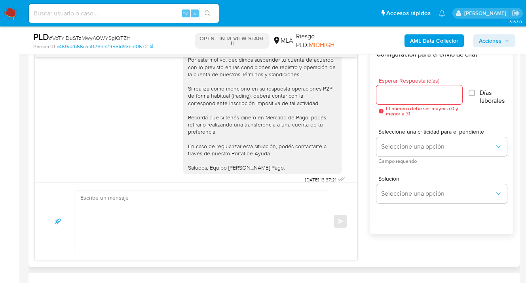
scroll to position [396, 0]
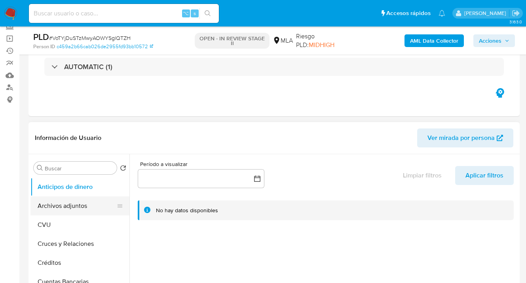
drag, startPoint x: 82, startPoint y: 208, endPoint x: 86, endPoint y: 202, distance: 7.6
click at [82, 208] on button "Archivos adjuntos" at bounding box center [76, 206] width 93 height 19
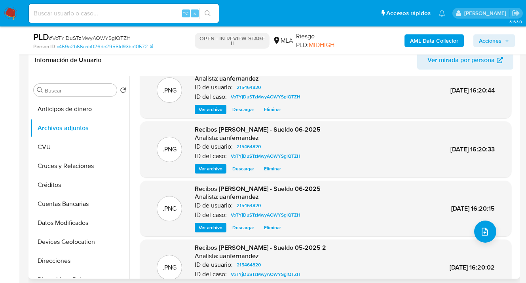
scroll to position [67, 0]
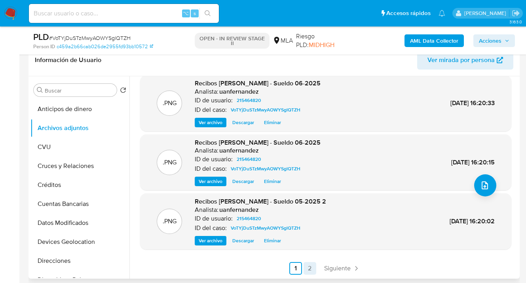
click at [309, 273] on link "2" at bounding box center [310, 268] width 13 height 13
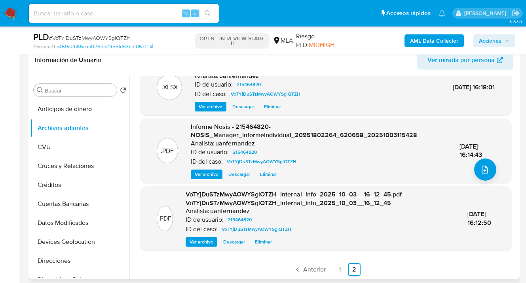
scroll to position [84, 0]
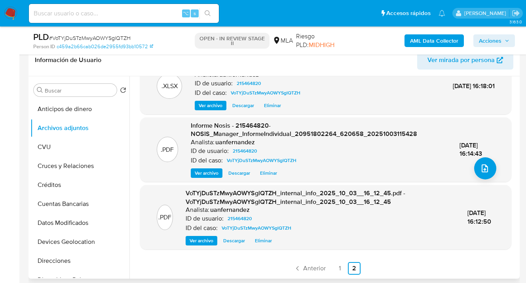
click at [338, 267] on link "1" at bounding box center [340, 268] width 13 height 13
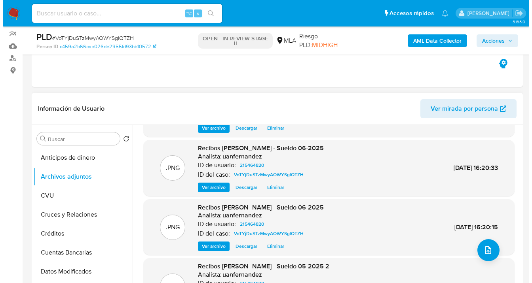
scroll to position [67, 0]
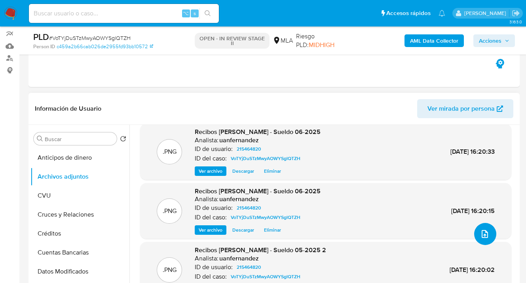
click at [483, 239] on button "upload-file" at bounding box center [485, 234] width 22 height 22
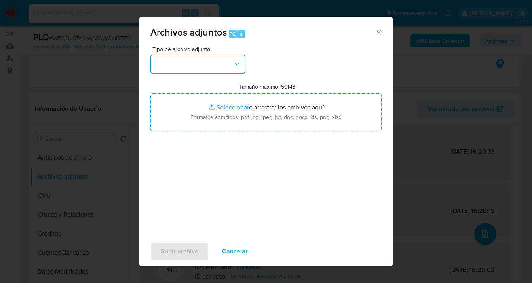
drag, startPoint x: 225, startPoint y: 60, endPoint x: 232, endPoint y: 71, distance: 13.4
click at [225, 60] on button "button" at bounding box center [197, 64] width 95 height 19
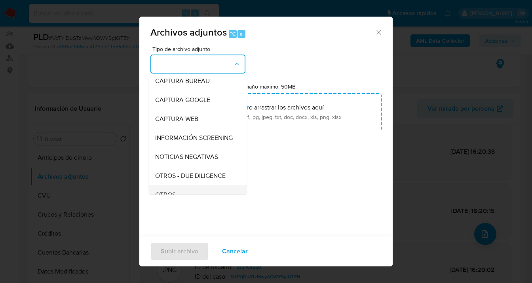
scroll to position [75, 0]
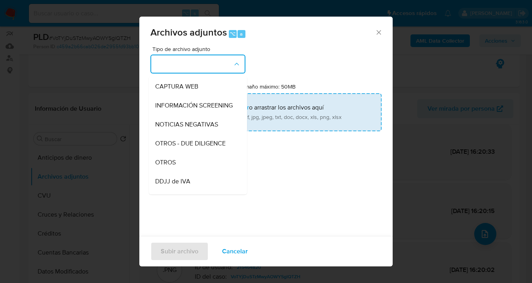
drag, startPoint x: 184, startPoint y: 173, endPoint x: 253, endPoint y: 125, distance: 83.2
click at [185, 172] on div "OTROS" at bounding box center [195, 162] width 81 height 19
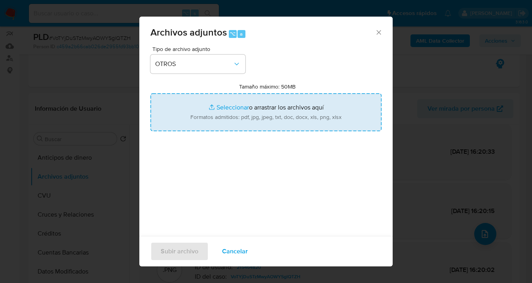
click at [253, 125] on input "Tamaño máximo: 50MB Seleccionar archivos" at bounding box center [265, 112] width 231 height 38
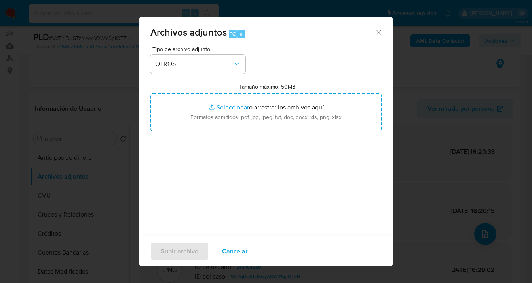
type input "C:\fakepath\Caselog VoTYjDuSTzMwyAOWYSglQTZH_2025_09_17_22_35_28.docx"
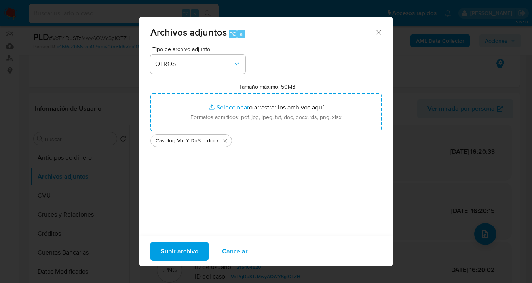
click at [186, 252] on span "Subir archivo" at bounding box center [180, 251] width 38 height 17
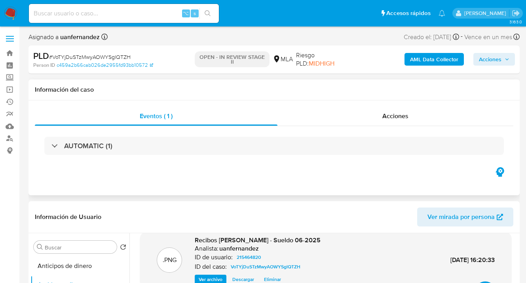
scroll to position [167, 0]
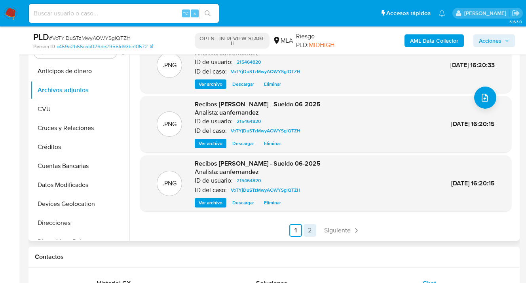
click at [307, 232] on link "2" at bounding box center [310, 230] width 13 height 13
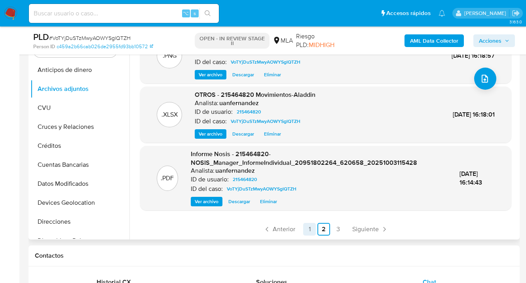
scroll to position [169, 0]
click at [308, 229] on link "1" at bounding box center [309, 229] width 13 height 13
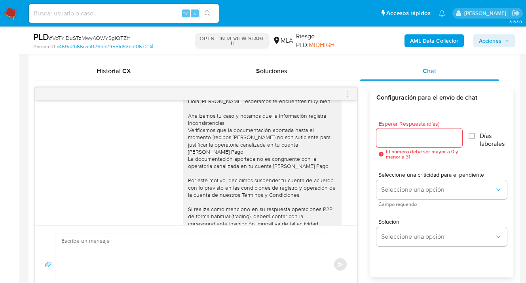
scroll to position [1133, 0]
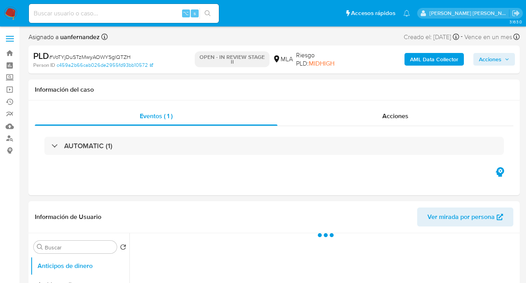
click at [491, 63] on span "Acciones" at bounding box center [490, 59] width 23 height 13
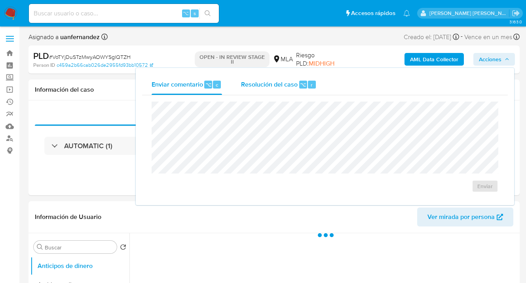
select select "10"
click at [276, 86] on span "Resolución del caso" at bounding box center [269, 84] width 57 height 9
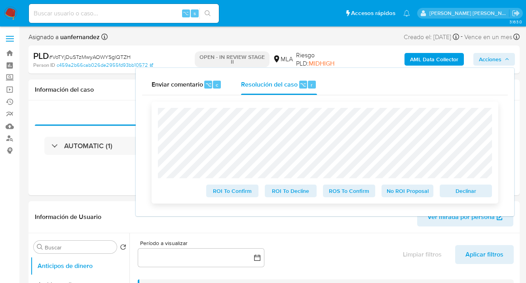
click at [469, 196] on span "Declinar" at bounding box center [465, 191] width 41 height 11
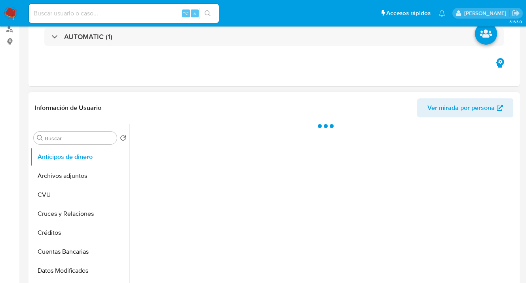
scroll to position [162, 0]
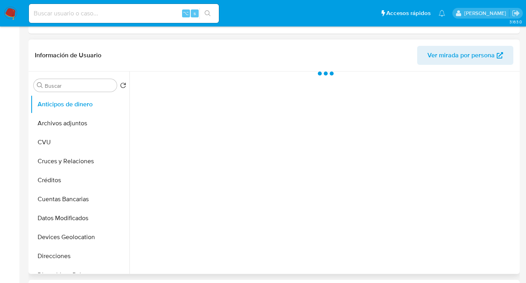
select select "10"
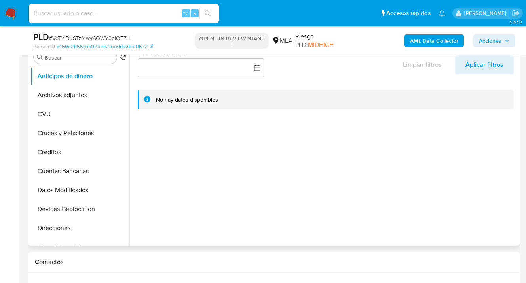
scroll to position [0, 0]
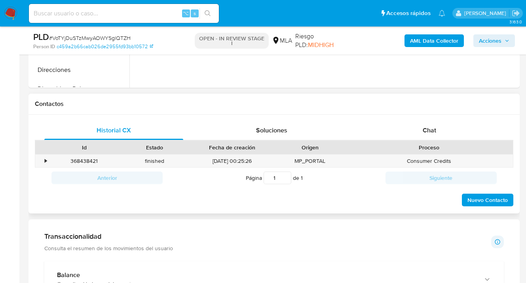
drag, startPoint x: 436, startPoint y: 131, endPoint x: 425, endPoint y: 119, distance: 16.0
click at [436, 131] on span "Chat" at bounding box center [429, 130] width 13 height 9
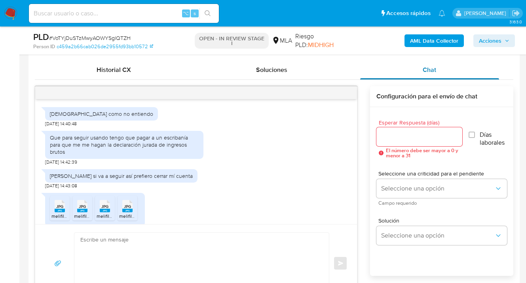
scroll to position [1133, 0]
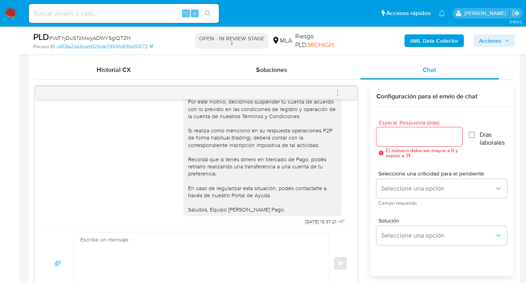
click at [338, 93] on icon "menu-action" at bounding box center [337, 92] width 7 height 7
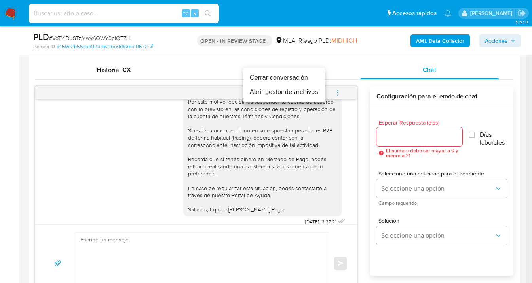
click at [292, 75] on li "Cerrar conversación" at bounding box center [283, 78] width 81 height 14
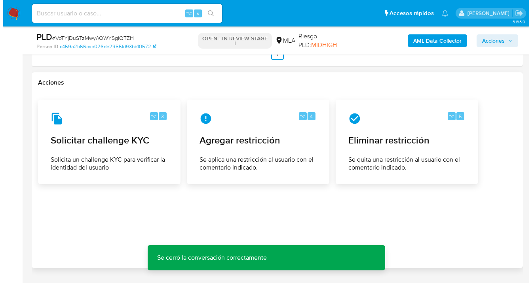
scroll to position [1249, 0]
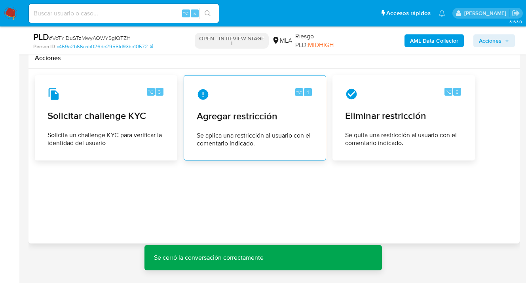
click at [231, 114] on span "Agregar restricción" at bounding box center [255, 116] width 116 height 12
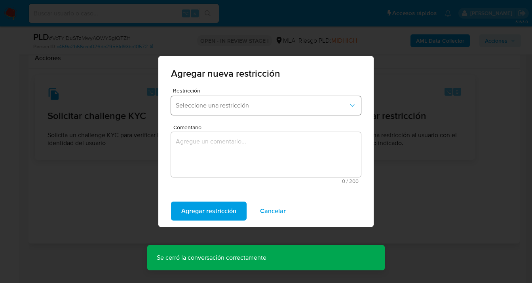
click at [231, 106] on span "Seleccione una restricción" at bounding box center [262, 106] width 173 height 8
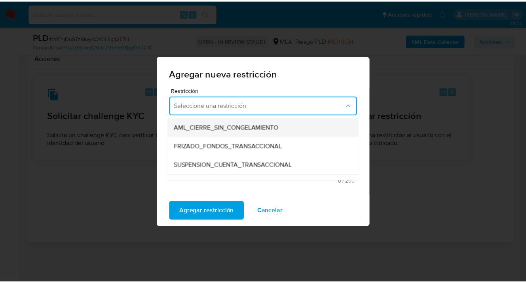
scroll to position [115, 0]
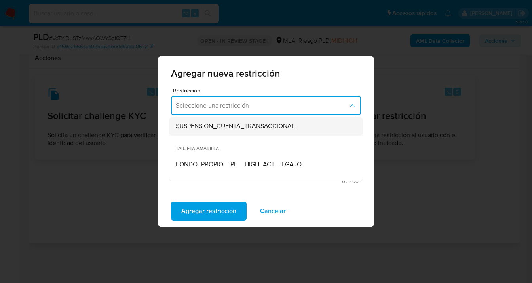
click at [227, 127] on span "SUSPENSION_CUENTA_TRANSACCIONAL" at bounding box center [235, 126] width 119 height 8
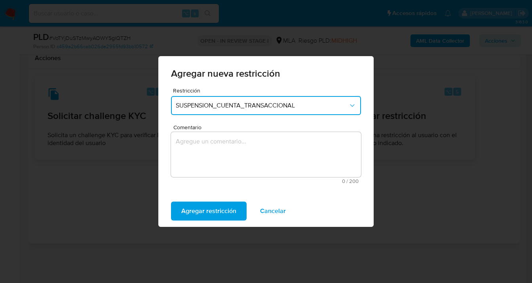
click at [213, 148] on textarea "Comentario" at bounding box center [266, 154] width 190 height 45
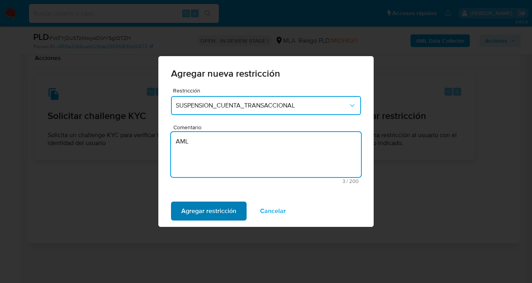
type textarea "AML"
click at [207, 212] on span "Agregar restricción" at bounding box center [208, 211] width 55 height 17
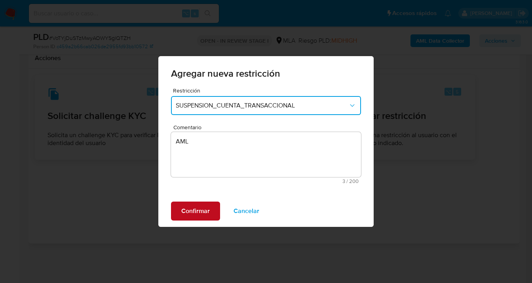
click at [184, 213] on span "Confirmar" at bounding box center [195, 211] width 29 height 17
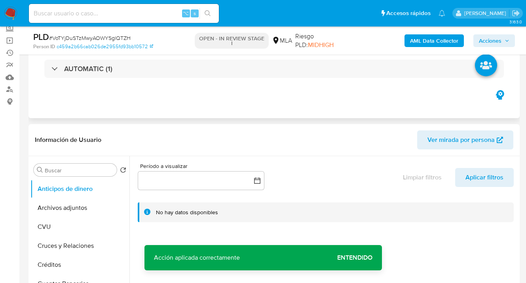
scroll to position [0, 0]
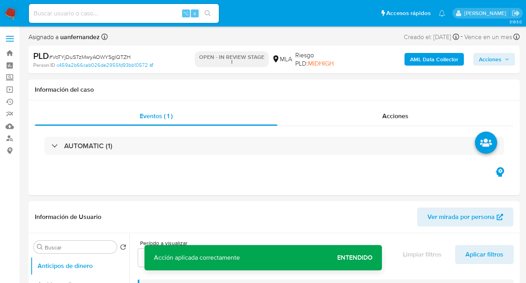
click at [489, 62] on span "Acciones" at bounding box center [490, 59] width 23 height 13
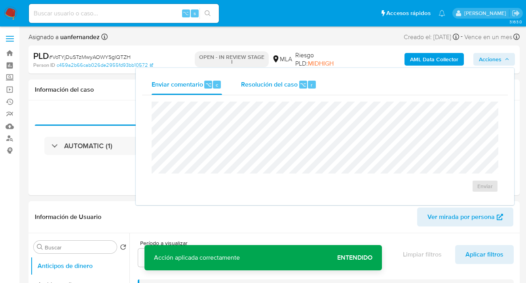
drag, startPoint x: 282, startPoint y: 86, endPoint x: 276, endPoint y: 93, distance: 9.0
click at [282, 86] on span "Resolución del caso" at bounding box center [269, 84] width 57 height 9
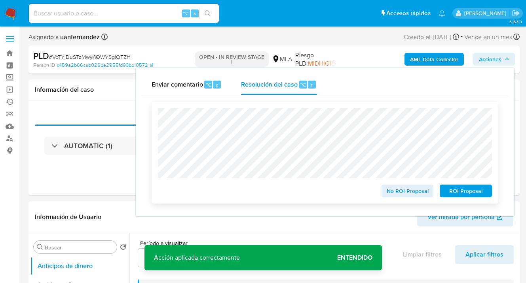
click at [472, 194] on span "ROI Proposal" at bounding box center [465, 191] width 41 height 11
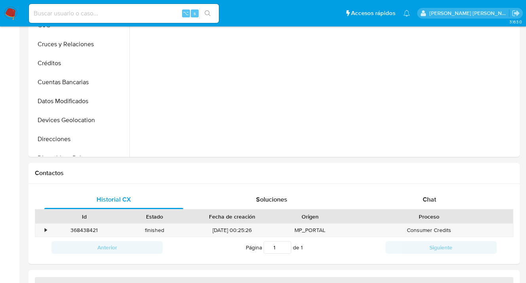
select select "10"
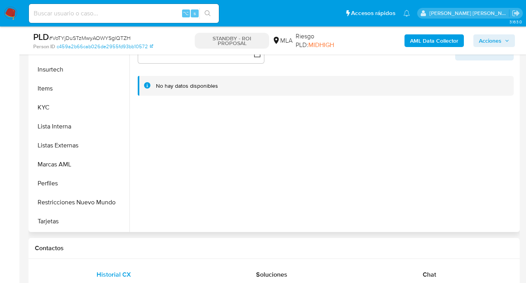
scroll to position [336, 0]
click at [87, 204] on button "Restricciones Nuevo Mundo" at bounding box center [76, 201] width 93 height 19
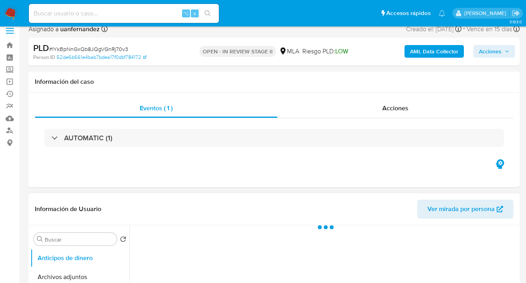
scroll to position [168, 0]
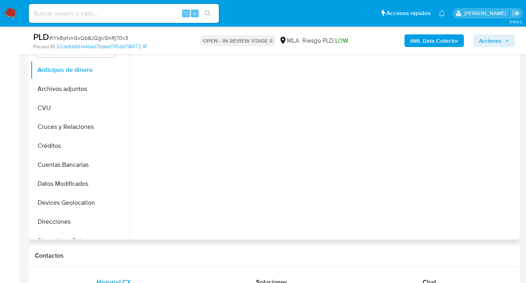
select select "10"
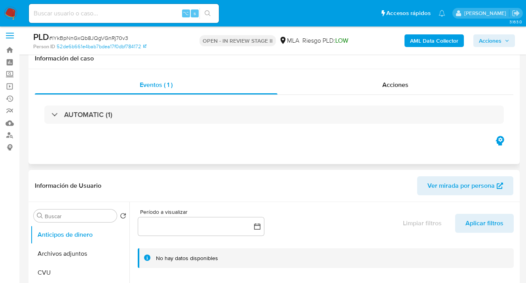
scroll to position [0, 0]
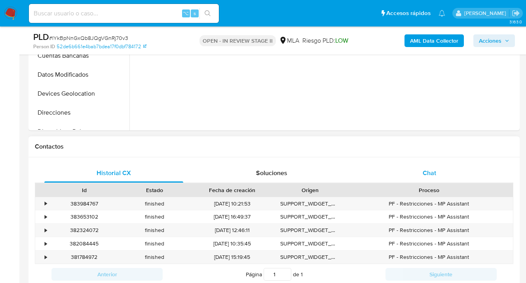
drag, startPoint x: 449, startPoint y: 180, endPoint x: 442, endPoint y: 175, distance: 8.5
click at [449, 180] on div "Chat" at bounding box center [429, 173] width 139 height 19
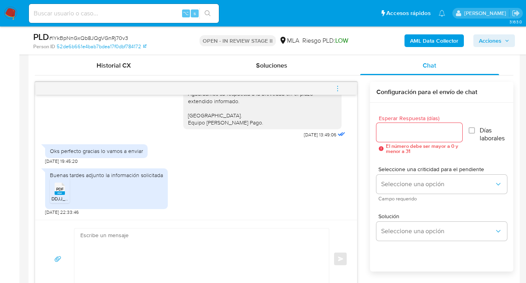
scroll to position [386, 0]
click at [62, 192] on rect at bounding box center [60, 193] width 10 height 4
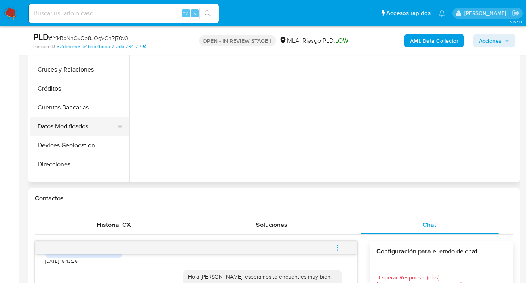
scroll to position [154, 0]
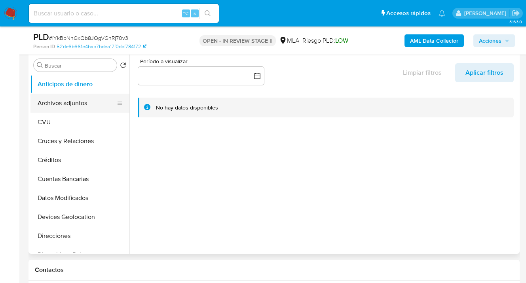
click at [91, 105] on button "Archivos adjuntos" at bounding box center [76, 103] width 93 height 19
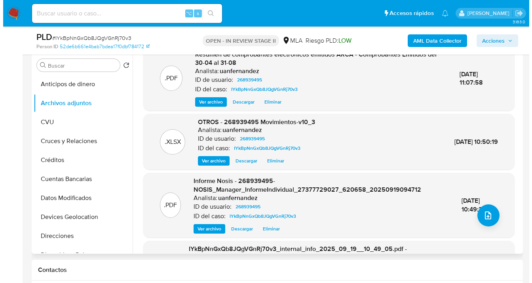
scroll to position [0, 0]
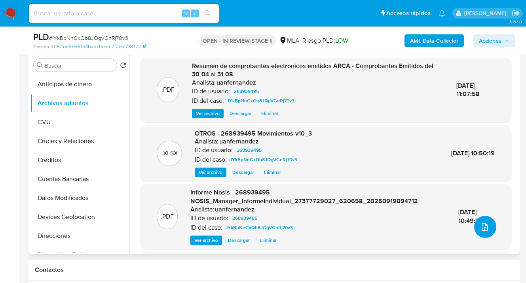
click at [480, 226] on icon "upload-file" at bounding box center [485, 227] width 10 height 10
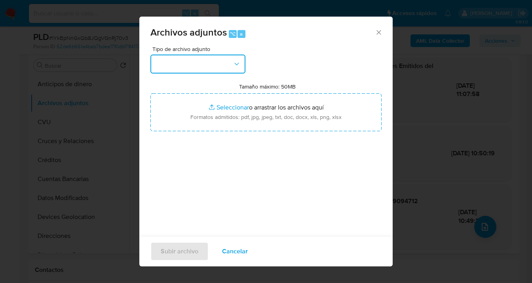
drag, startPoint x: 235, startPoint y: 64, endPoint x: 233, endPoint y: 68, distance: 4.1
click at [235, 64] on icon "button" at bounding box center [237, 64] width 8 height 8
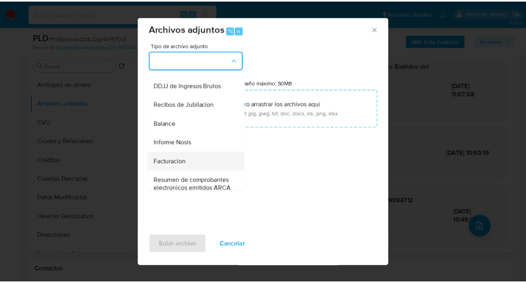
scroll to position [239, 0]
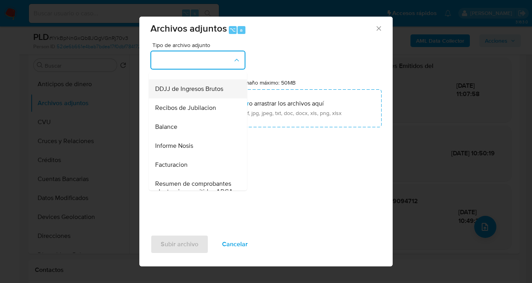
click at [179, 93] on span "DDJJ de Ingresos Brutos" at bounding box center [189, 89] width 68 height 8
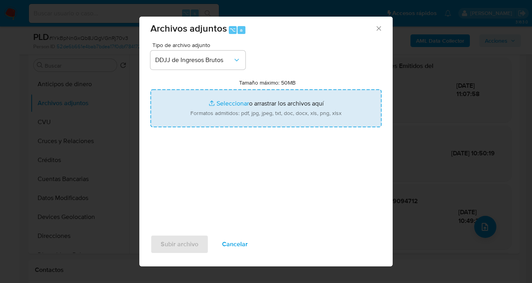
click at [238, 111] on input "Tamaño máximo: 50MB Seleccionar archivos" at bounding box center [265, 108] width 231 height 38
type input "C:\fakepath\CM03 de mayo a sep 2025 cliente Cust 268939495.pdf"
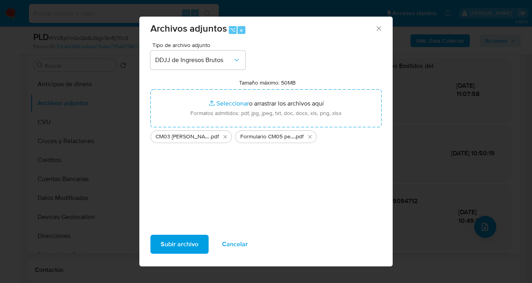
click at [180, 244] on span "Subir archivo" at bounding box center [180, 244] width 38 height 17
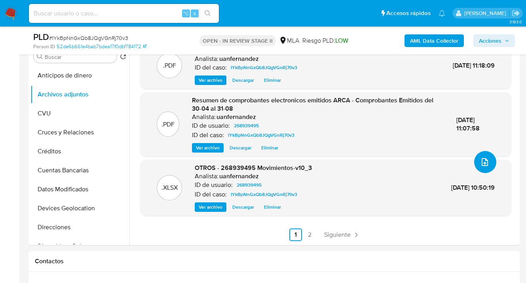
scroll to position [211, 0]
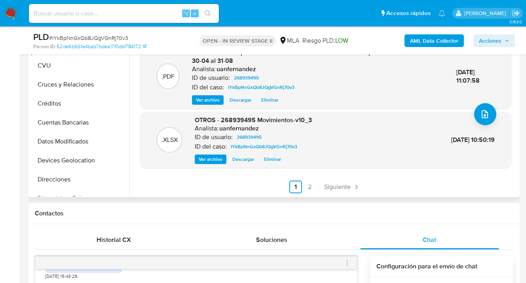
click at [312, 188] on link "2" at bounding box center [310, 187] width 13 height 13
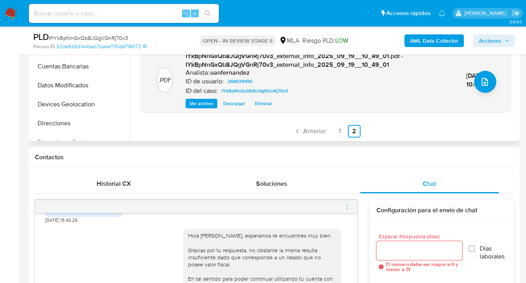
scroll to position [33, 0]
click at [337, 128] on link "1" at bounding box center [340, 131] width 13 height 13
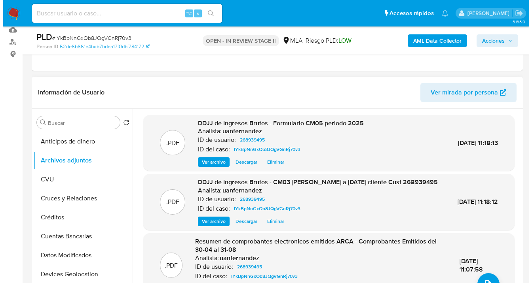
scroll to position [113, 0]
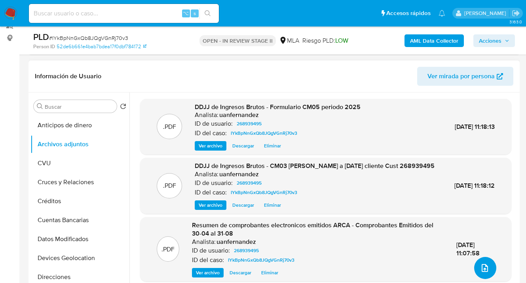
click at [482, 268] on icon "upload-file" at bounding box center [485, 268] width 6 height 8
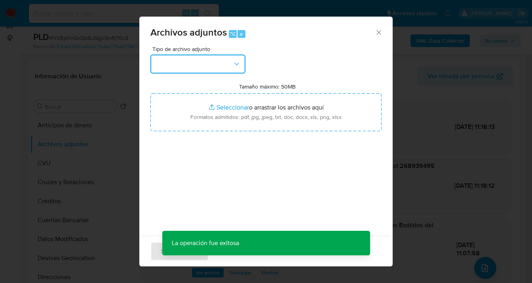
click at [235, 73] on button "button" at bounding box center [197, 64] width 95 height 19
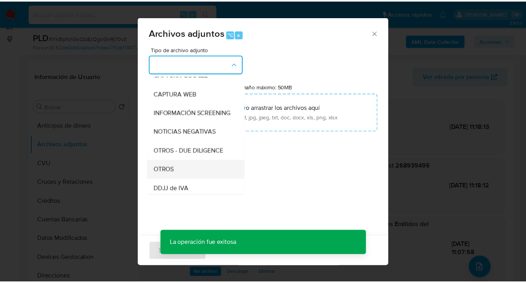
scroll to position [68, 0]
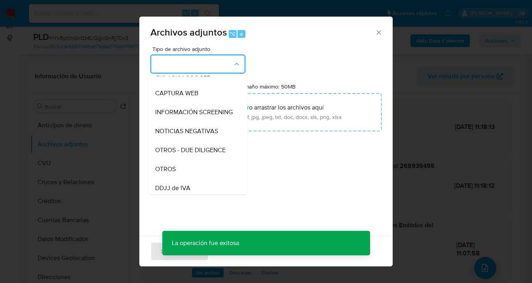
drag, startPoint x: 190, startPoint y: 170, endPoint x: 200, endPoint y: 160, distance: 14.3
click at [190, 170] on div "OTROS" at bounding box center [195, 169] width 81 height 19
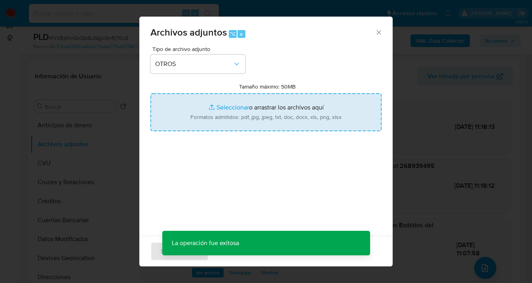
click at [248, 120] on input "Tamaño máximo: 50MB Seleccionar archivos" at bounding box center [265, 112] width 231 height 38
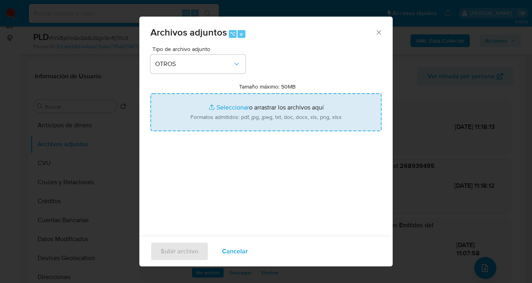
type input "C:\fakepath\268939495 analisis no roi Caselog IYkBpNnGxQb8JQgVGnRj70v3.docx"
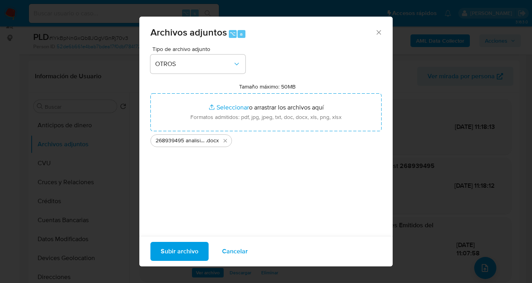
click at [182, 251] on span "Subir archivo" at bounding box center [180, 251] width 38 height 17
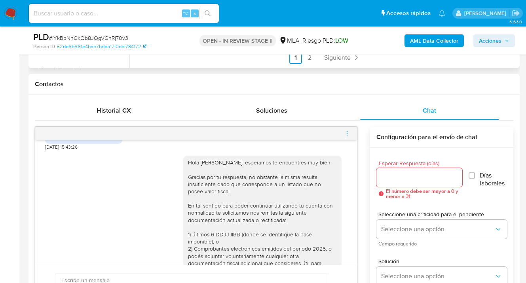
scroll to position [399, 0]
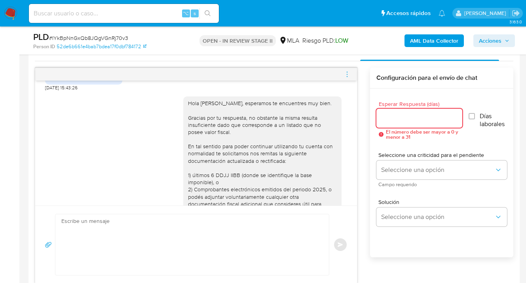
click at [382, 120] on input "Esperar Respuesta (días)" at bounding box center [419, 118] width 86 height 10
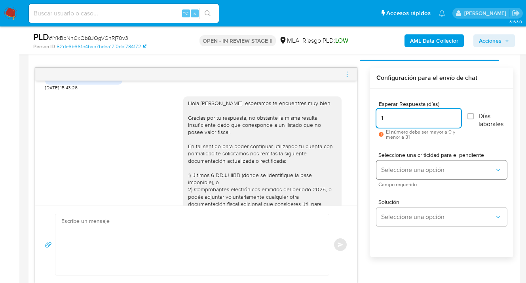
type input "1"
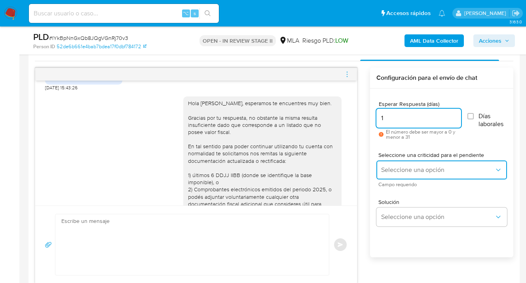
click at [412, 167] on span "Seleccione una opción" at bounding box center [437, 170] width 113 height 8
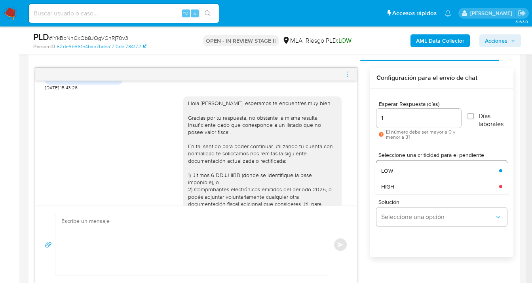
click at [405, 173] on div "LOW" at bounding box center [437, 171] width 113 height 16
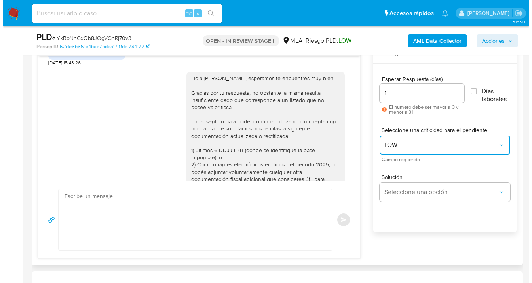
scroll to position [471, 0]
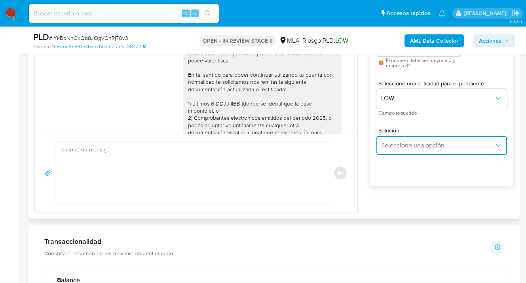
click at [407, 151] on button "Seleccione una opción" at bounding box center [441, 145] width 131 height 19
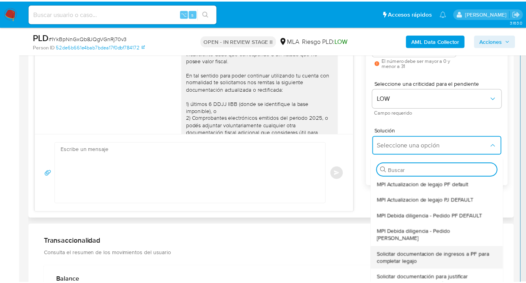
scroll to position [74, 0]
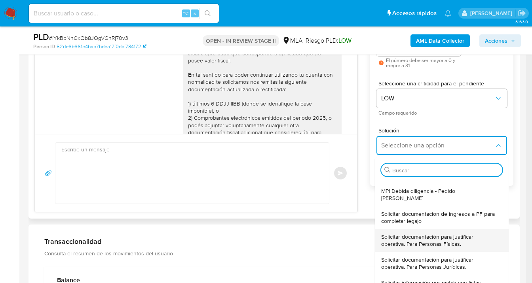
click at [436, 234] on span "Solicitar documentación para justificar operativa. Para Personas Físicas." at bounding box center [439, 241] width 116 height 14
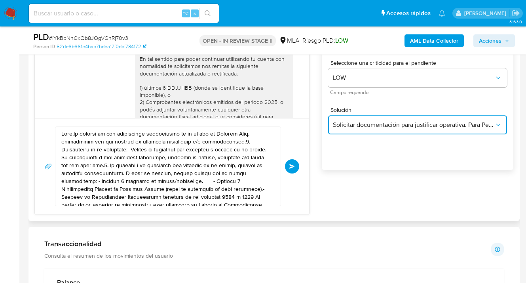
scroll to position [487, 0]
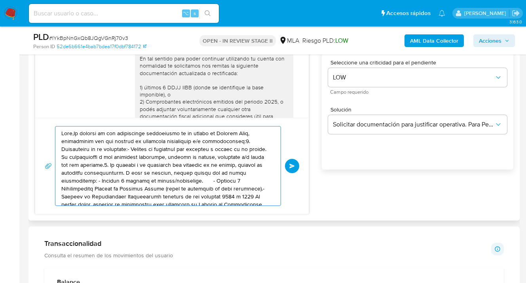
drag, startPoint x: 215, startPoint y: 194, endPoint x: 71, endPoint y: 126, distance: 159.0
click at [71, 126] on div at bounding box center [168, 166] width 226 height 80
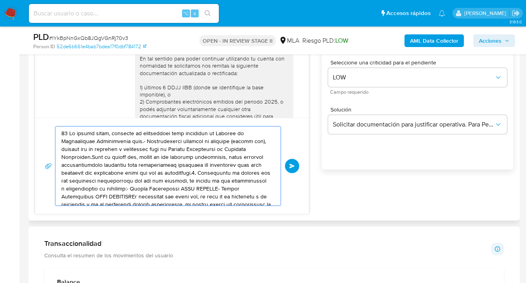
drag, startPoint x: 226, startPoint y: 188, endPoint x: 112, endPoint y: 138, distance: 123.6
click at [103, 131] on textarea at bounding box center [165, 166] width 209 height 79
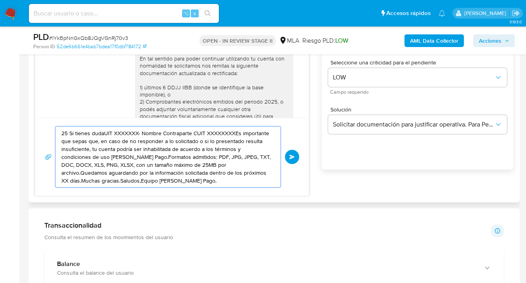
drag, startPoint x: 201, startPoint y: 181, endPoint x: 59, endPoint y: 144, distance: 147.2
click at [47, 141] on div "25 Si tienes dudaUIT XXXXXXX- Nombre Contraparte CUIT XXXXXXXXEs importante que…" at bounding box center [172, 157] width 255 height 62
type textarea "25 Si tienes dudaUIT XXXXXXX- Nombre Contraparte CUIT XXXXXXXXEs importante"
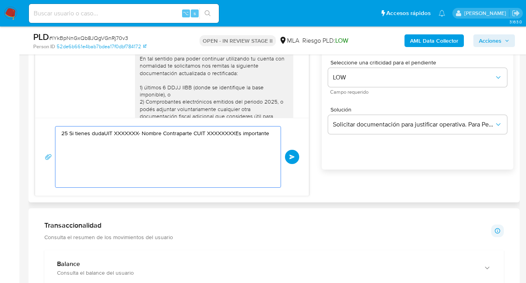
drag, startPoint x: 174, startPoint y: 156, endPoint x: 61, endPoint y: 123, distance: 117.1
click at [50, 119] on div "25 Si tienes dudaUIT XXXXXXX- Nombre Contraparte CUIT XXXXXXXXEs importante Env…" at bounding box center [172, 157] width 274 height 78
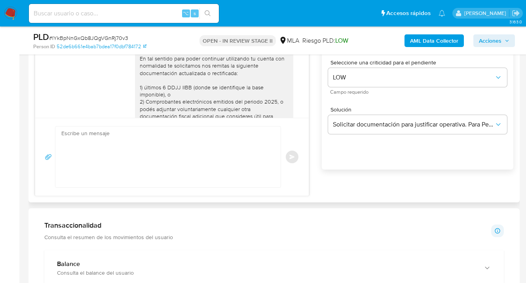
drag, startPoint x: 165, startPoint y: 93, endPoint x: 114, endPoint y: 87, distance: 51.8
click at [114, 87] on div "Hola Yamila Belen Ferreyra, esperamos te encuentres muy bien. Gracias por tu re…" at bounding box center [172, 90] width 254 height 174
copy div "Hola Yamila Belen Ferreyra, esperamos te encuentres muy bien."
click at [95, 140] on textarea at bounding box center [165, 157] width 209 height 61
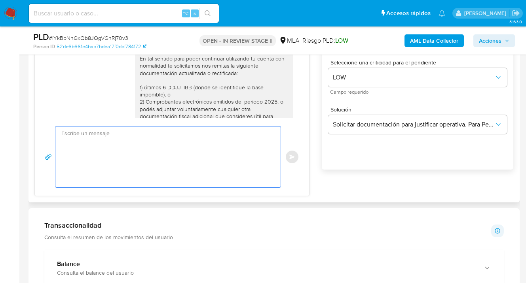
paste textarea "Hola Yamila Belen Ferreyra, esperamos te encuentres muy bien."
paste textarea "Muchas gracias por tu respuesta y la información aportada. En esta oportunidad …"
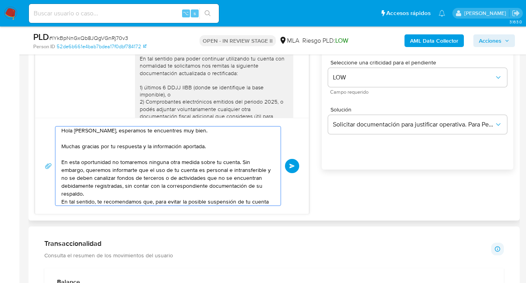
scroll to position [1, 0]
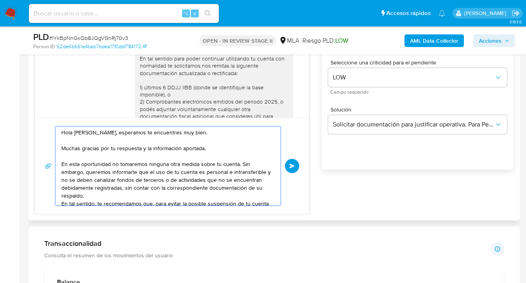
click at [213, 150] on textarea "Hola Yamila Belen Ferreyra, esperamos te encuentres muy bien. Muchas gracias po…" at bounding box center [165, 166] width 209 height 79
paste textarea "en base a la misma damos por completo el presente requerimiento."
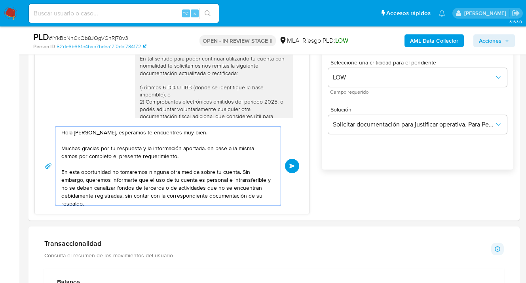
drag, startPoint x: 207, startPoint y: 148, endPoint x: 214, endPoint y: 169, distance: 21.7
click at [208, 151] on textarea "Hola Yamila Belen Ferreyra, esperamos te encuentres muy bien. Muchas gracias po…" at bounding box center [165, 166] width 209 height 79
click at [83, 162] on textarea "Hola Yamila Belen Ferreyra, esperamos te encuentres muy bien. Muchas gracias po…" at bounding box center [165, 166] width 209 height 79
drag, startPoint x: 181, startPoint y: 153, endPoint x: 49, endPoint y: 147, distance: 132.4
click at [49, 147] on div "Hola Yamila Belen Ferreyra, esperamos te encuentres muy bien. Muchas gracias po…" at bounding box center [172, 166] width 255 height 80
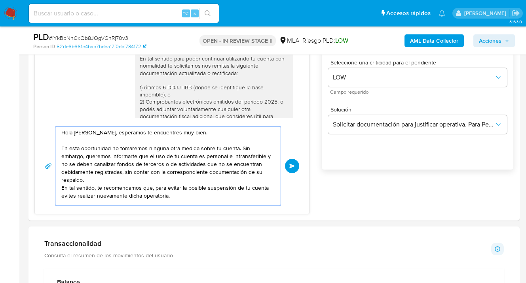
scroll to position [0, 0]
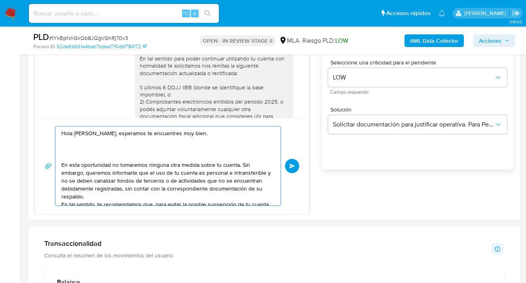
paste textarea "Muchas gracias por tu respuesta y la información aportada. En base a la misma d…"
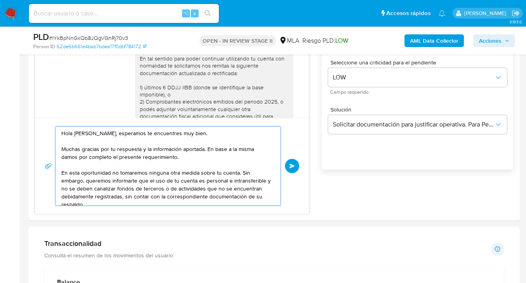
drag, startPoint x: 206, startPoint y: 150, endPoint x: 208, endPoint y: 156, distance: 6.0
click at [208, 156] on textarea "Hola Yamila Belen Ferreyra, esperamos te encuentres muy bien. Muchas gracias po…" at bounding box center [165, 166] width 209 height 79
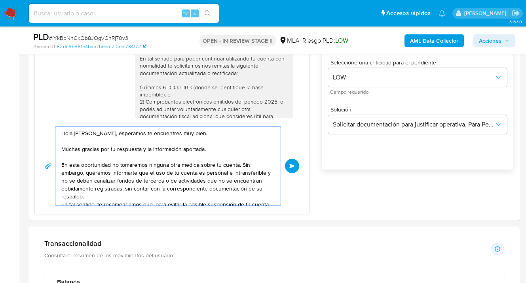
click at [150, 173] on textarea "Hola Yamila Belen Ferreyra, esperamos te encuentres muy bien. Muchas gracias po…" at bounding box center [165, 166] width 209 height 79
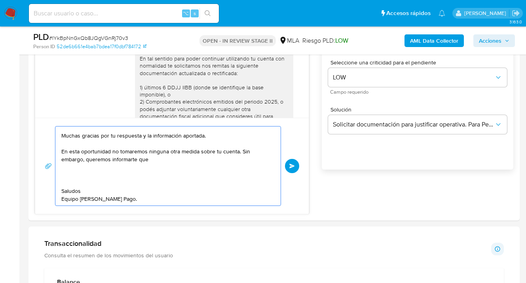
scroll to position [13, 0]
paste textarea "En base a la misma damos por completo el presente requerimiento."
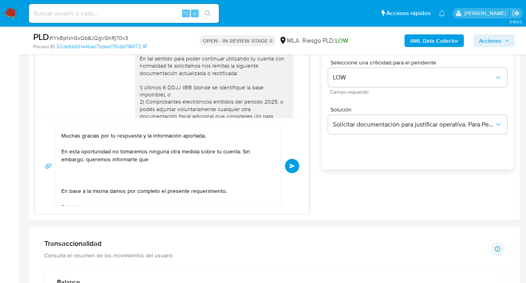
click at [154, 161] on textarea "Hola Yamila Belen Ferreyra, esperamos te encuentres muy bien. Muchas gracias po…" at bounding box center [165, 166] width 209 height 79
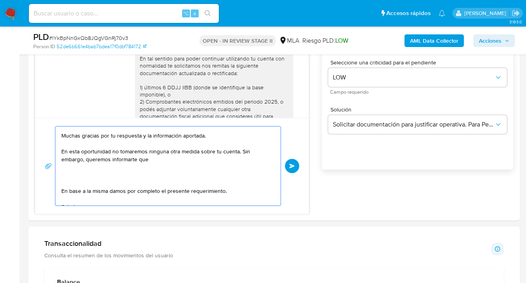
paste textarea "le podrá ser requerido en el futuro la presentación de nueva documentación actu…"
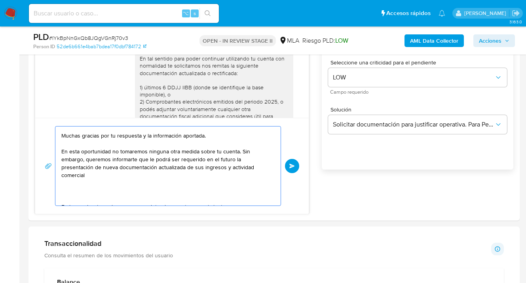
drag, startPoint x: 148, startPoint y: 159, endPoint x: 155, endPoint y: 194, distance: 35.4
click at [148, 159] on textarea "Hola Yamila Belen Ferreyra, esperamos te encuentres muy bien. Muchas gracias po…" at bounding box center [165, 166] width 209 height 79
drag, startPoint x: 219, startPoint y: 174, endPoint x: 224, endPoint y: 190, distance: 16.6
click at [220, 175] on textarea "Hola Yamila Belen Ferreyra, esperamos te encuentres muy bien. Muchas gracias po…" at bounding box center [165, 166] width 209 height 79
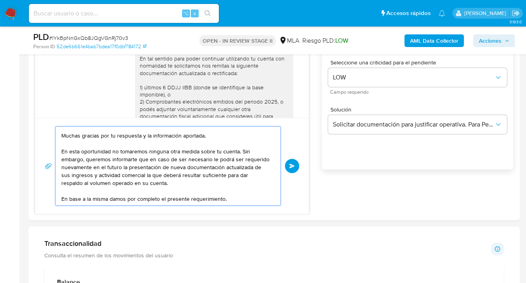
scroll to position [3, 0]
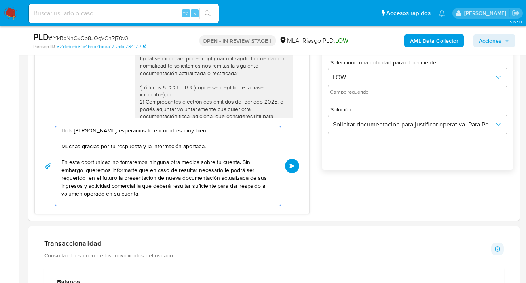
paste textarea "nuevamente"
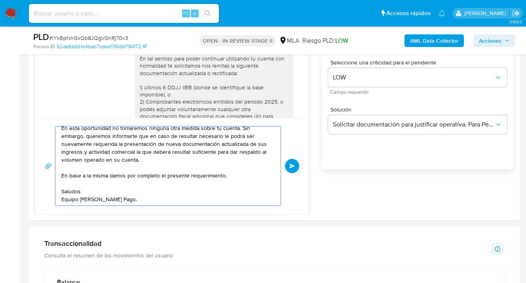
scroll to position [37, 0]
click at [93, 176] on textarea "Hola Yamila Belen Ferreyra, esperamos te encuentres muy bien. Muchas gracias po…" at bounding box center [165, 166] width 209 height 79
type textarea "Hola Yamila Belen Ferreyra, esperamos te encuentres muy bien. Muchas gracias po…"
click at [290, 164] on span "Enviar" at bounding box center [292, 166] width 6 height 5
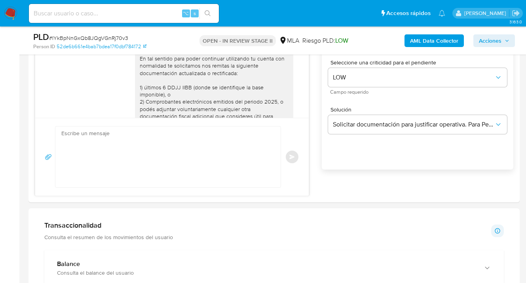
scroll to position [2667, 0]
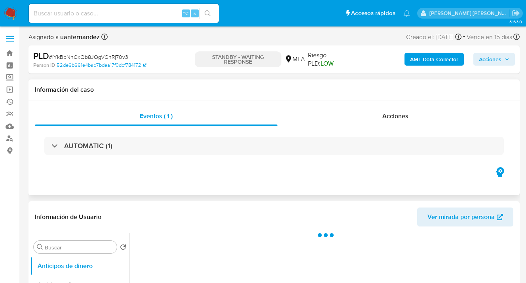
select select "10"
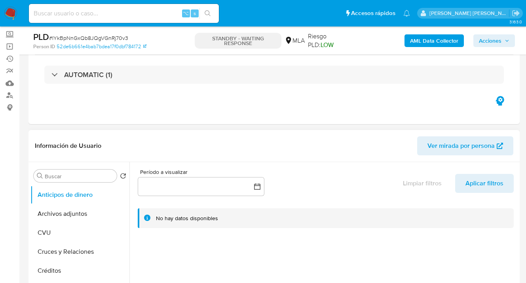
scroll to position [76, 0]
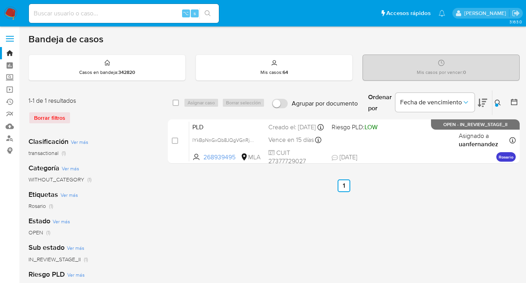
click at [496, 103] on icon at bounding box center [498, 103] width 6 height 6
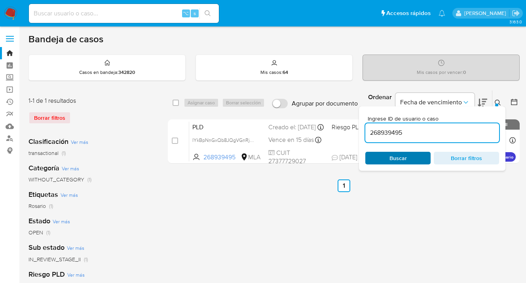
click at [419, 158] on span "Buscar" at bounding box center [398, 158] width 54 height 11
click at [498, 102] on icon at bounding box center [498, 103] width 6 height 6
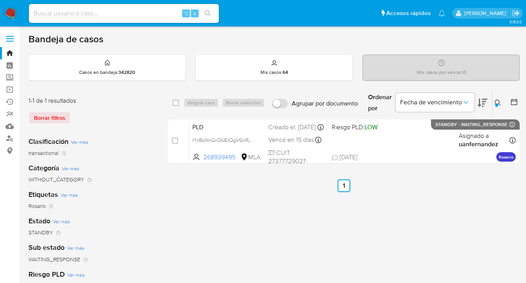
drag, startPoint x: 175, startPoint y: 101, endPoint x: 184, endPoint y: 103, distance: 9.2
click at [175, 101] on input "checkbox" at bounding box center [176, 103] width 6 height 6
checkbox input "true"
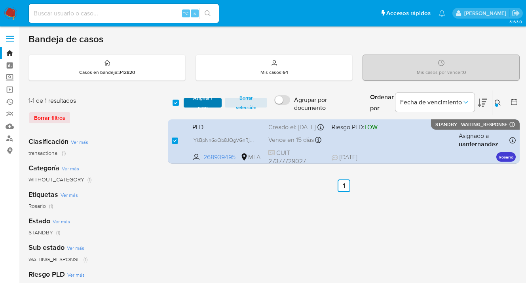
click at [190, 103] on span "Asignar 1 caso" at bounding box center [203, 103] width 30 height 8
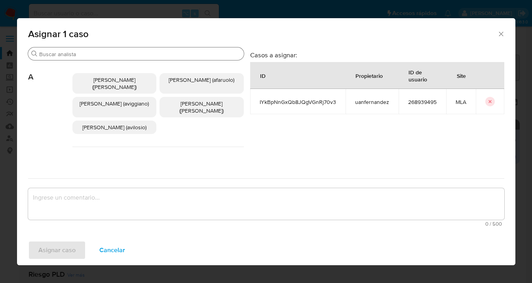
click at [119, 53] on input "Buscar" at bounding box center [139, 54] width 201 height 7
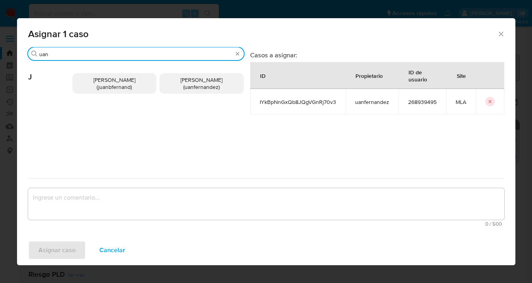
type input "uan"
click at [191, 89] on span "[PERSON_NAME] (uanfernandez)" at bounding box center [202, 83] width 42 height 15
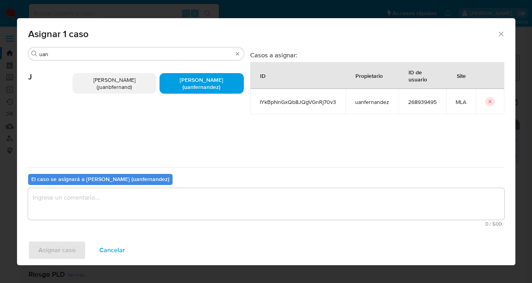
click at [114, 205] on textarea "assign-modal" at bounding box center [266, 204] width 476 height 32
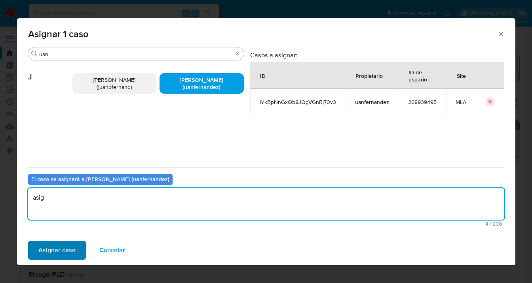
type textarea "asig"
click at [46, 249] on span "Asignar caso" at bounding box center [56, 250] width 37 height 17
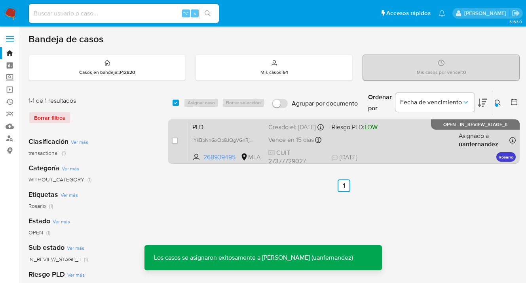
click at [395, 139] on div "PLD IYkBpNnGxQb8JQgVGnRj70v3 268939495 MLA Riesgo PLD: LOW Creado el: [DATE] Cr…" at bounding box center [352, 142] width 327 height 40
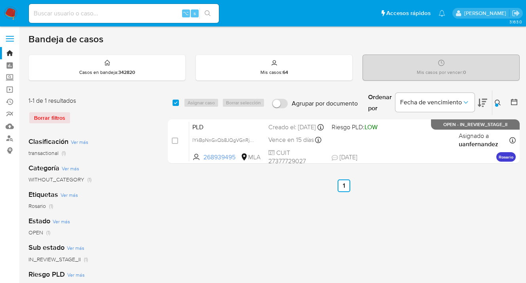
drag, startPoint x: 500, startPoint y: 103, endPoint x: 472, endPoint y: 126, distance: 35.7
click at [500, 103] on icon at bounding box center [498, 103] width 6 height 6
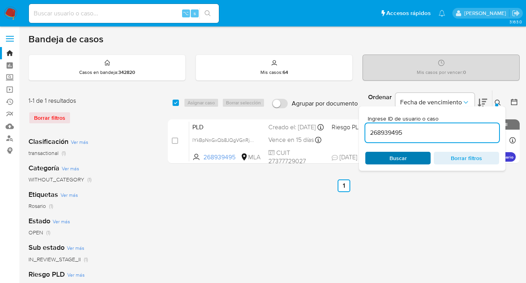
click at [426, 156] on button "Buscar" at bounding box center [397, 158] width 65 height 13
drag, startPoint x: 497, startPoint y: 101, endPoint x: 422, endPoint y: 117, distance: 76.1
click at [497, 101] on icon at bounding box center [498, 103] width 6 height 6
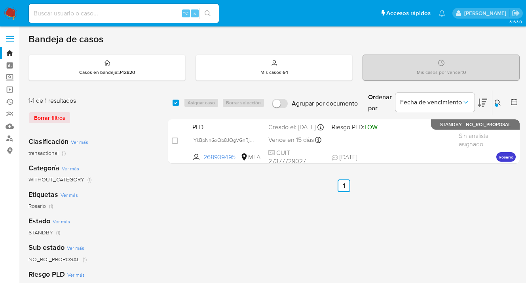
click at [497, 101] on icon at bounding box center [498, 103] width 6 height 6
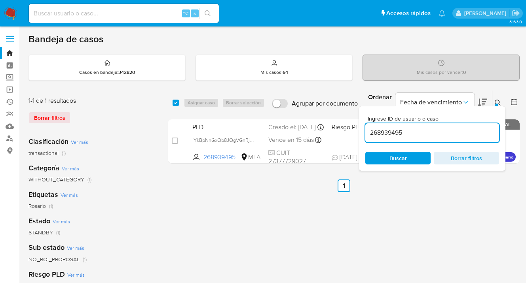
drag, startPoint x: 410, startPoint y: 131, endPoint x: 369, endPoint y: 126, distance: 41.0
click at [369, 126] on div "268939495" at bounding box center [432, 133] width 134 height 19
drag, startPoint x: 498, startPoint y: 102, endPoint x: 453, endPoint y: 99, distance: 44.4
click at [497, 102] on icon at bounding box center [498, 103] width 6 height 6
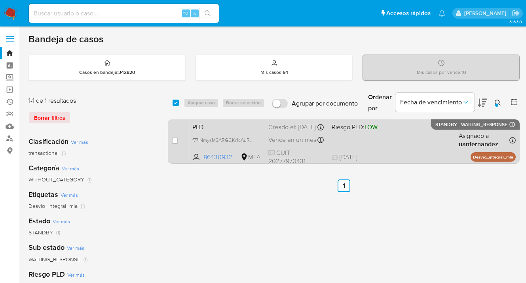
click at [416, 142] on div "PLD f77lNmysM3ARGCKr1cAuRzyb 86430932 MLA Riesgo PLD: LOW Creado el: [DATE] Cre…" at bounding box center [352, 142] width 327 height 40
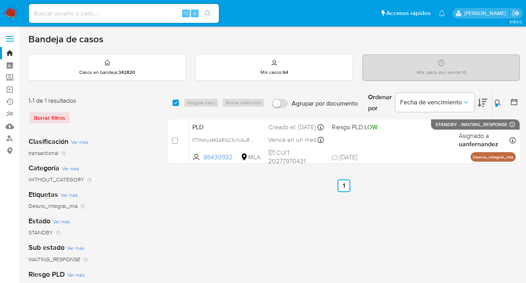
click at [498, 101] on icon at bounding box center [498, 103] width 6 height 6
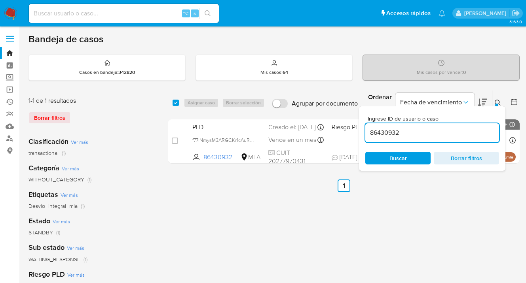
drag, startPoint x: 403, startPoint y: 135, endPoint x: 360, endPoint y: 129, distance: 42.7
click at [359, 129] on div "Ingrese ID de usuario o caso 86430932 Buscar Borrar filtros" at bounding box center [432, 138] width 146 height 65
drag, startPoint x: 498, startPoint y: 101, endPoint x: 486, endPoint y: 102, distance: 11.6
click at [496, 101] on icon at bounding box center [498, 103] width 6 height 6
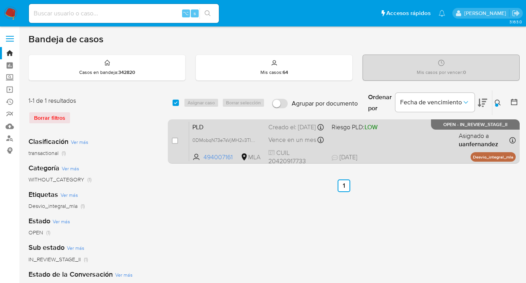
click at [429, 141] on div "PLD 0DMobqN73e7sVjMH2v3TlxKd 494007161 MLA Riesgo PLD: LOW Creado el: [DATE] Cr…" at bounding box center [352, 142] width 327 height 40
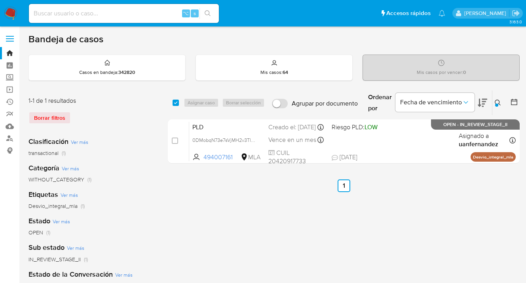
click at [496, 101] on icon at bounding box center [498, 103] width 6 height 6
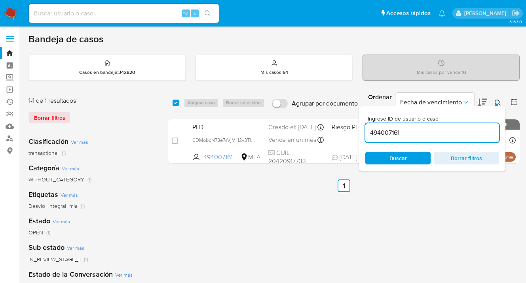
drag, startPoint x: 415, startPoint y: 130, endPoint x: 367, endPoint y: 131, distance: 48.3
click at [367, 131] on input "494007161" at bounding box center [432, 133] width 134 height 10
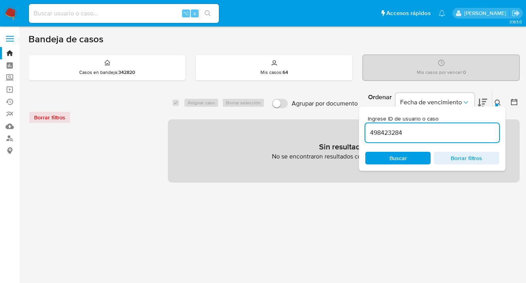
click at [445, 136] on input "498423284" at bounding box center [432, 133] width 134 height 10
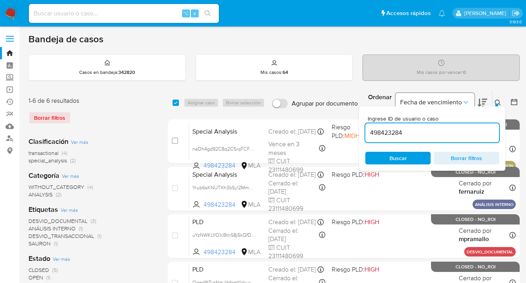
drag, startPoint x: 496, startPoint y: 99, endPoint x: 464, endPoint y: 104, distance: 32.1
click at [495, 99] on button at bounding box center [498, 103] width 13 height 10
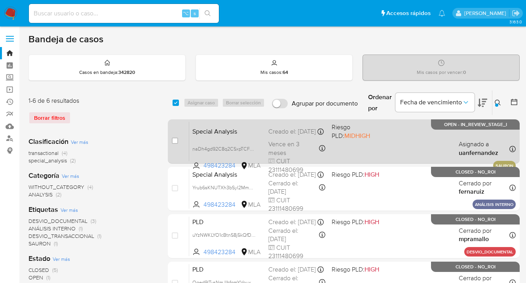
click at [396, 135] on div "Special Analysis naDh4gd92C8q2CSxpTCFBR2J 498423284 MLA Riesgo PLD: MIDHIGH Cre…" at bounding box center [352, 142] width 327 height 40
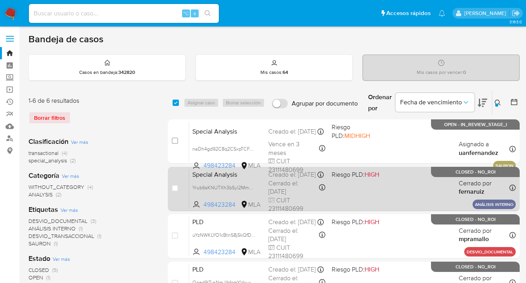
click at [430, 184] on div "Special Analysis Yrub6sKNUTXh3bSyl2MmRkqe 498423284 MLA Riesgo PLD: HIGH Creado…" at bounding box center [352, 189] width 327 height 40
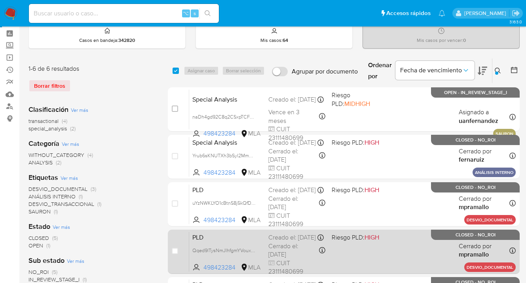
scroll to position [66, 0]
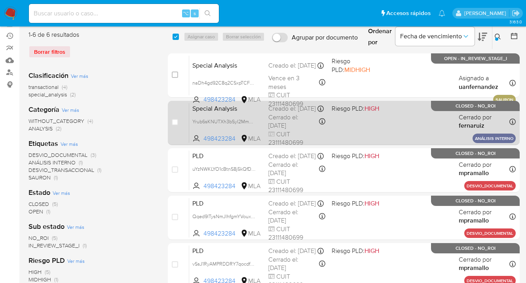
click at [406, 122] on div "Special Analysis Yrub6sKNUTXh3bSyl2MmRkqe 498423284 MLA Riesgo PLD: HIGH Creado…" at bounding box center [352, 123] width 327 height 40
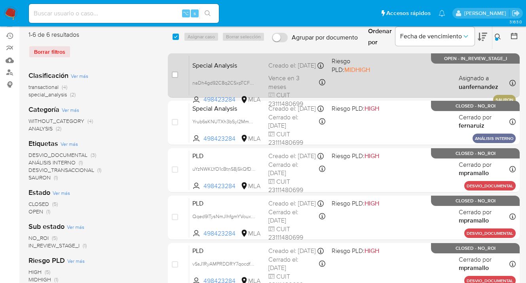
click at [396, 74] on div "Special Analysis naDh4gd92C8q2CSxpTCFBR2J 498423284 MLA Riesgo PLD: MIDHIGH Cre…" at bounding box center [352, 75] width 327 height 40
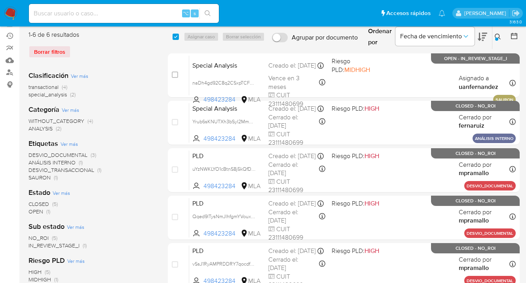
drag, startPoint x: 497, startPoint y: 36, endPoint x: 424, endPoint y: 73, distance: 81.8
click at [497, 36] on icon at bounding box center [498, 37] width 6 height 6
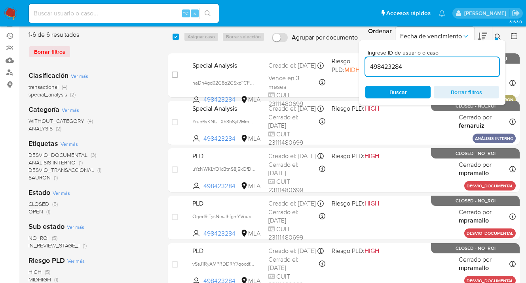
drag, startPoint x: 405, startPoint y: 68, endPoint x: 387, endPoint y: 63, distance: 18.8
click at [364, 67] on div "Ingrese ID de usuario o caso 498423284 Buscar Borrar filtros" at bounding box center [432, 72] width 146 height 65
type input "190881706"
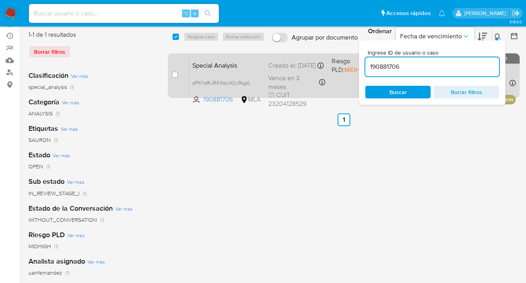
drag, startPoint x: 498, startPoint y: 36, endPoint x: 398, endPoint y: 61, distance: 103.3
click at [497, 36] on icon at bounding box center [498, 37] width 6 height 6
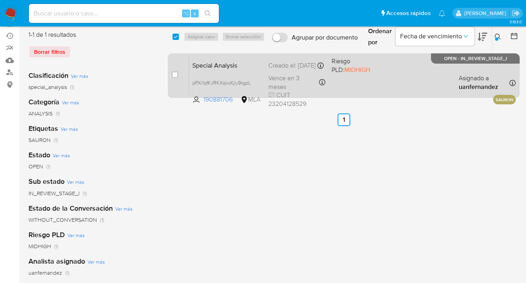
click at [433, 74] on div "Special Analysis pPXi1qfKJRKXqiwXjly9kgzL 190881706 MLA Riesgo PLD: MIDHIGH Cre…" at bounding box center [352, 75] width 327 height 40
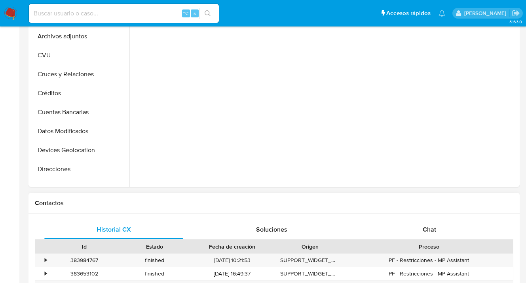
select select "10"
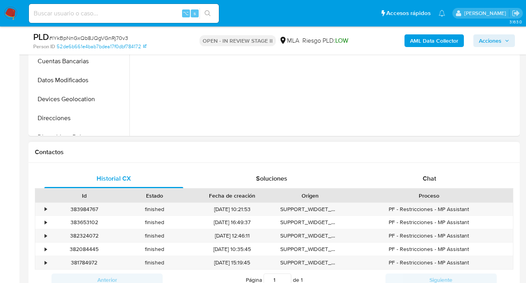
scroll to position [282, 0]
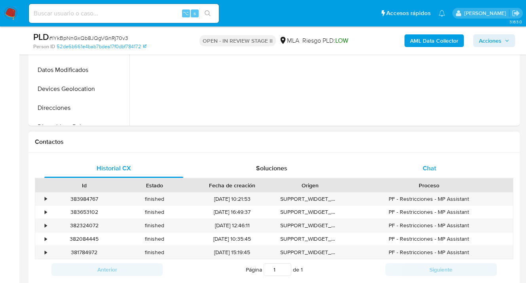
click at [437, 169] on div "Chat" at bounding box center [429, 168] width 139 height 19
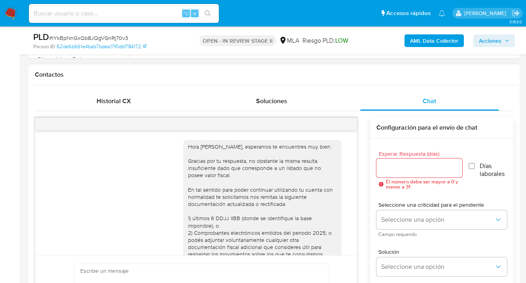
scroll to position [662, 0]
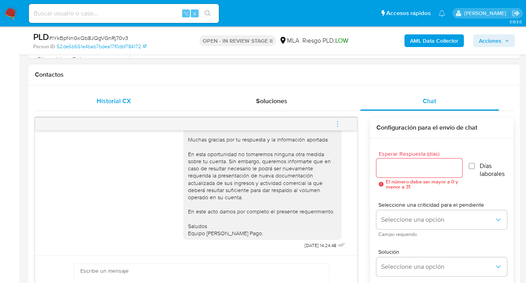
click at [133, 102] on div "Historial CX" at bounding box center [113, 101] width 139 height 19
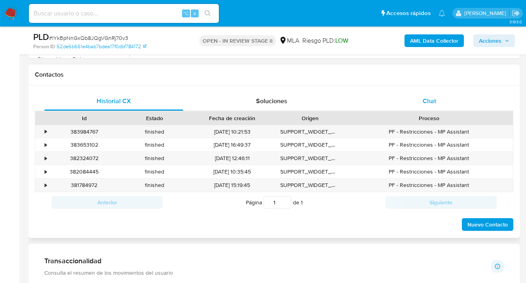
click at [433, 103] on span "Chat" at bounding box center [429, 101] width 13 height 9
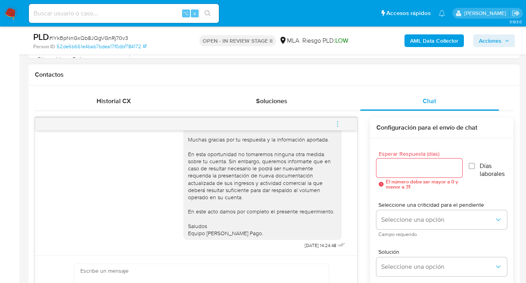
click at [339, 121] on icon "menu-action" at bounding box center [337, 124] width 7 height 7
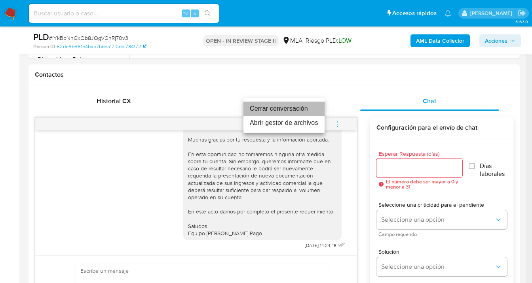
click at [307, 110] on li "Cerrar conversación" at bounding box center [283, 109] width 81 height 14
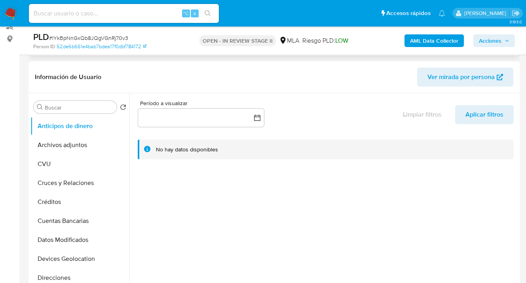
scroll to position [0, 0]
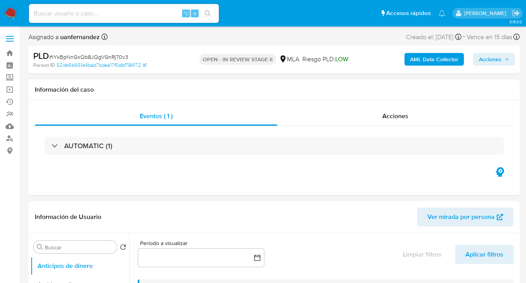
click at [485, 62] on span "Acciones" at bounding box center [490, 59] width 23 height 13
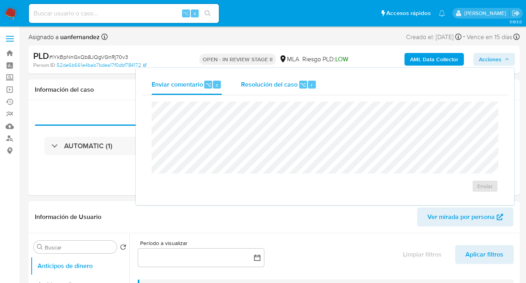
click at [244, 84] on span "Resolución del caso" at bounding box center [269, 84] width 57 height 9
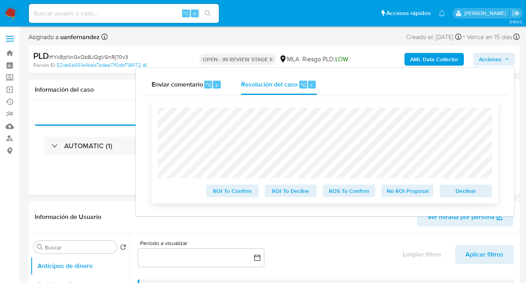
click at [408, 191] on span "No ROI Proposal" at bounding box center [407, 191] width 41 height 11
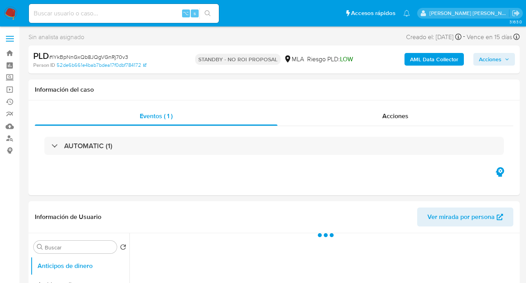
select select "10"
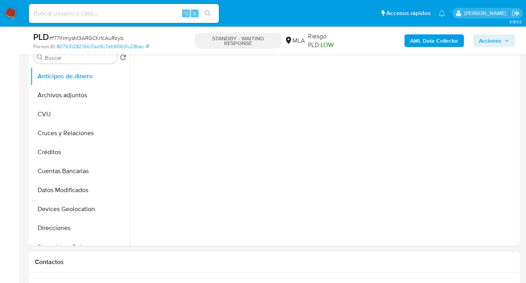
scroll to position [328, 0]
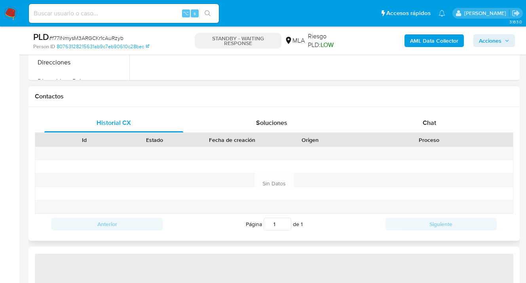
select select "10"
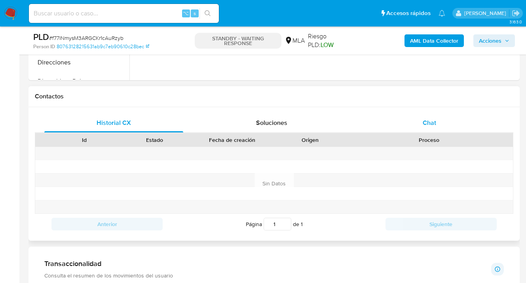
click at [427, 124] on span "Chat" at bounding box center [429, 122] width 13 height 9
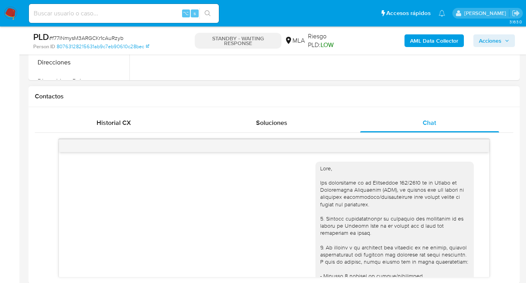
scroll to position [1052, 0]
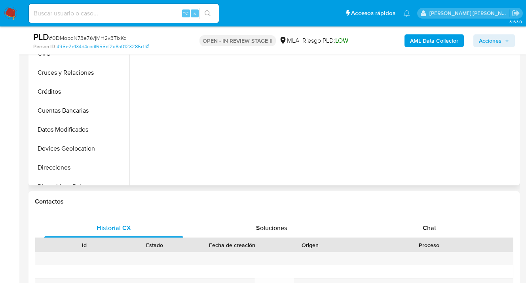
select select "10"
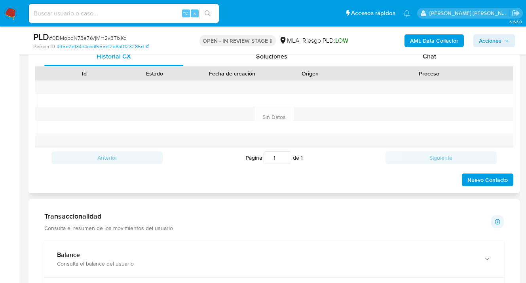
scroll to position [549, 0]
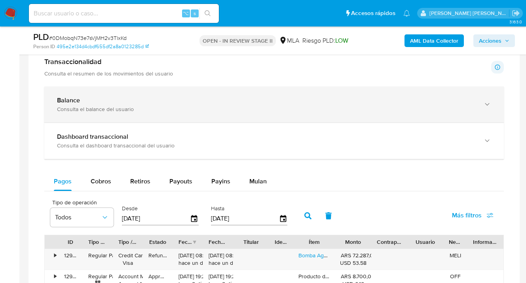
click at [483, 108] on icon "button" at bounding box center [487, 105] width 8 height 8
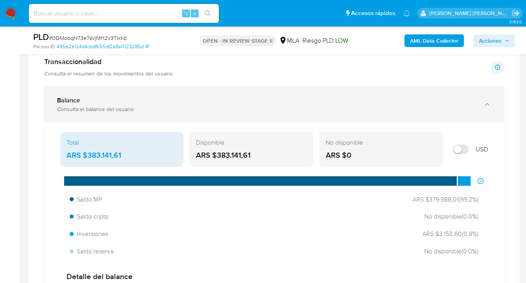
click at [490, 102] on icon "button" at bounding box center [487, 105] width 8 height 8
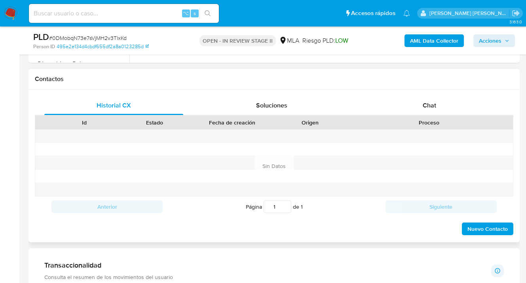
scroll to position [188, 0]
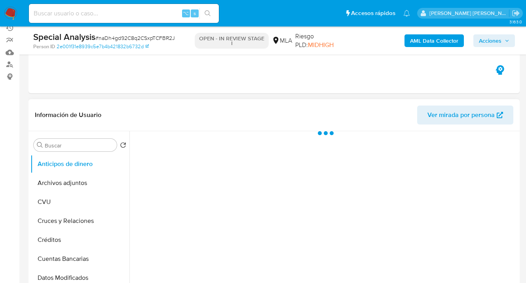
select select "10"
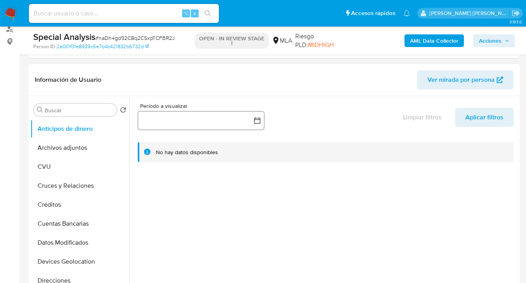
scroll to position [144, 0]
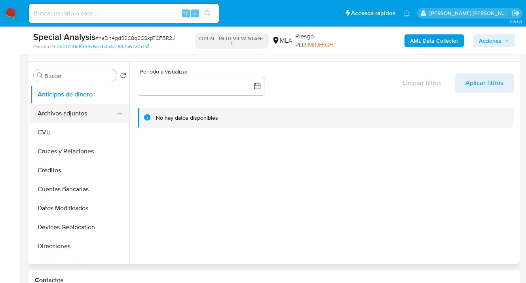
drag, startPoint x: 91, startPoint y: 114, endPoint x: 100, endPoint y: 112, distance: 8.9
click at [91, 114] on button "Archivos adjuntos" at bounding box center [76, 113] width 93 height 19
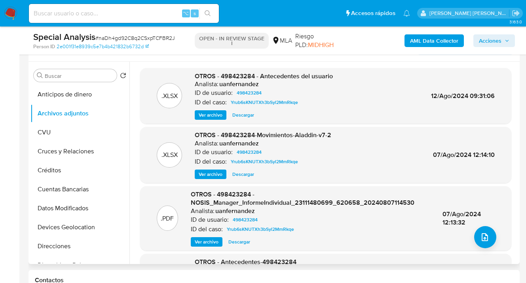
click at [206, 243] on span "Ver archivo" at bounding box center [207, 242] width 24 height 8
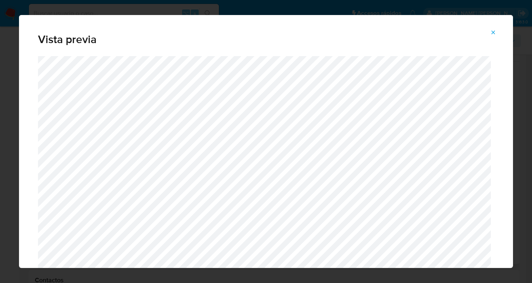
click at [493, 34] on icon "Attachment preview" at bounding box center [493, 32] width 6 height 6
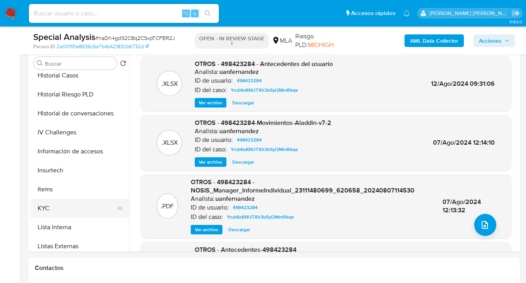
scroll to position [255, 0]
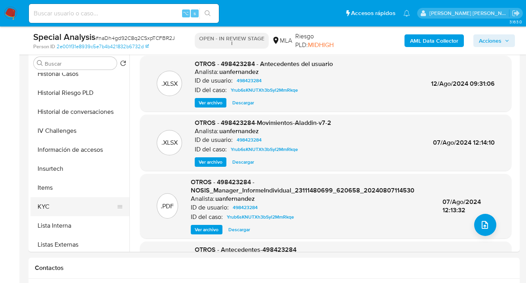
click at [69, 208] on button "KYC" at bounding box center [76, 207] width 93 height 19
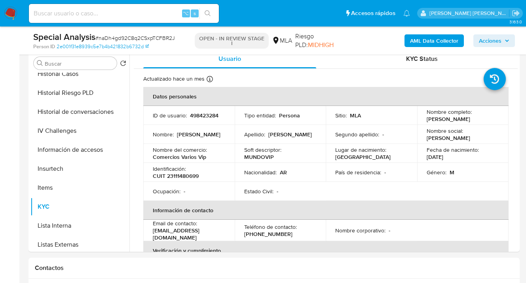
scroll to position [68, 0]
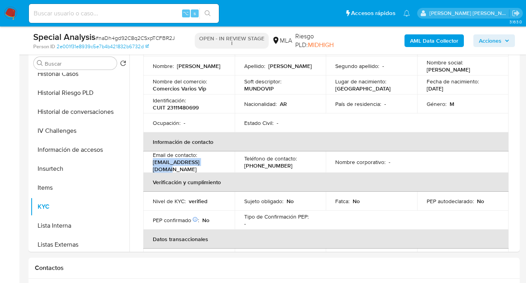
drag, startPoint x: 154, startPoint y: 166, endPoint x: 212, endPoint y: 164, distance: 58.6
click at [212, 164] on p "[EMAIL_ADDRESS][DOMAIN_NAME]" at bounding box center [187, 166] width 69 height 14
copy p "[EMAIL_ADDRESS][DOMAIN_NAME]"
drag, startPoint x: 404, startPoint y: 177, endPoint x: 397, endPoint y: 175, distance: 7.4
click at [404, 177] on th "Verificación y cumplimiento" at bounding box center [325, 182] width 365 height 19
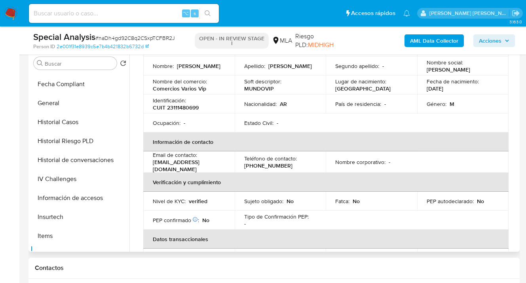
scroll to position [0, 0]
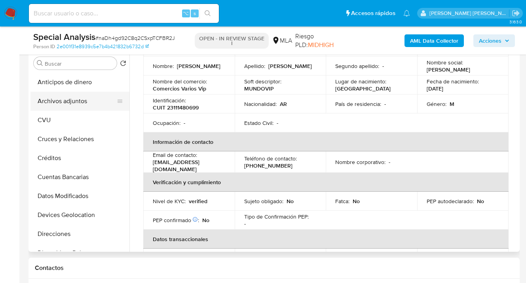
drag, startPoint x: 76, startPoint y: 97, endPoint x: 125, endPoint y: 93, distance: 48.8
click at [76, 97] on button "Archivos adjuntos" at bounding box center [76, 101] width 93 height 19
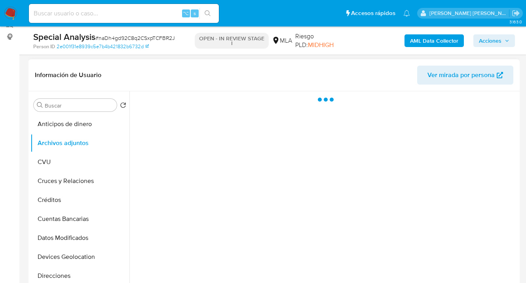
scroll to position [84, 0]
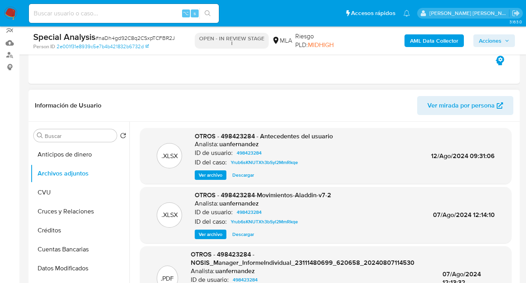
click at [236, 174] on span "Descargar" at bounding box center [243, 175] width 22 height 8
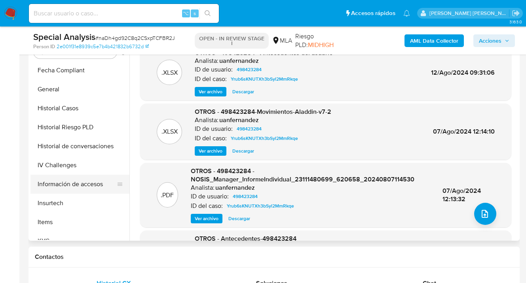
scroll to position [221, 0]
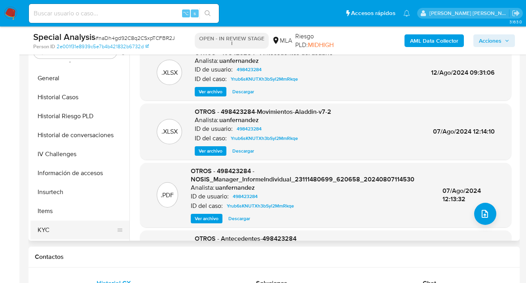
drag, startPoint x: 79, startPoint y: 227, endPoint x: 100, endPoint y: 226, distance: 20.6
click at [79, 227] on button "KYC" at bounding box center [76, 230] width 93 height 19
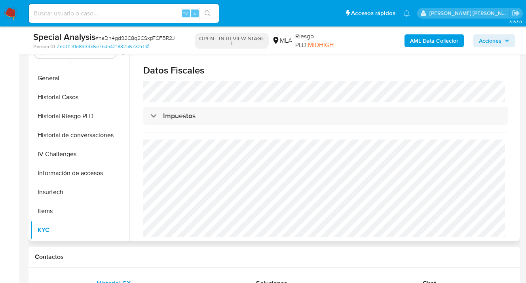
scroll to position [0, 0]
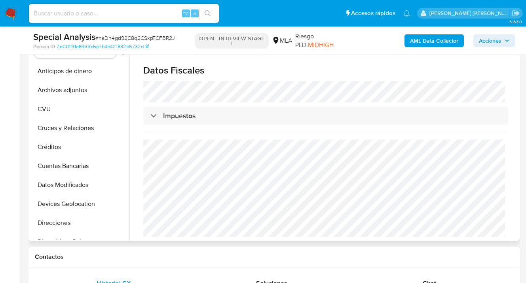
drag, startPoint x: 88, startPoint y: 87, endPoint x: 139, endPoint y: 94, distance: 51.2
click at [89, 86] on button "Archivos adjuntos" at bounding box center [79, 90] width 99 height 19
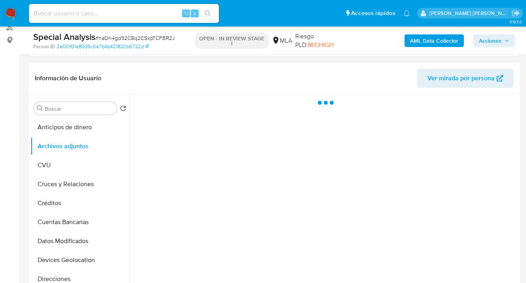
scroll to position [88, 0]
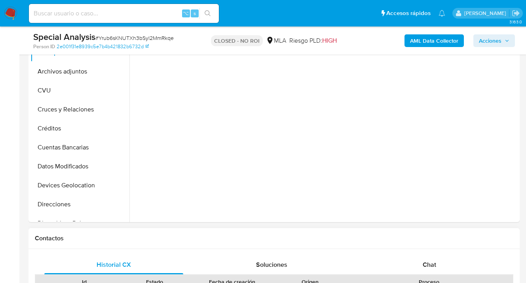
scroll to position [229, 0]
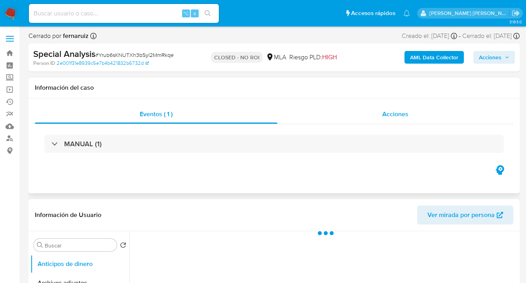
click at [405, 116] on span "Acciones" at bounding box center [395, 114] width 26 height 9
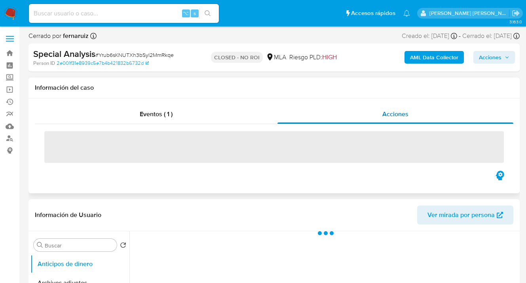
select select "10"
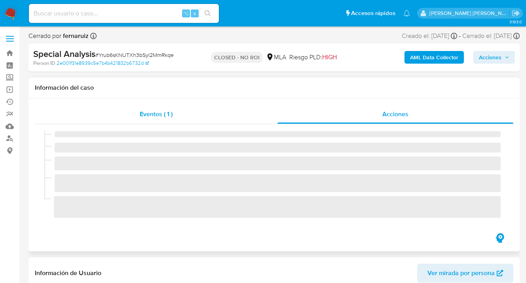
drag, startPoint x: 274, startPoint y: 108, endPoint x: 260, endPoint y: 114, distance: 15.1
click at [274, 109] on div "Eventos ( 1 )" at bounding box center [156, 114] width 243 height 19
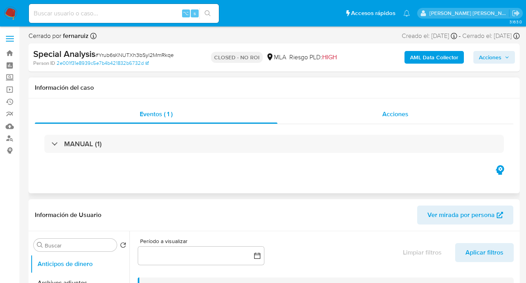
click at [384, 112] on span "Acciones" at bounding box center [395, 114] width 26 height 9
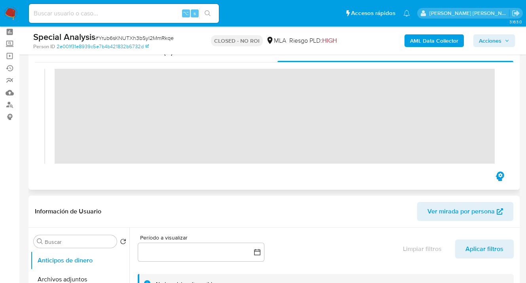
scroll to position [180, 0]
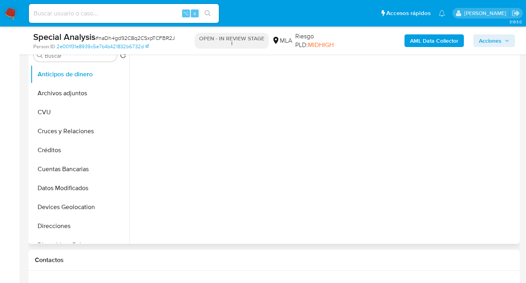
select select "10"
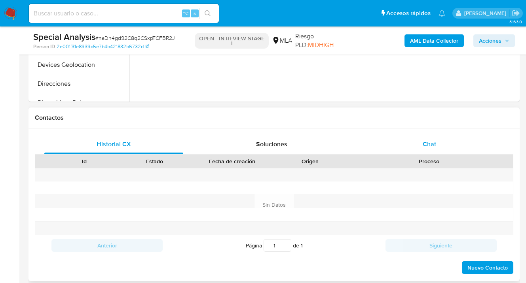
drag, startPoint x: 429, startPoint y: 137, endPoint x: 412, endPoint y: 137, distance: 17.0
click at [429, 137] on div "Chat" at bounding box center [429, 144] width 139 height 19
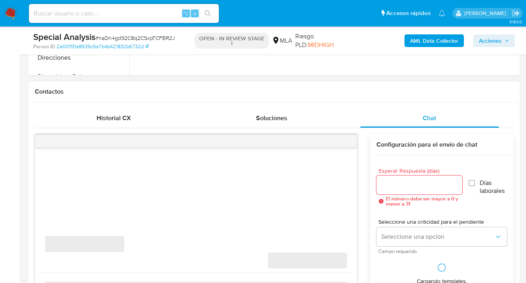
scroll to position [376, 0]
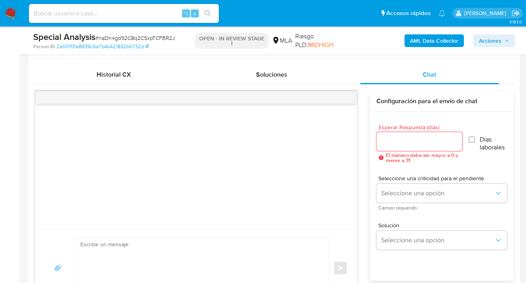
click at [392, 140] on input "Esperar Respuesta (días)" at bounding box center [419, 142] width 86 height 10
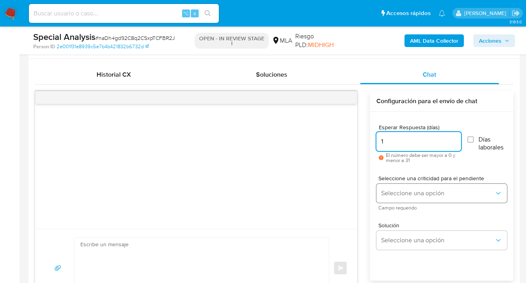
type input "1"
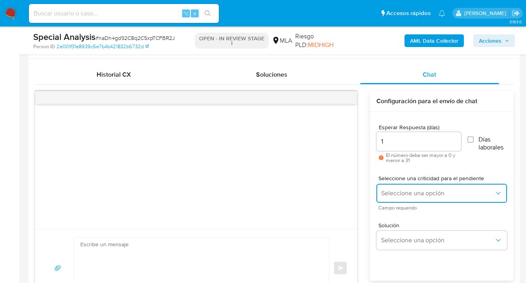
click at [406, 196] on span "Seleccione una opción" at bounding box center [437, 194] width 113 height 8
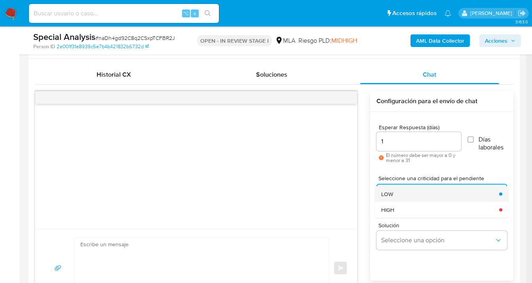
click at [403, 194] on div "LOW" at bounding box center [437, 194] width 113 height 16
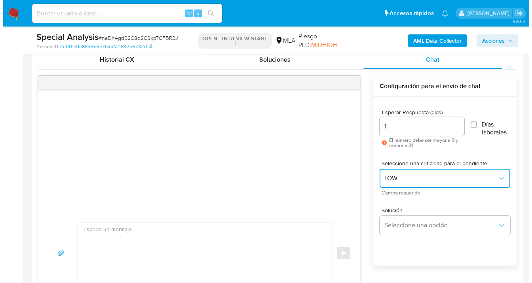
scroll to position [429, 0]
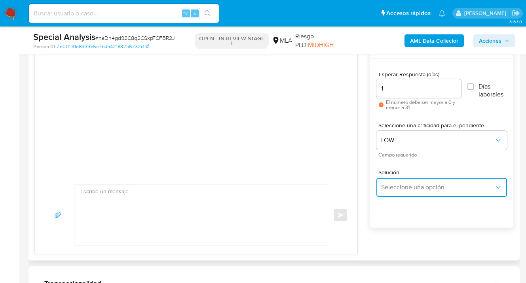
click at [411, 190] on span "Seleccione una opción" at bounding box center [437, 188] width 113 height 8
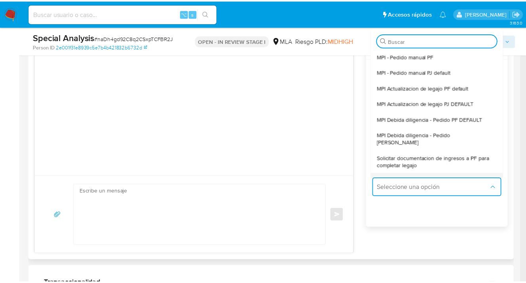
scroll to position [13, 0]
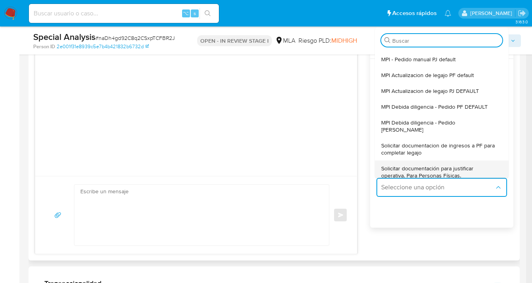
click at [420, 169] on span "Solicitar documentación para justificar operativa. Para Personas Físicas." at bounding box center [439, 172] width 116 height 14
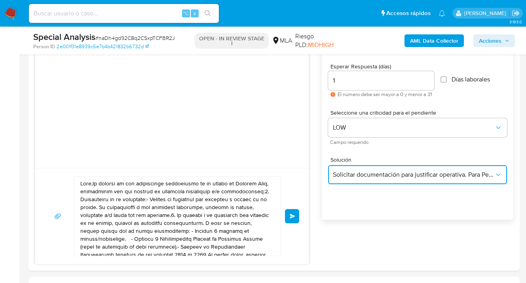
scroll to position [447, 0]
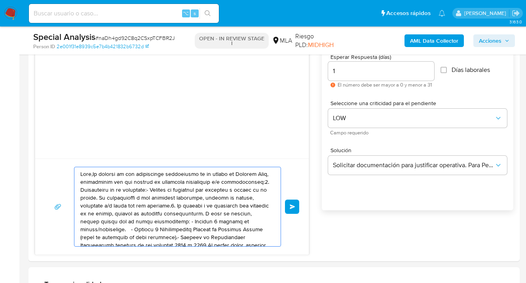
drag, startPoint x: 217, startPoint y: 231, endPoint x: 103, endPoint y: 159, distance: 135.1
click at [103, 159] on div "Enviar" at bounding box center [172, 207] width 274 height 96
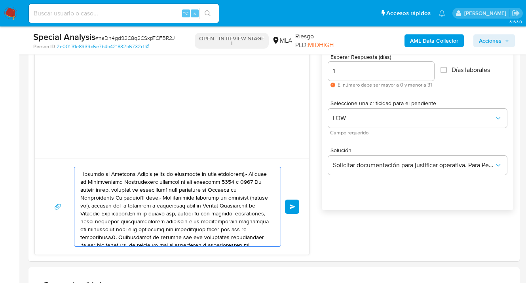
drag, startPoint x: 217, startPoint y: 232, endPoint x: 68, endPoint y: 163, distance: 163.5
click at [68, 163] on div "Enviar" at bounding box center [172, 207] width 274 height 96
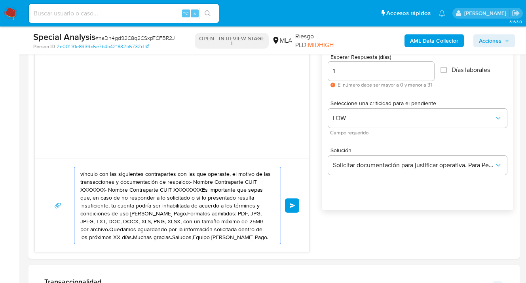
drag, startPoint x: 158, startPoint y: 207, endPoint x: 72, endPoint y: 181, distance: 90.5
click at [39, 165] on div "vínculo con las siguientes contrapartes con las que operaste, el motivo de las …" at bounding box center [172, 206] width 274 height 94
type textarea "atos admitidos: PDF, JPG, JPEG, TXT, DOC, DOCX, XLS, PNG, XLSX, con un tamaño m…"
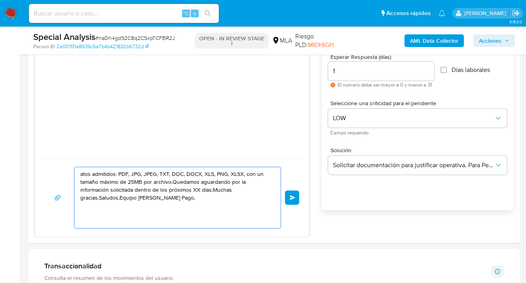
drag, startPoint x: 149, startPoint y: 201, endPoint x: 51, endPoint y: 165, distance: 104.9
click at [50, 165] on div "atos admitidos: PDF, JPG, JPEG, TXT, DOC, DOCX, XLS, PNG, XLSX, con un tamaño m…" at bounding box center [172, 198] width 274 height 78
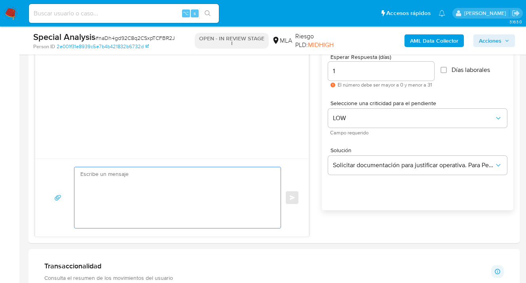
paste textarea "Hola , En función de las operaciones registradas en tu cuenta de Mercado Pago, …"
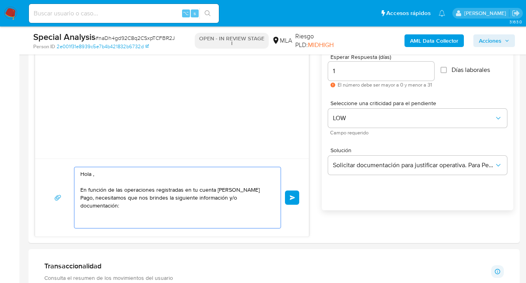
paste textarea "De acuerdo a la actividad que realices en tu cuenta, adjunta la siguiente docum…"
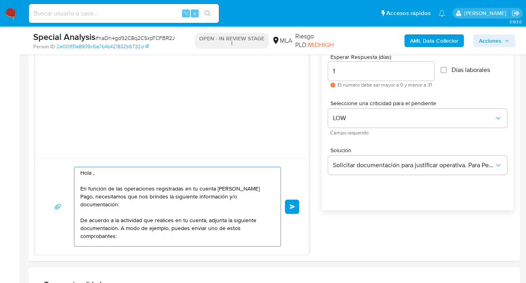
scroll to position [0, 0]
drag, startPoint x: 103, startPoint y: 203, endPoint x: 90, endPoint y: 214, distance: 17.4
click at [103, 203] on textarea "Hola , En función de las operaciones registradas en tu cuenta de Mercado Pago, …" at bounding box center [175, 206] width 190 height 79
drag, startPoint x: 81, startPoint y: 214, endPoint x: 82, endPoint y: 222, distance: 8.5
click at [81, 214] on textarea "Hola , En función de las operaciones registradas en tu cuenta de Mercado Pago, …" at bounding box center [175, 206] width 190 height 79
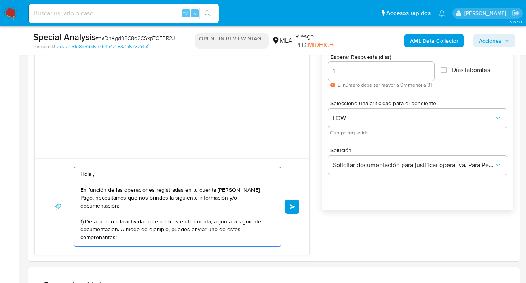
drag, startPoint x: 86, startPoint y: 213, endPoint x: 262, endPoint y: 213, distance: 176.2
click at [262, 213] on textarea "Hola , En función de las operaciones registradas en tu cuenta de Mercado Pago, …" at bounding box center [175, 206] width 190 height 79
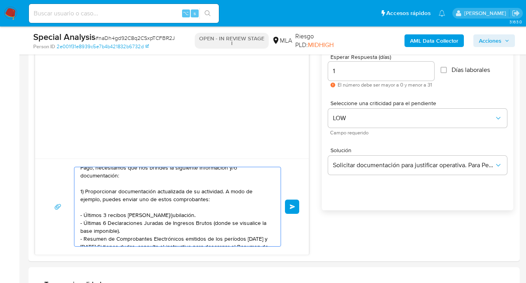
scroll to position [30, 0]
drag, startPoint x: 179, startPoint y: 205, endPoint x: 80, endPoint y: 205, distance: 99.0
click at [80, 205] on div "Hola , En función de las operaciones registradas en tu cuenta de Mercado Pago, …" at bounding box center [175, 206] width 202 height 79
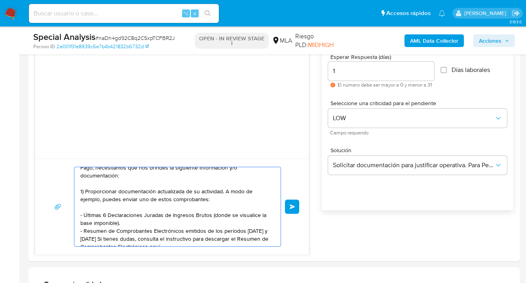
scroll to position [45, 0]
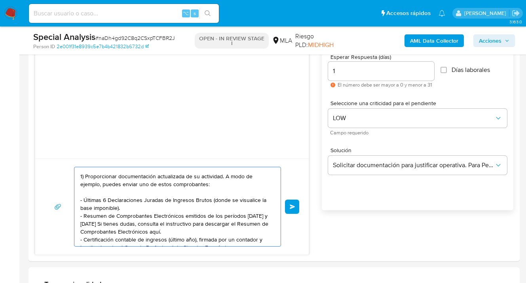
click at [244, 208] on textarea "Hola , En función de las operaciones registradas en tu cuenta de Mercado Pago, …" at bounding box center [175, 206] width 190 height 79
click at [220, 209] on textarea "Hola , En función de las operaciones registradas en tu cuenta de Mercado Pago, …" at bounding box center [175, 206] width 190 height 79
click at [213, 209] on textarea "Hola , En función de las operaciones registradas en tu cuenta de Mercado Pago, …" at bounding box center [175, 206] width 190 height 79
drag, startPoint x: 234, startPoint y: 208, endPoint x: 254, endPoint y: 208, distance: 19.8
click at [254, 208] on textarea "Hola , En función de las operaciones registradas en tu cuenta de Mercado Pago, …" at bounding box center [175, 206] width 190 height 79
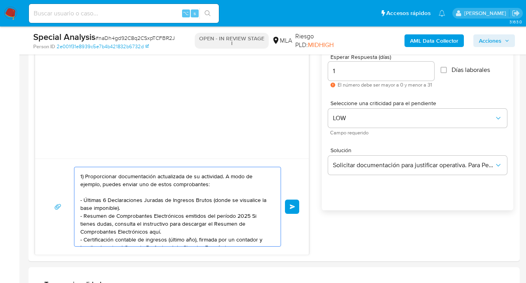
click at [236, 222] on textarea "Hola , En función de las operaciones registradas en tu cuenta de Mercado Pago, …" at bounding box center [175, 206] width 190 height 79
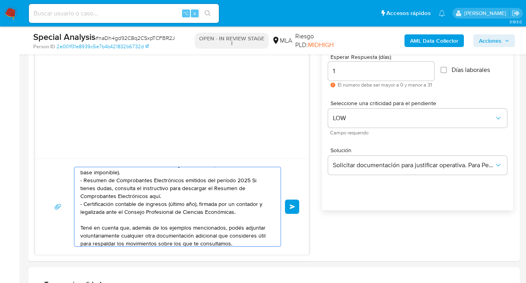
scroll to position [85, 0]
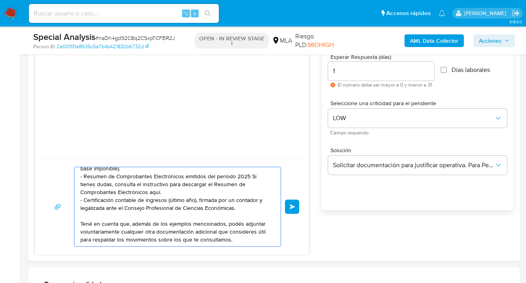
drag, startPoint x: 239, startPoint y: 203, endPoint x: 76, endPoint y: 190, distance: 164.0
click at [76, 190] on div "Hola , En función de las operaciones registradas en tu cuenta de Mercado Pago, …" at bounding box center [175, 206] width 202 height 79
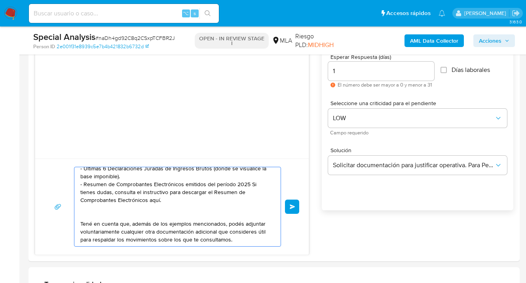
scroll to position [77, 0]
click at [84, 207] on textarea "Hola , En función de las operaciones registradas en tu cuenta de Mercado Pago, …" at bounding box center [175, 206] width 190 height 79
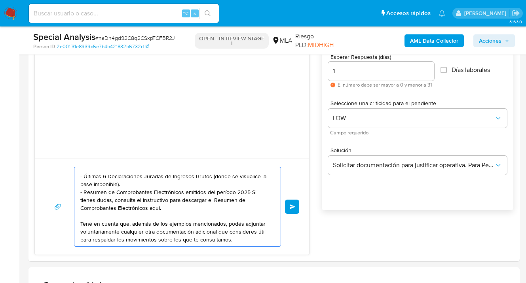
scroll to position [69, 0]
click at [187, 203] on textarea "Hola , En función de las operaciones registradas en tu cuenta de Mercado Pago, …" at bounding box center [175, 206] width 190 height 79
paste textarea "https://www.mercadopago.com.ar/ayuda/30181"
click at [240, 239] on textarea "Hola , En función de las operaciones registradas en tu cuenta de Mercado Pago, …" at bounding box center [175, 206] width 190 height 79
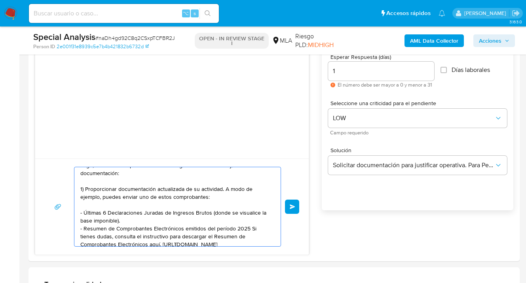
scroll to position [0, 0]
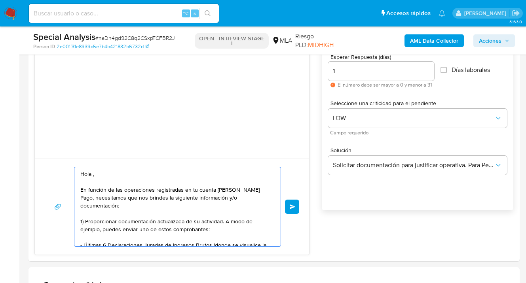
drag, startPoint x: 148, startPoint y: 244, endPoint x: 41, endPoint y: 145, distance: 146.2
click at [41, 145] on div "Hola , En función de las operaciones registradas en tu cuenta de Mercado Pago, …" at bounding box center [172, 138] width 274 height 235
click at [110, 179] on textarea "Hola , En función de las operaciones registradas en tu cuenta de Mercado Pago, …" at bounding box center [175, 206] width 190 height 79
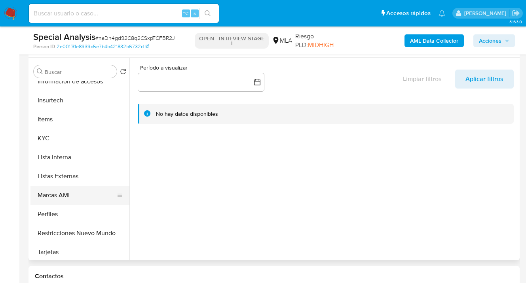
scroll to position [331, 0]
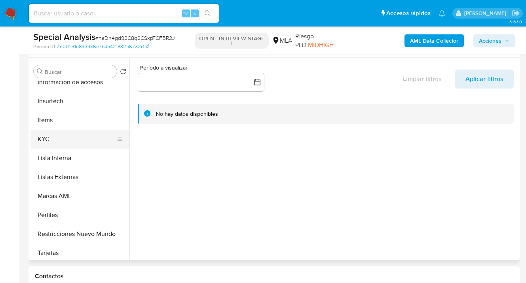
drag, startPoint x: 91, startPoint y: 140, endPoint x: 121, endPoint y: 145, distance: 30.1
click at [91, 140] on button "KYC" at bounding box center [76, 139] width 93 height 19
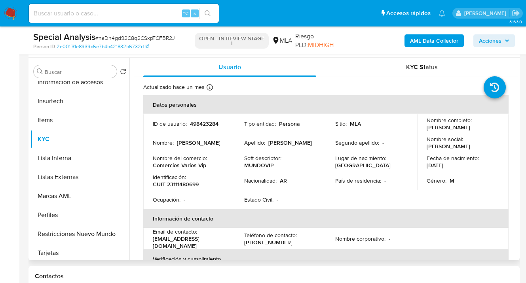
drag, startPoint x: 426, startPoint y: 128, endPoint x: 438, endPoint y: 128, distance: 11.9
click at [438, 128] on p "Enrique Zanin" at bounding box center [449, 127] width 44 height 7
drag, startPoint x: 425, startPoint y: 129, endPoint x: 466, endPoint y: 128, distance: 40.8
click at [466, 128] on div "Nombre completo : Enrique Zanin" at bounding box center [463, 124] width 72 height 14
copy p "Enrique Zanin"
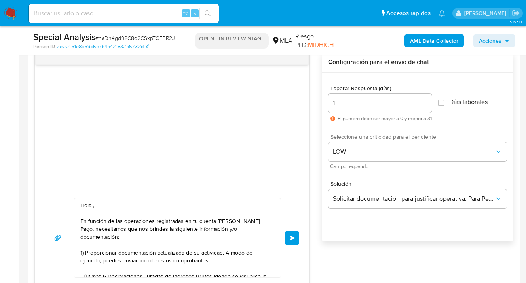
scroll to position [484, 0]
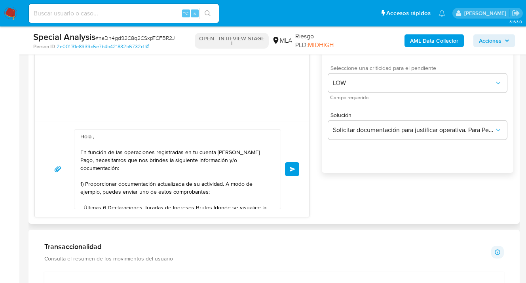
click at [92, 136] on textarea "Hola , En función de las operaciones registradas en tu cuenta de Mercado Pago, …" at bounding box center [175, 169] width 190 height 79
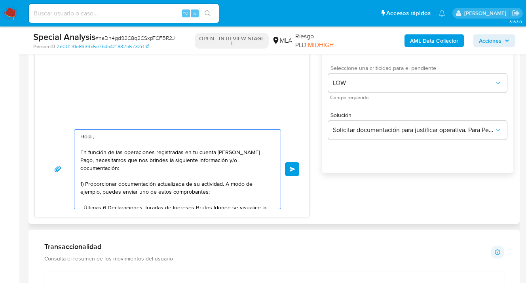
paste textarea "Enrique Zanin"
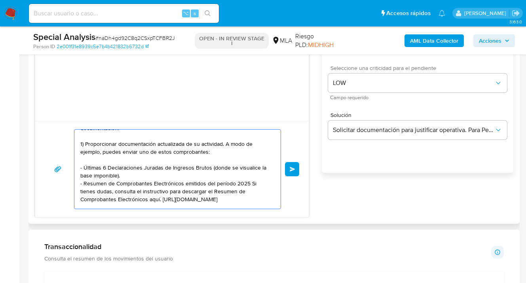
scroll to position [0, 0]
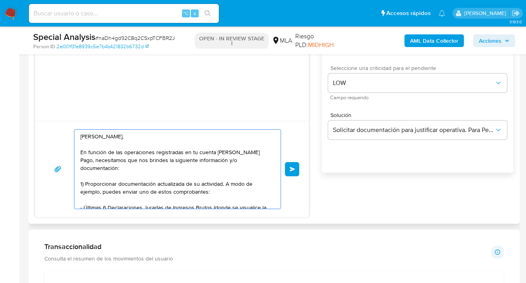
click at [145, 137] on textarea "Hola Enrique Zanin, En función de las operaciones registradas en tu cuenta de M…" at bounding box center [175, 169] width 190 height 79
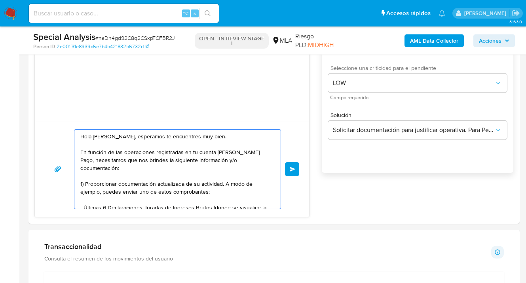
drag, startPoint x: 127, startPoint y: 196, endPoint x: 25, endPoint y: 74, distance: 159.9
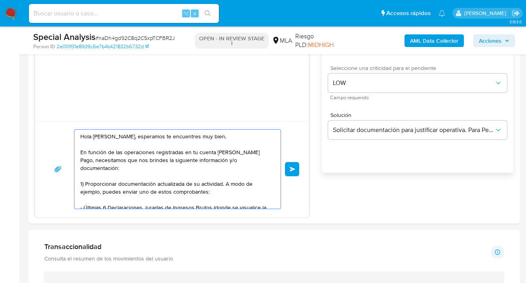
type textarea "Hola Enrique Zanin, esperamos te encuentres muy bien. En función de las operaci…"
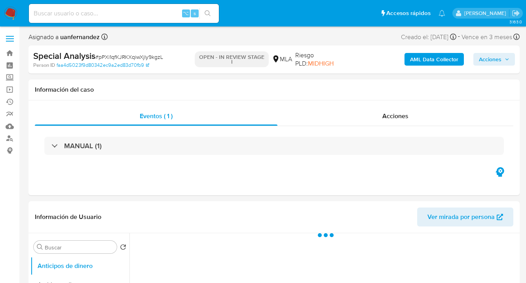
select select "10"
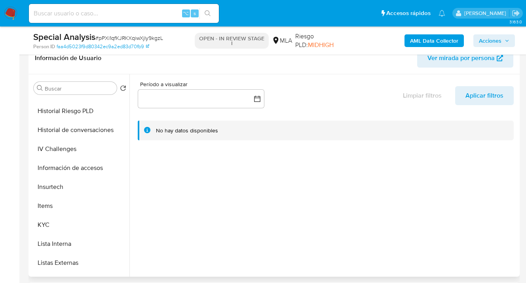
scroll to position [266, 0]
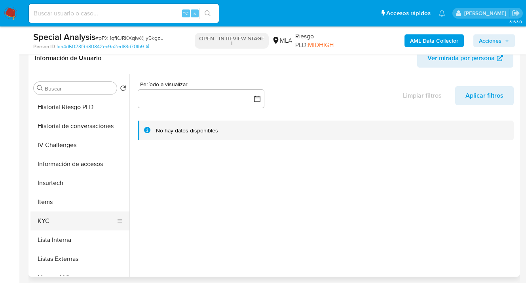
click at [94, 216] on button "KYC" at bounding box center [76, 221] width 93 height 19
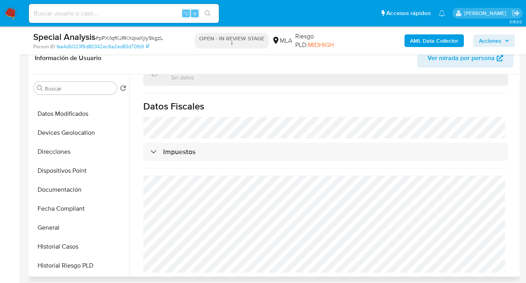
scroll to position [106, 0]
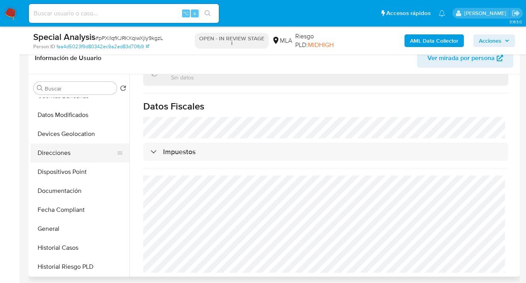
click at [103, 149] on button "Direcciones" at bounding box center [76, 153] width 93 height 19
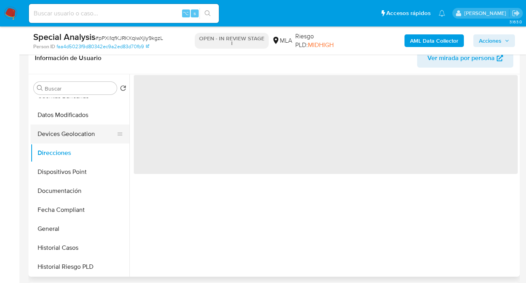
scroll to position [0, 0]
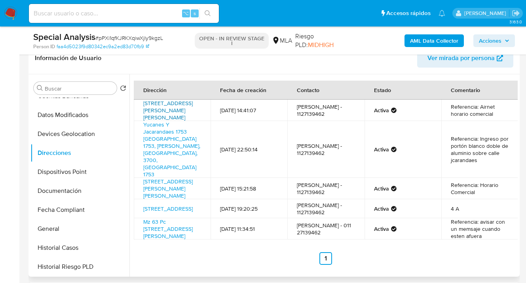
click at [163, 103] on link "[STREET_ADDRESS][PERSON_NAME][PERSON_NAME]" at bounding box center [167, 110] width 49 height 22
drag, startPoint x: 198, startPoint y: 125, endPoint x: 143, endPoint y: 106, distance: 58.2
click at [143, 106] on td "[STREET_ADDRESS][PERSON_NAME][PERSON_NAME]" at bounding box center [172, 110] width 77 height 21
copy link "[STREET_ADDRESS][PERSON_NAME][PERSON_NAME]"
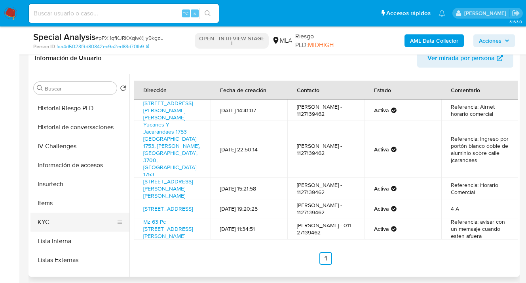
scroll to position [264, 0]
click at [83, 215] on button "KYC" at bounding box center [76, 223] width 93 height 19
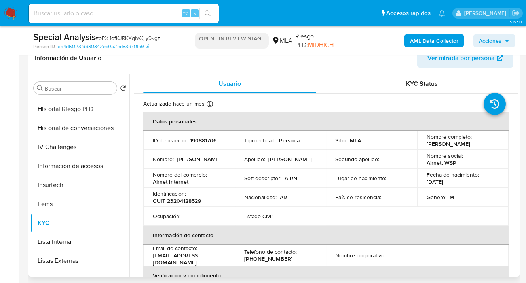
drag, startPoint x: 424, startPoint y: 146, endPoint x: 479, endPoint y: 150, distance: 55.6
click at [479, 143] on td "Nombre completo : [PERSON_NAME]" at bounding box center [462, 140] width 91 height 19
copy p "[PERSON_NAME]"
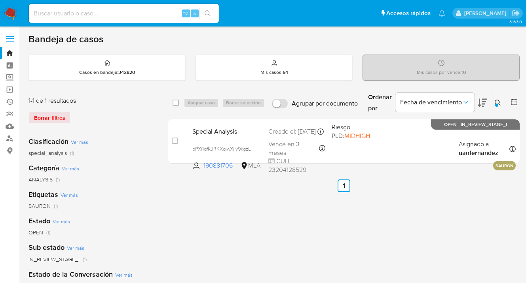
scroll to position [66, 0]
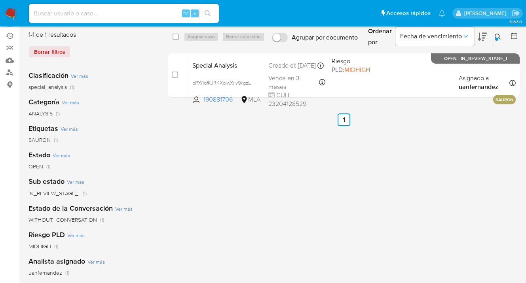
click at [14, 8] on img at bounding box center [10, 13] width 13 height 13
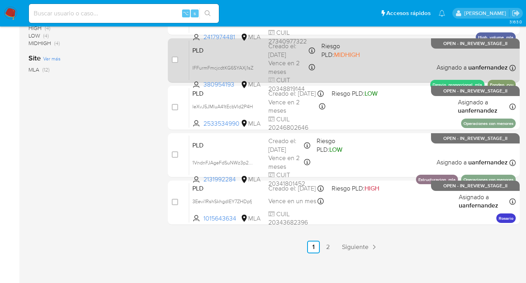
scroll to position [370, 0]
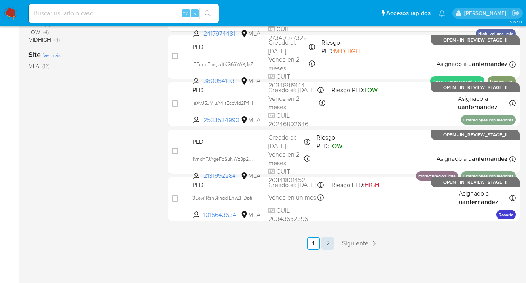
click at [330, 246] on link "2" at bounding box center [327, 244] width 13 height 13
